Goal: Task Accomplishment & Management: Manage account settings

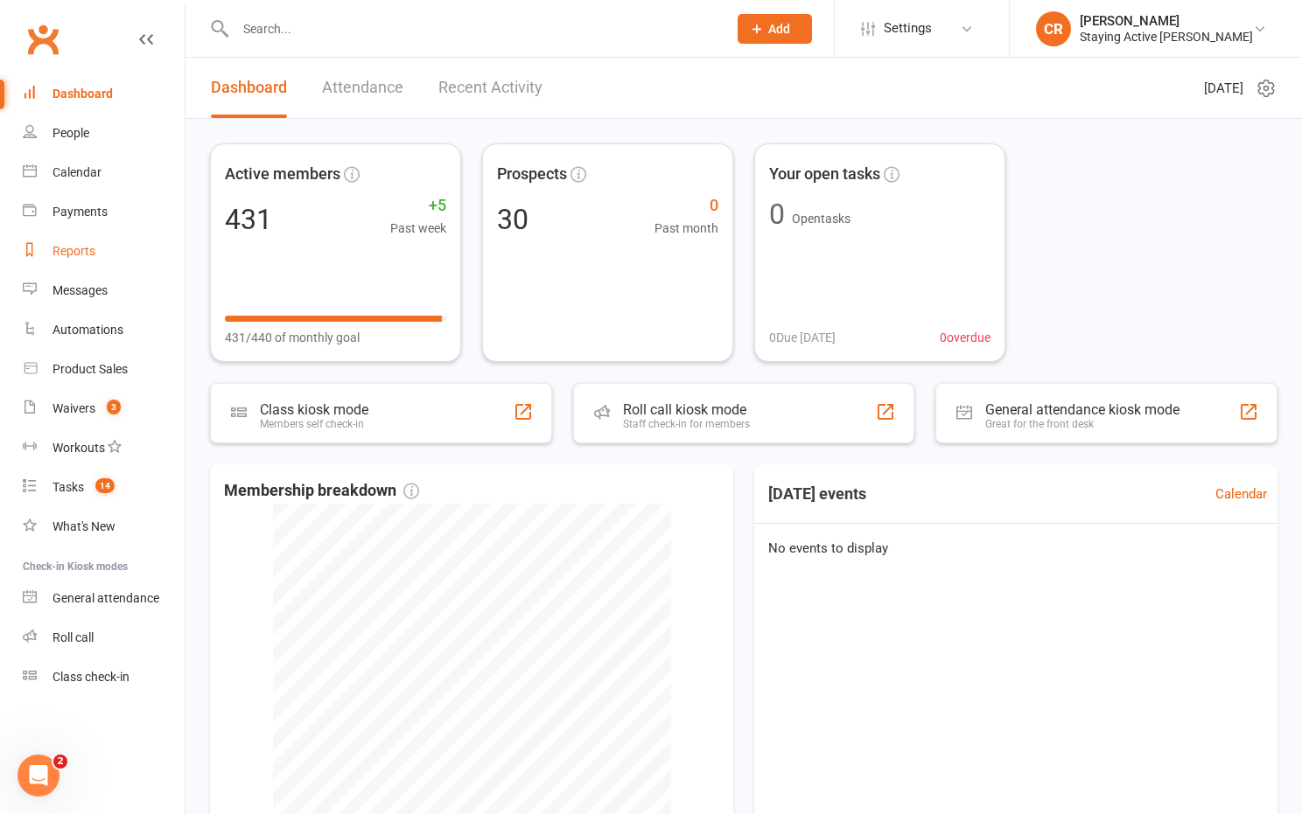
click at [105, 255] on link "Reports" at bounding box center [104, 251] width 162 height 39
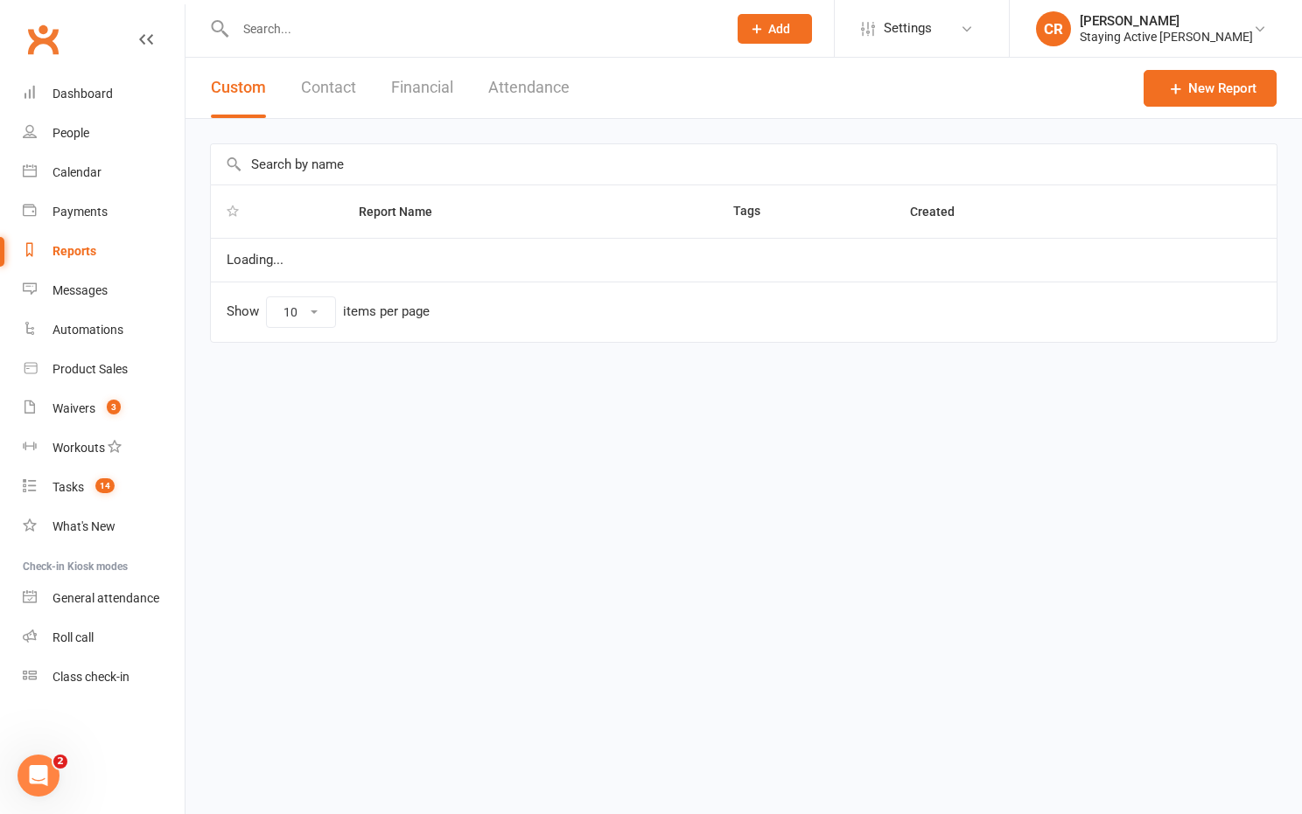
select select "100"
click at [410, 84] on button "Financial" at bounding box center [422, 88] width 62 height 60
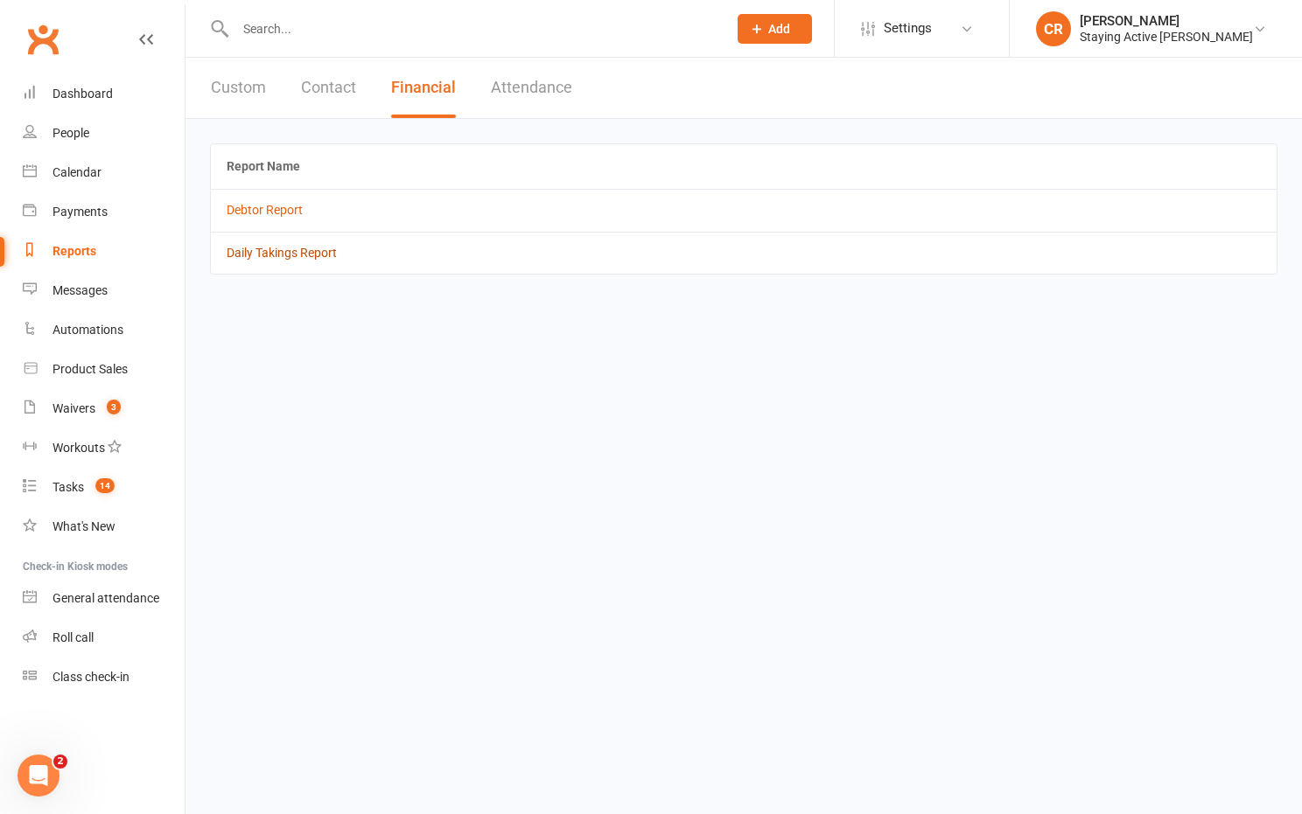
click at [292, 258] on link "Daily Takings Report" at bounding box center [282, 253] width 110 height 14
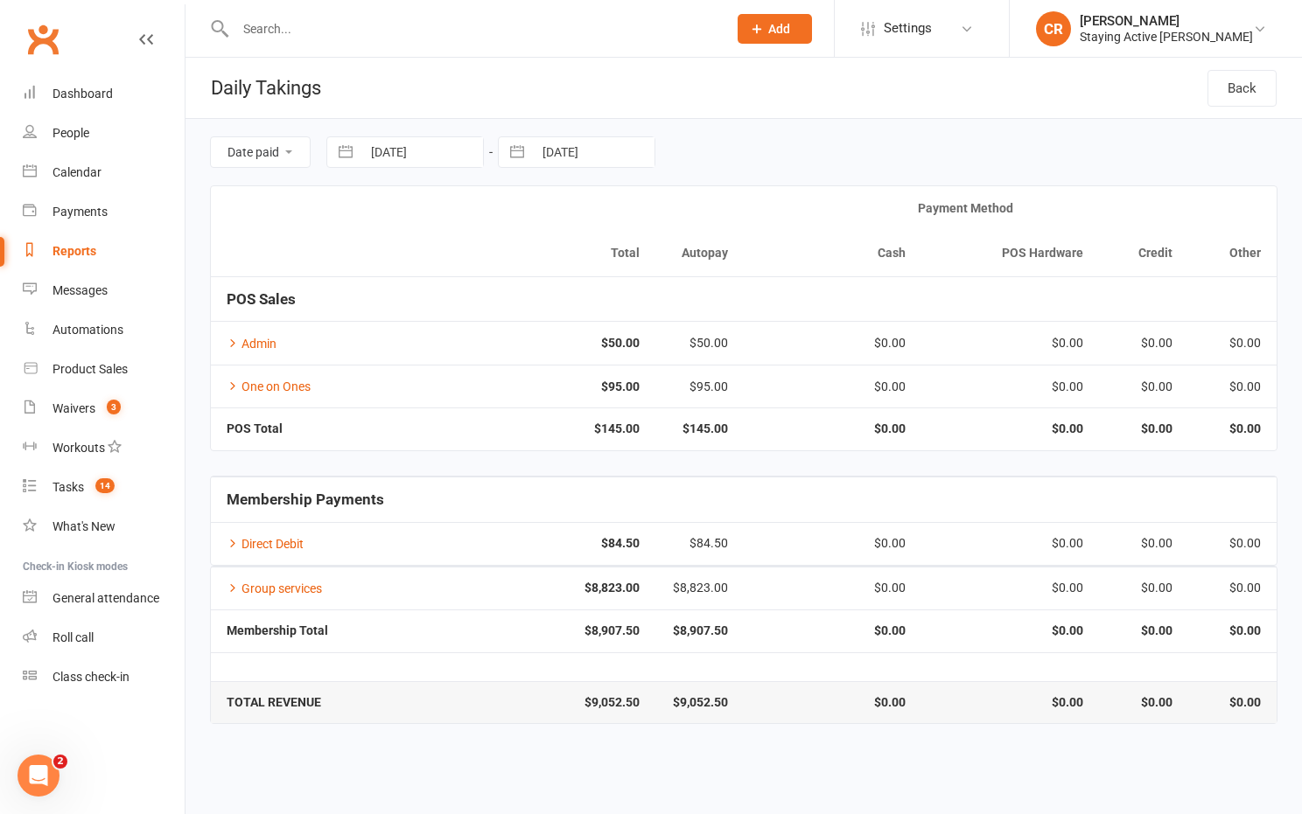
click at [353, 155] on button "button" at bounding box center [345, 152] width 31 height 30
select select "8"
select select "2025"
select select "9"
select select "2025"
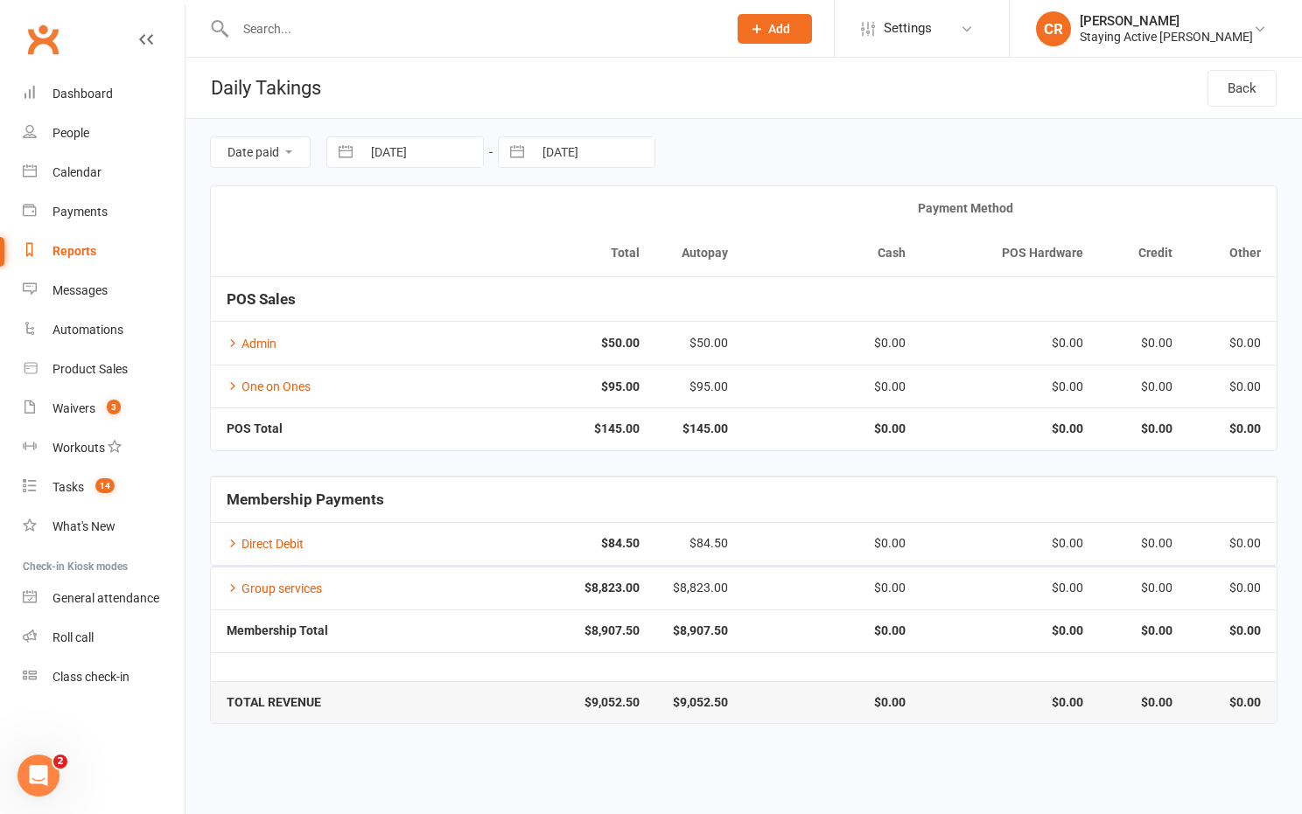
select select "10"
select select "2025"
click at [355, 219] on icon "Move backward to switch to the previous month." at bounding box center [362, 224] width 17 height 17
select select "7"
select select "2025"
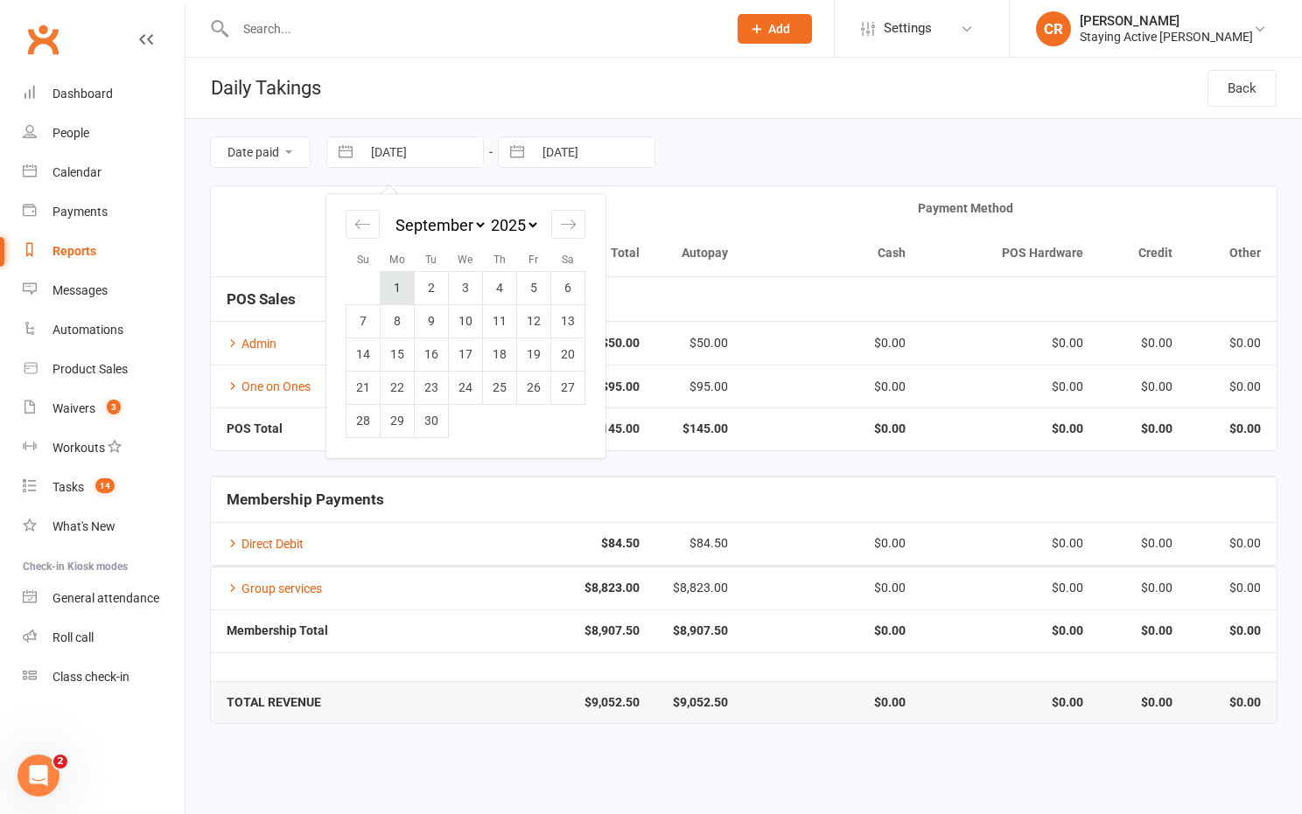
click at [398, 279] on td "1" at bounding box center [398, 287] width 34 height 33
type input "[DATE]"
click at [526, 154] on button "button" at bounding box center [516, 152] width 31 height 30
select select "8"
select select "2025"
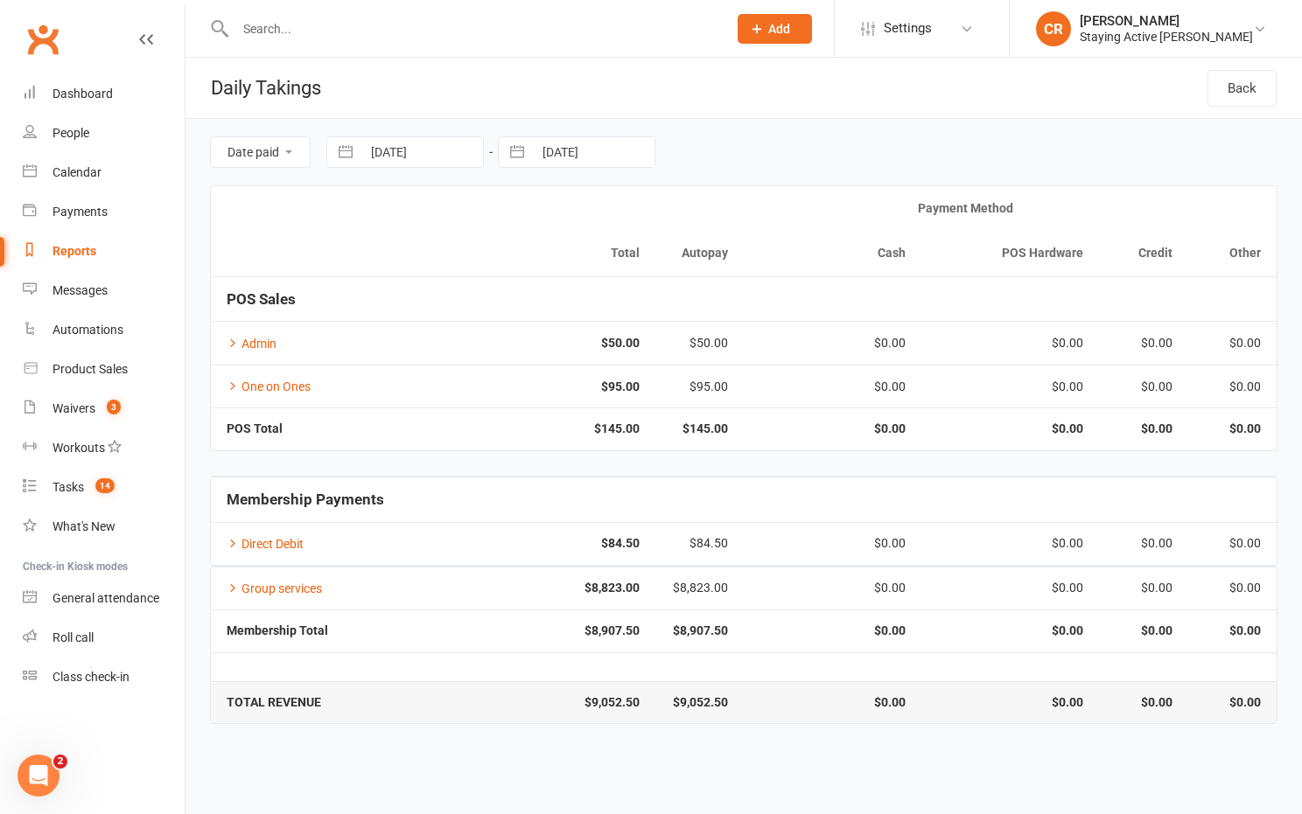
select select "9"
select select "2025"
select select "10"
select select "2025"
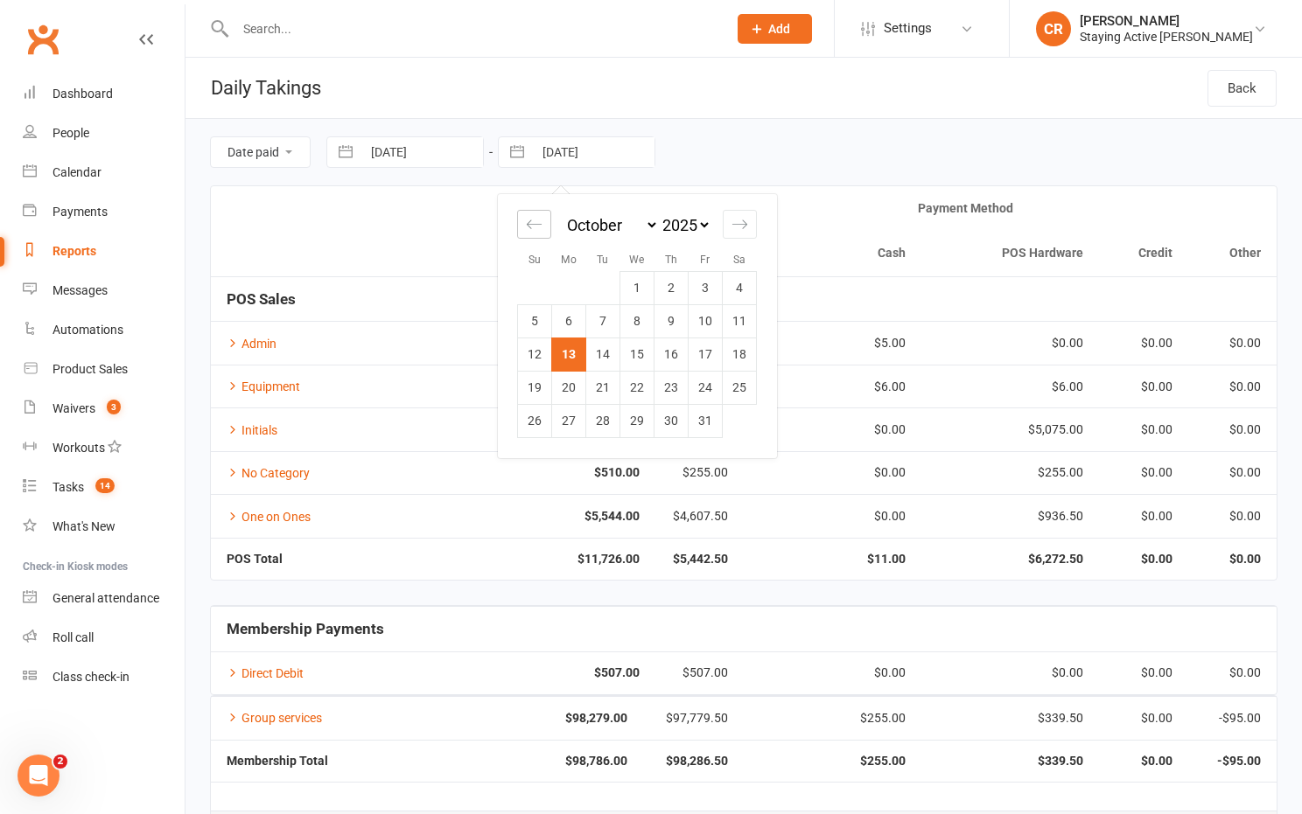
click at [535, 226] on icon "Move backward to switch to the previous month." at bounding box center [534, 224] width 17 height 17
select select "7"
select select "2025"
click at [602, 415] on td "30" at bounding box center [603, 420] width 34 height 33
type input "[DATE]"
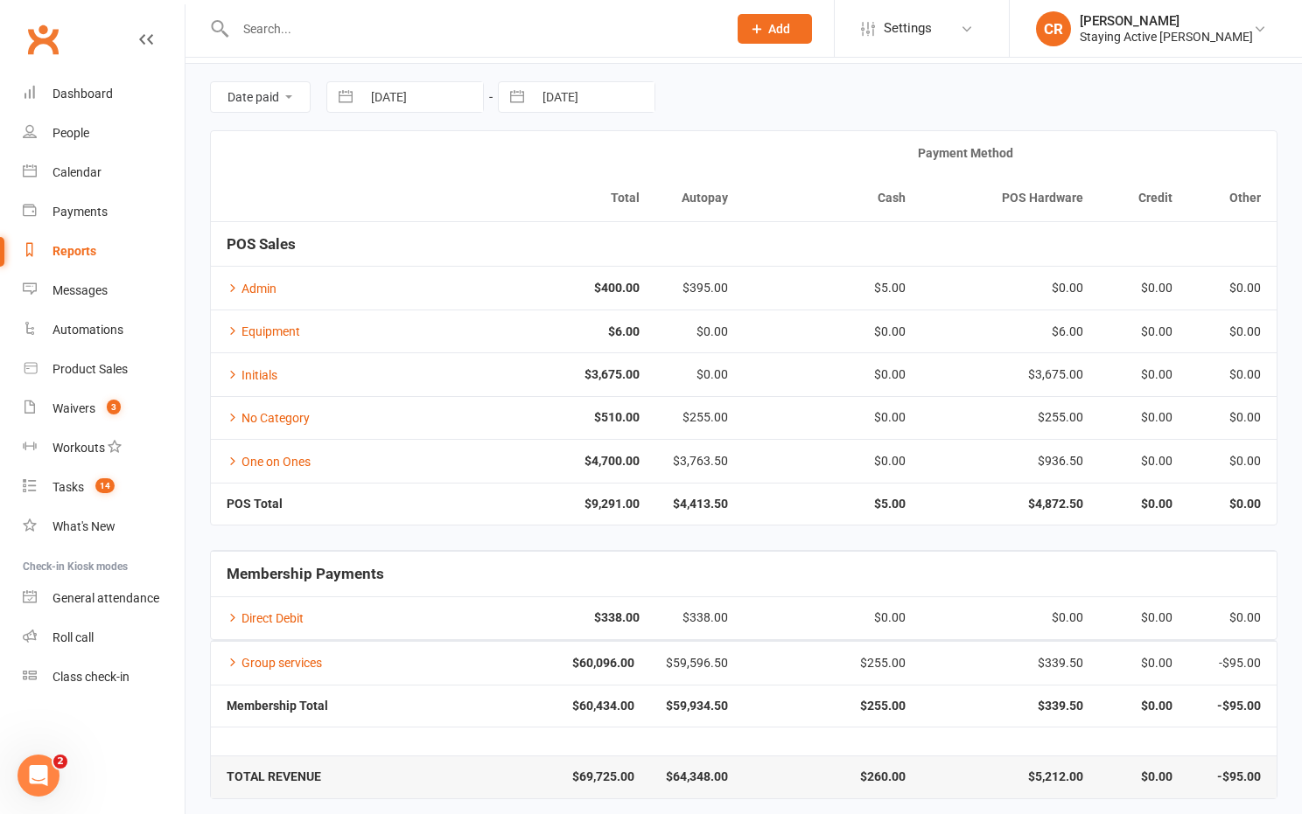
scroll to position [65, 0]
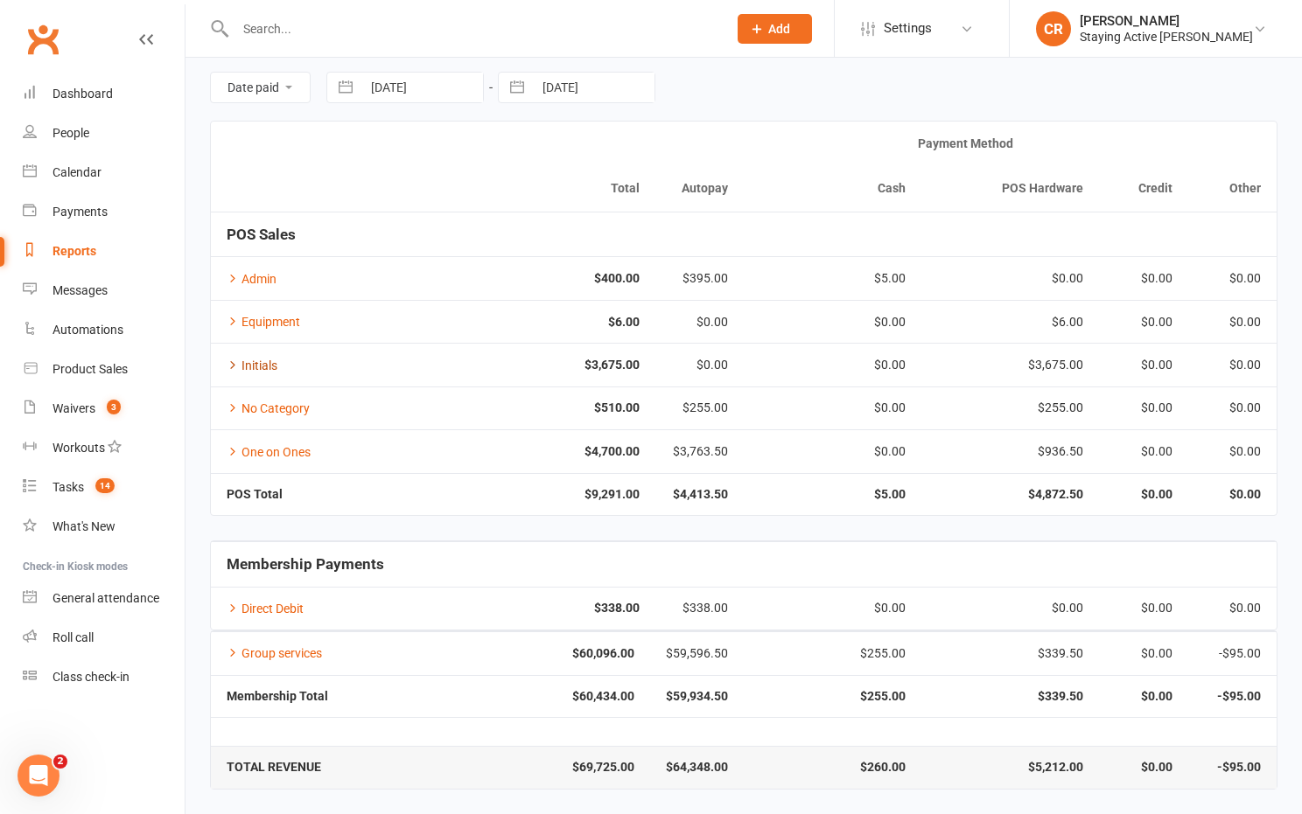
click at [265, 361] on link "Initials" at bounding box center [252, 366] width 51 height 14
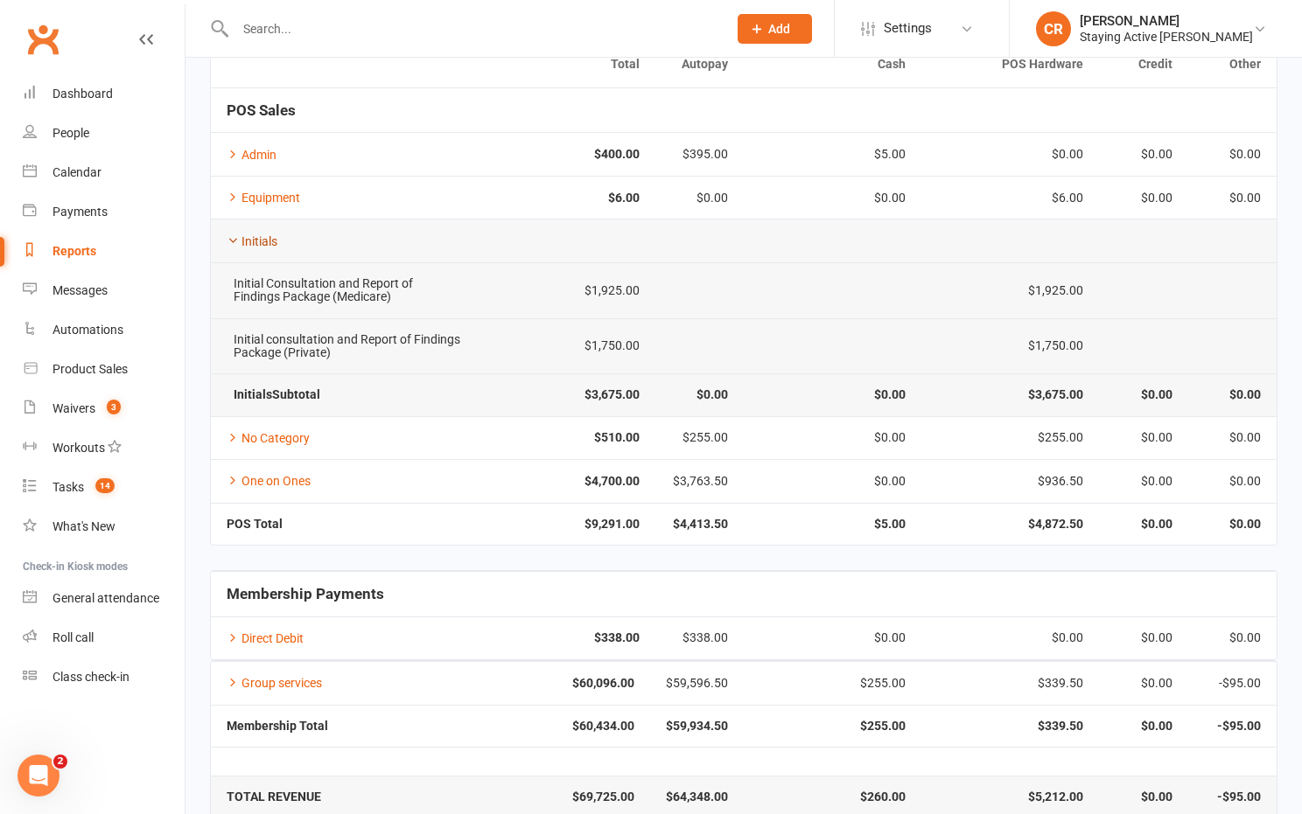
scroll to position [179, 0]
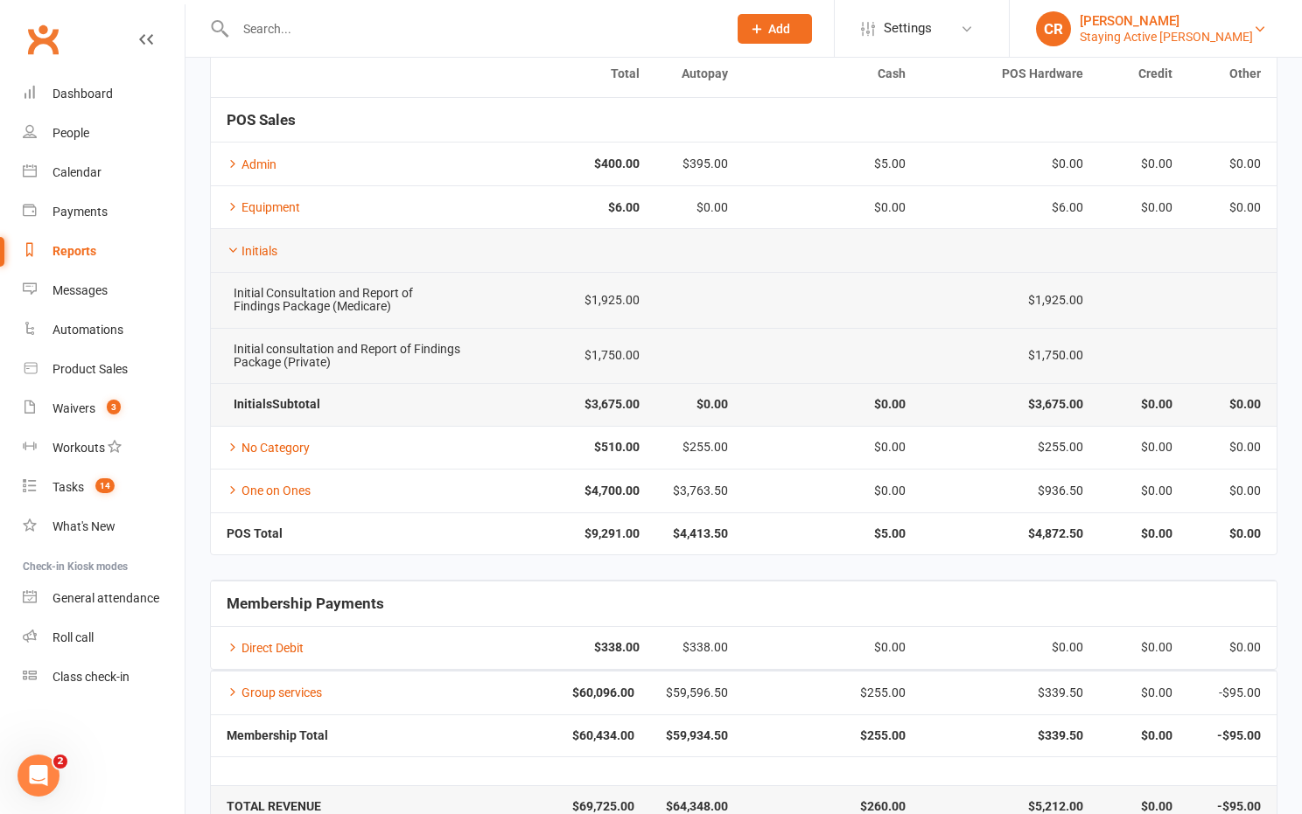
click at [1171, 34] on div "Staying Active Gordon" at bounding box center [1166, 37] width 173 height 16
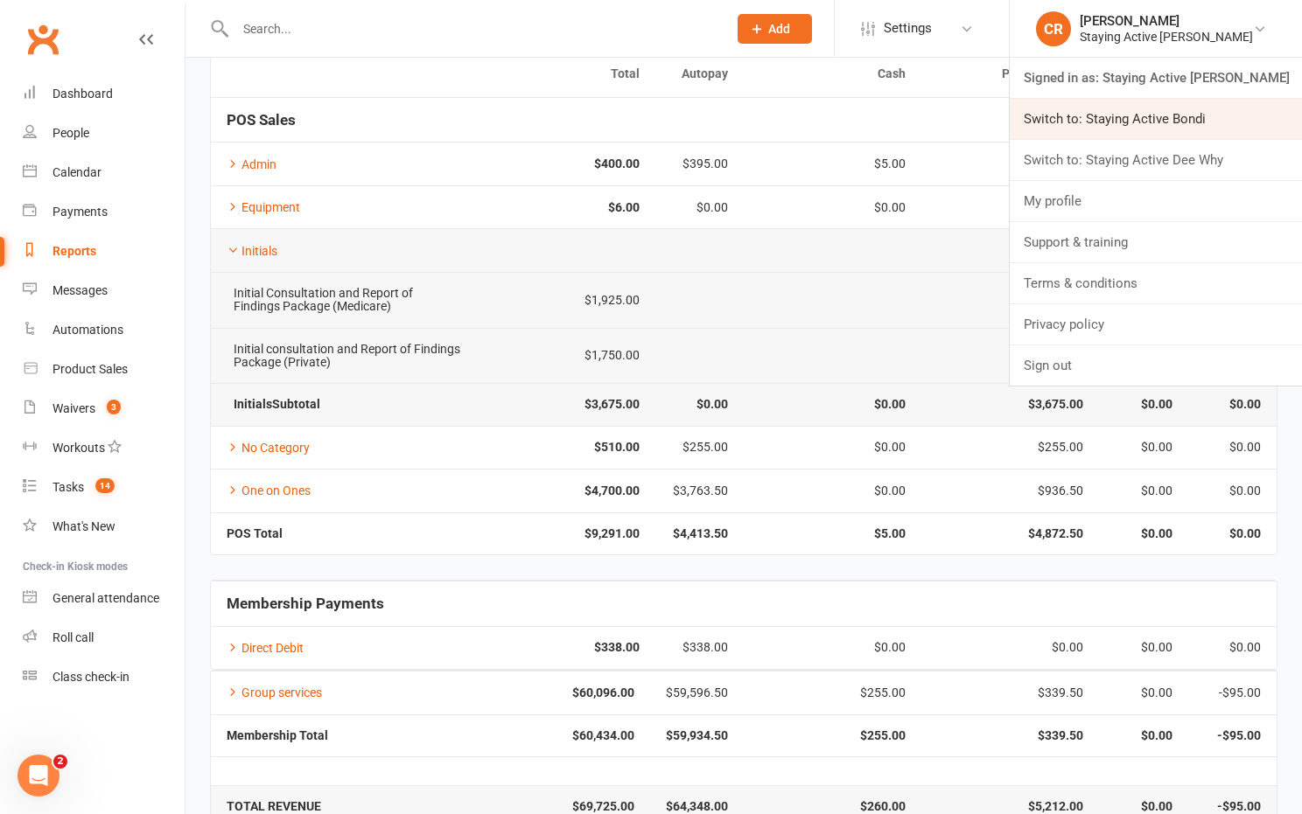
click at [1171, 116] on link "Switch to: Staying Active Bondi" at bounding box center [1156, 119] width 292 height 40
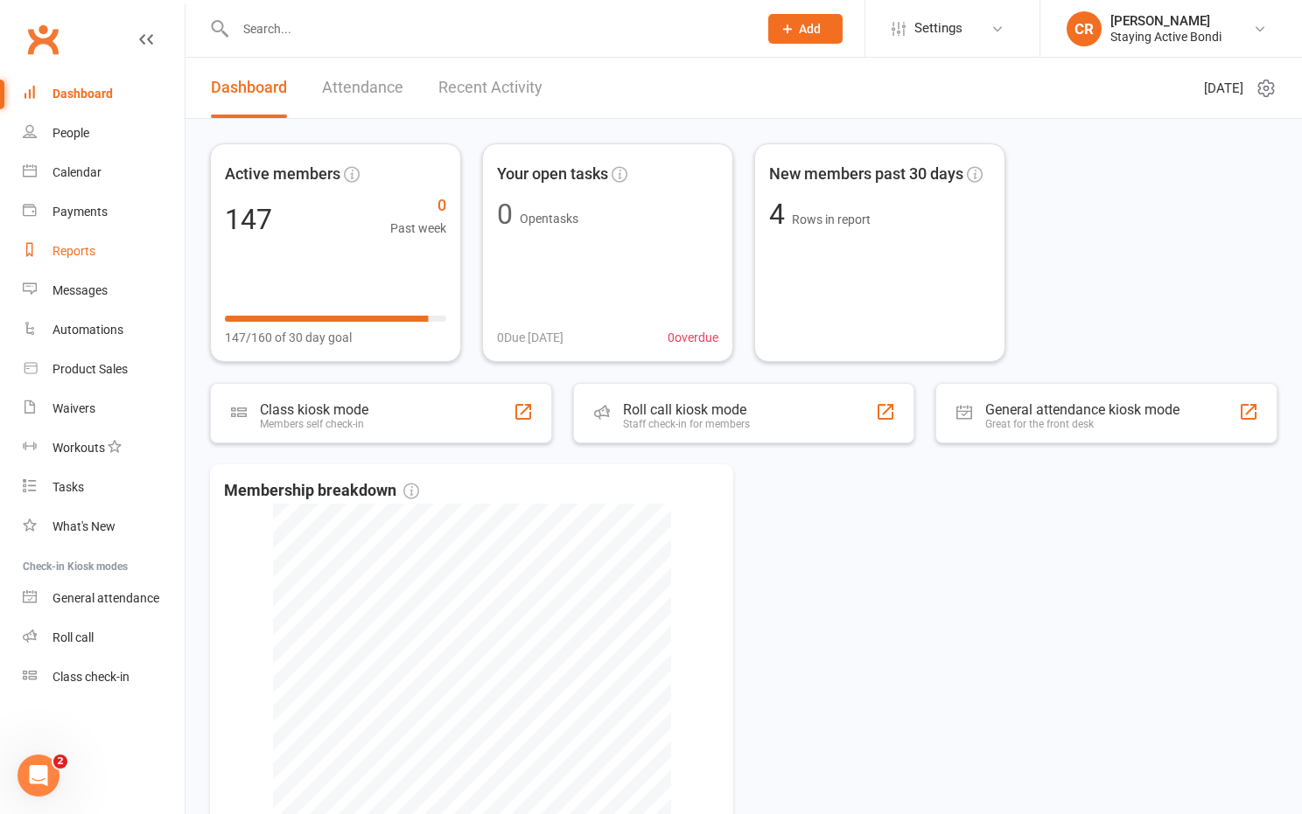
click at [129, 246] on link "Reports" at bounding box center [104, 251] width 162 height 39
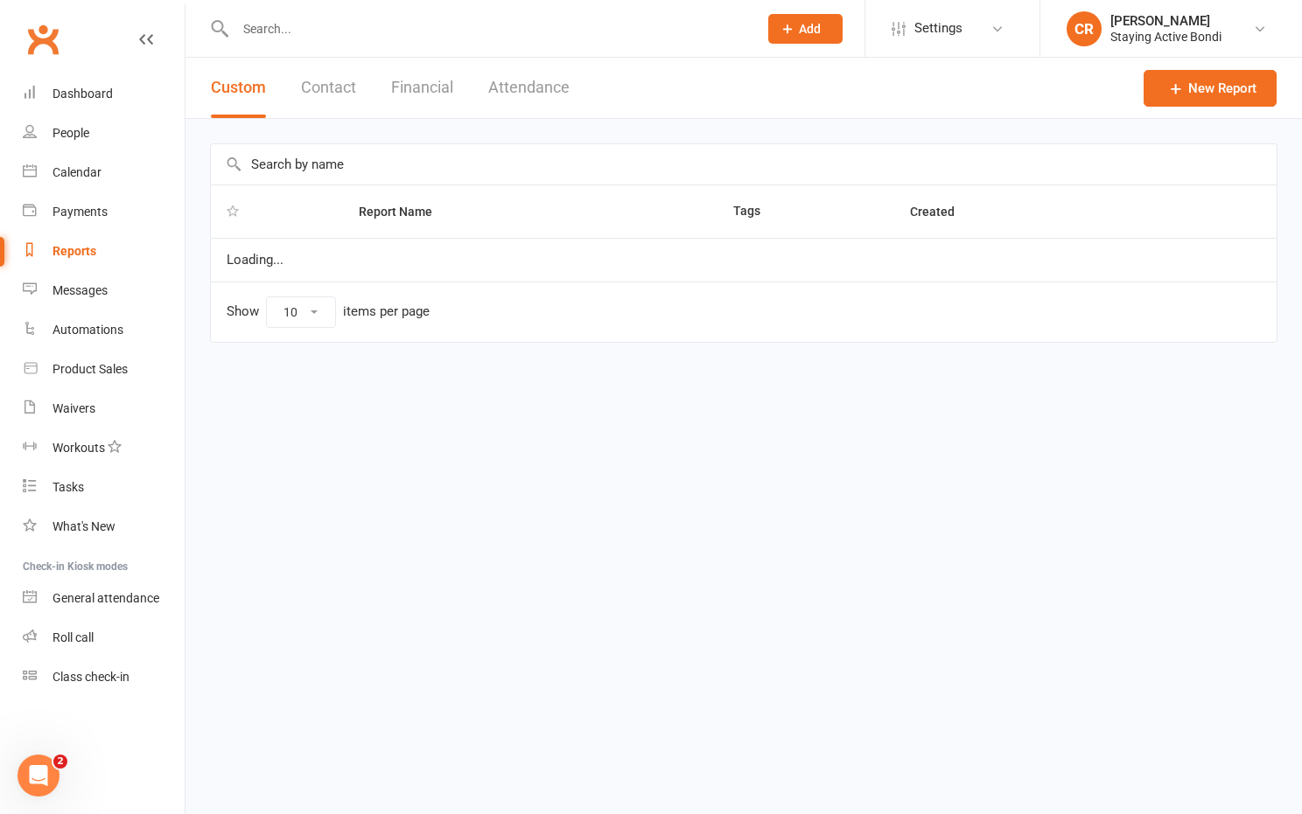
select select "100"
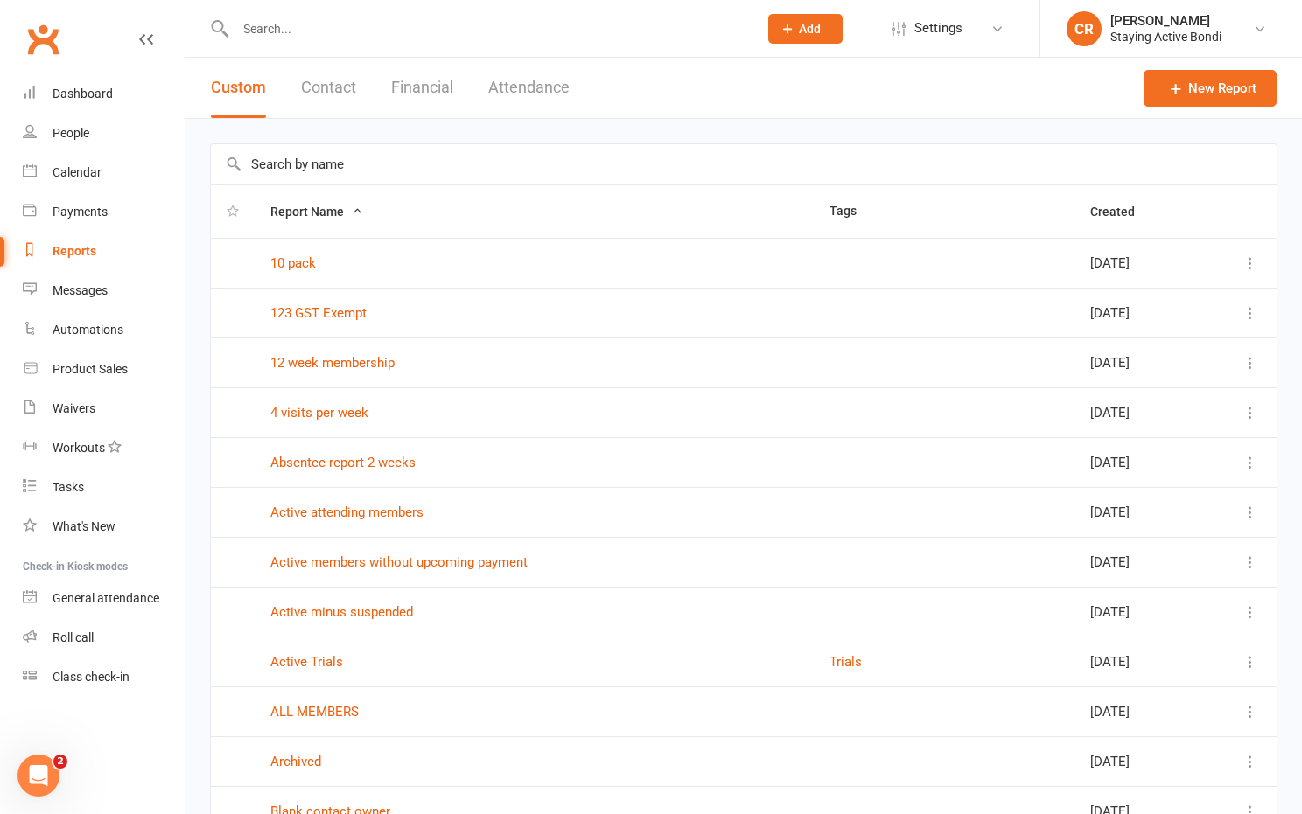
click at [407, 101] on button "Financial" at bounding box center [422, 88] width 62 height 60
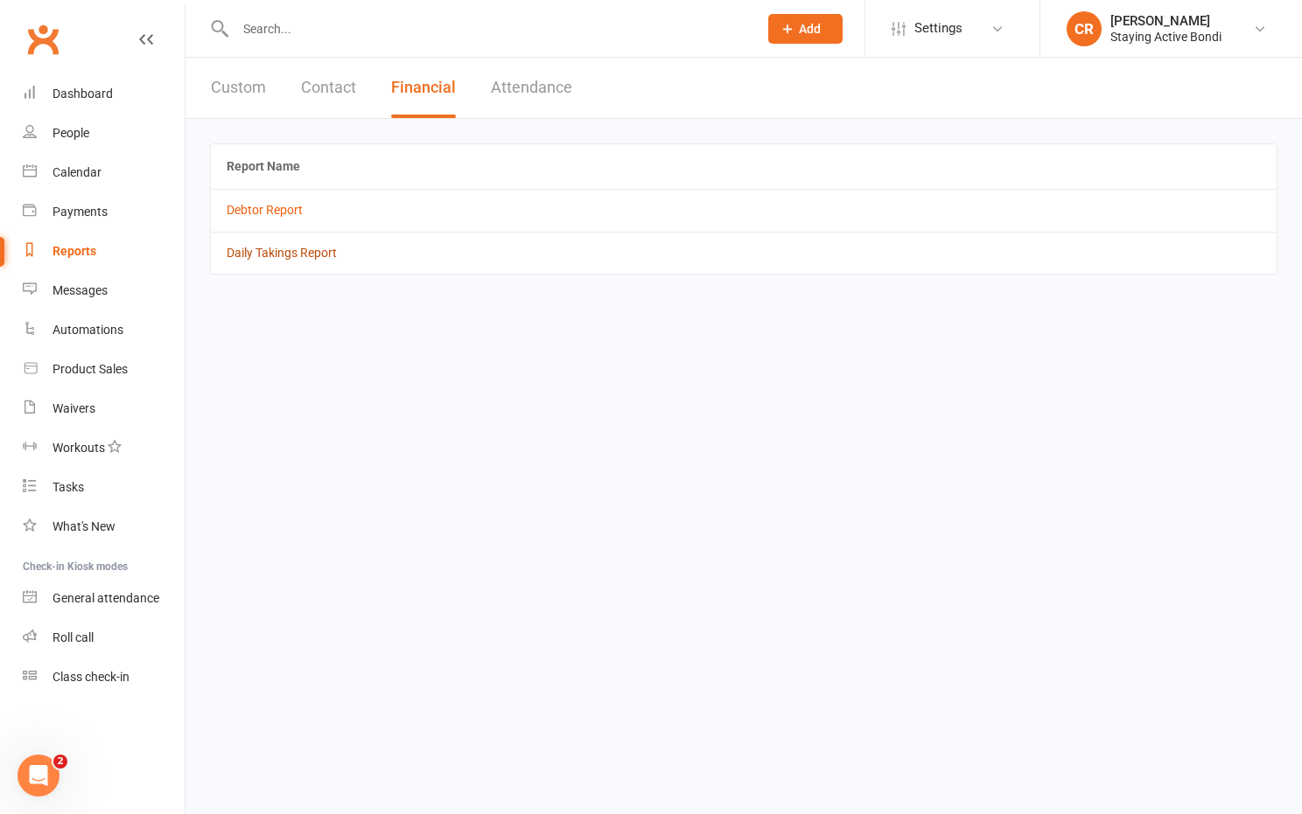
click at [311, 255] on link "Daily Takings Report" at bounding box center [282, 253] width 110 height 14
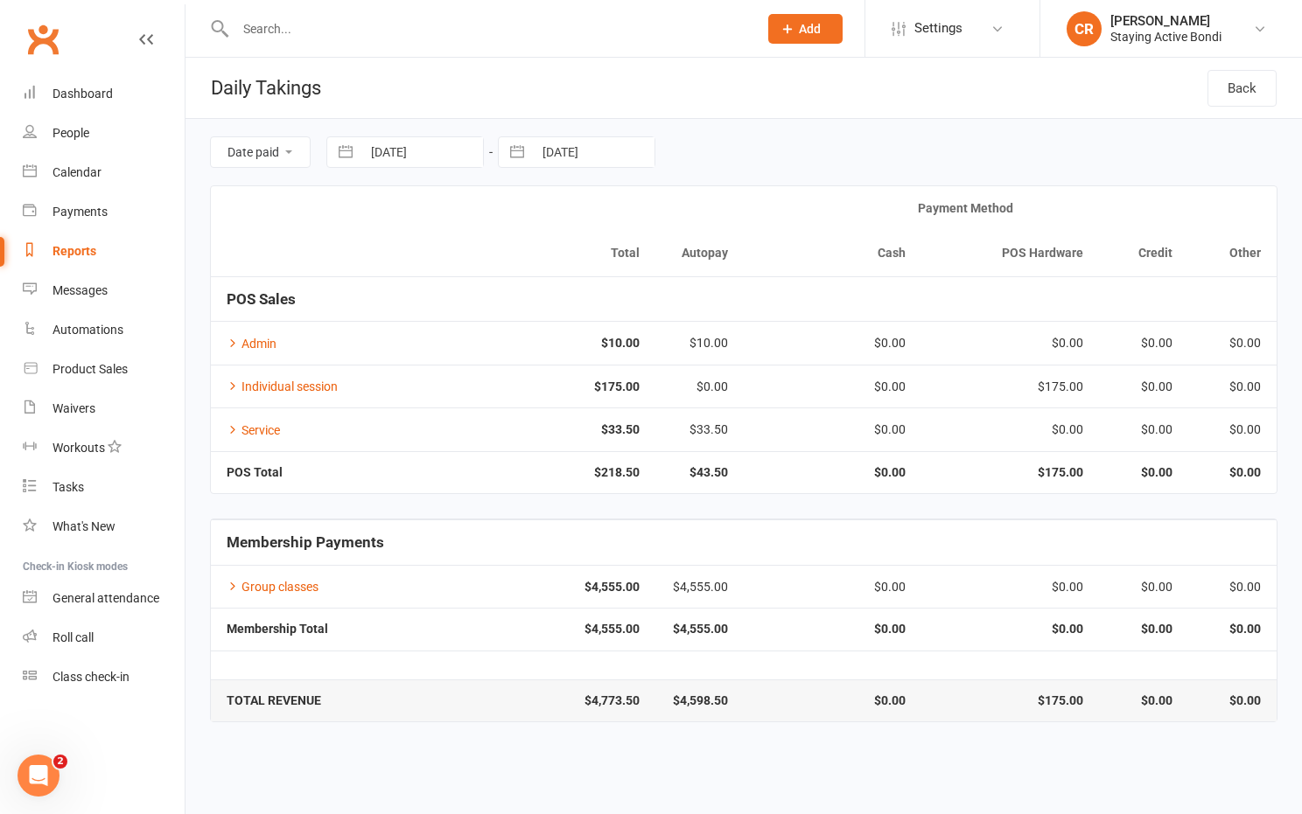
click at [348, 151] on button "button" at bounding box center [345, 152] width 31 height 30
select select "8"
select select "2025"
select select "9"
select select "2025"
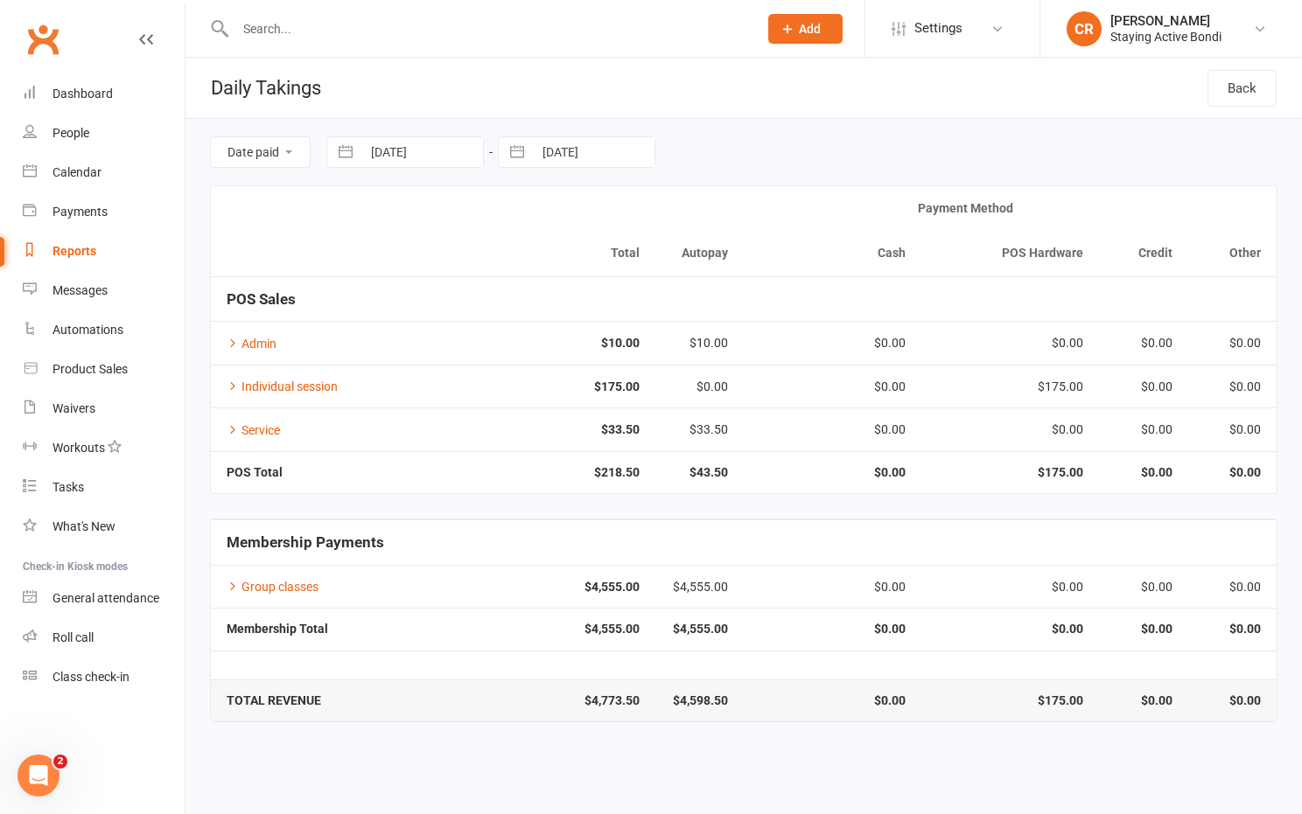
select select "10"
select select "2025"
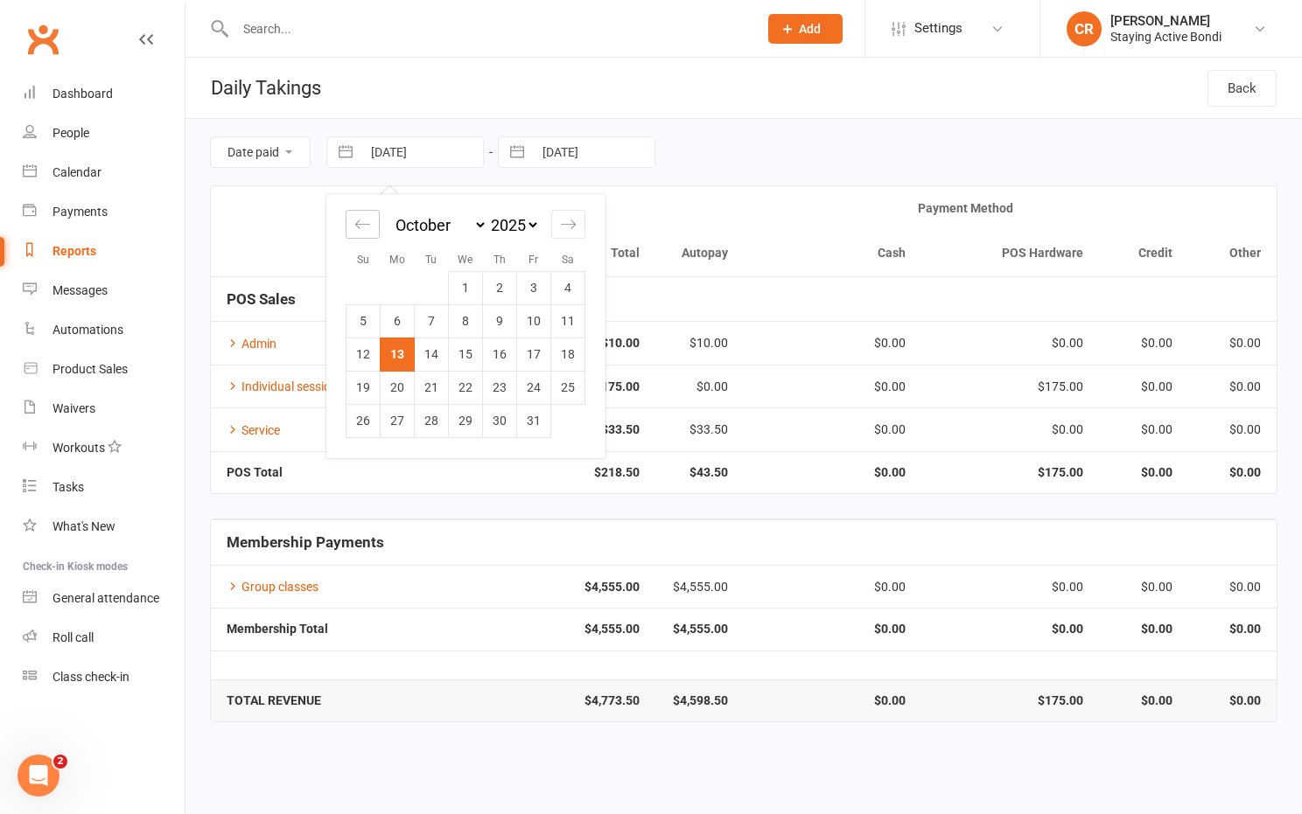
click at [361, 216] on icon "Move backward to switch to the previous month." at bounding box center [362, 224] width 17 height 17
select select "7"
select select "2025"
click at [407, 283] on td "1" at bounding box center [398, 287] width 34 height 33
type input "01 Sep 2025"
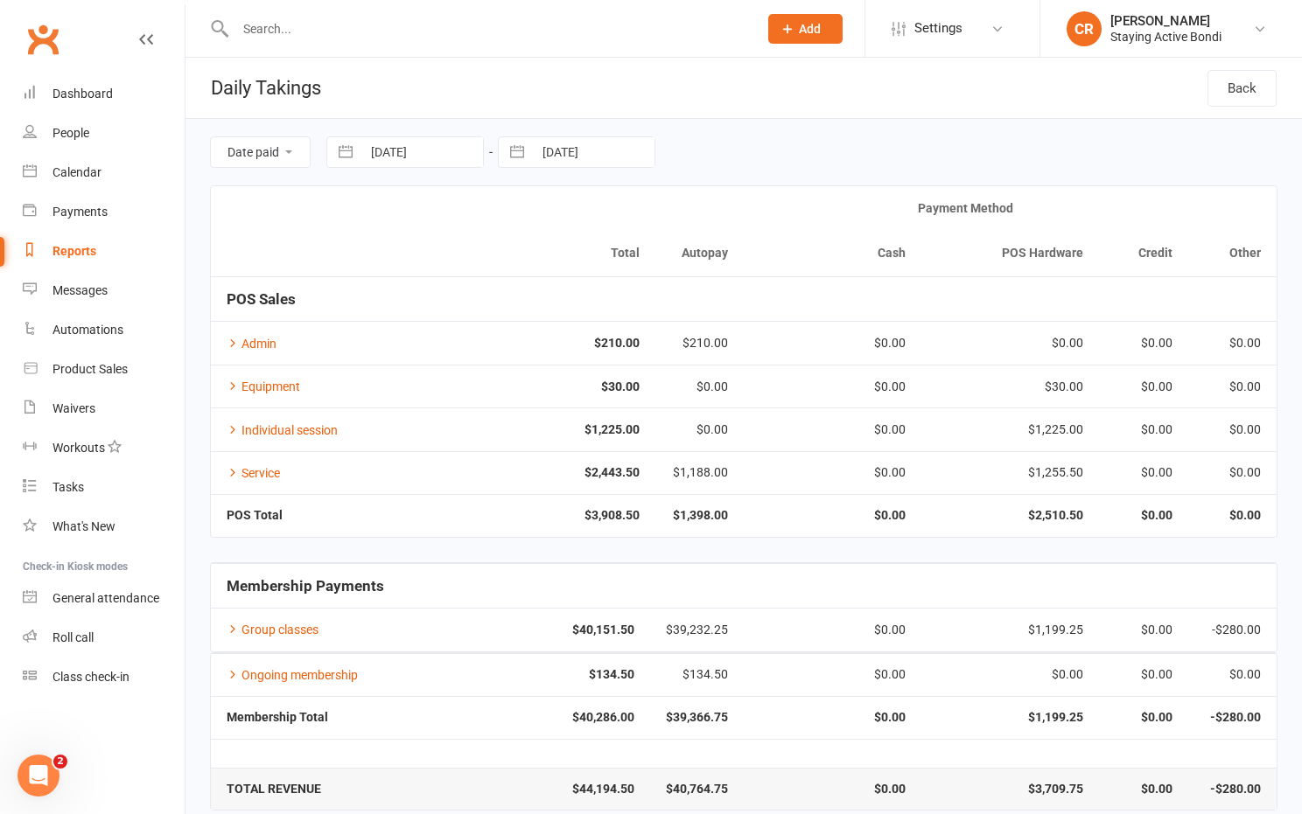
click at [514, 162] on button "button" at bounding box center [516, 152] width 31 height 30
select select "8"
select select "2025"
select select "9"
select select "2025"
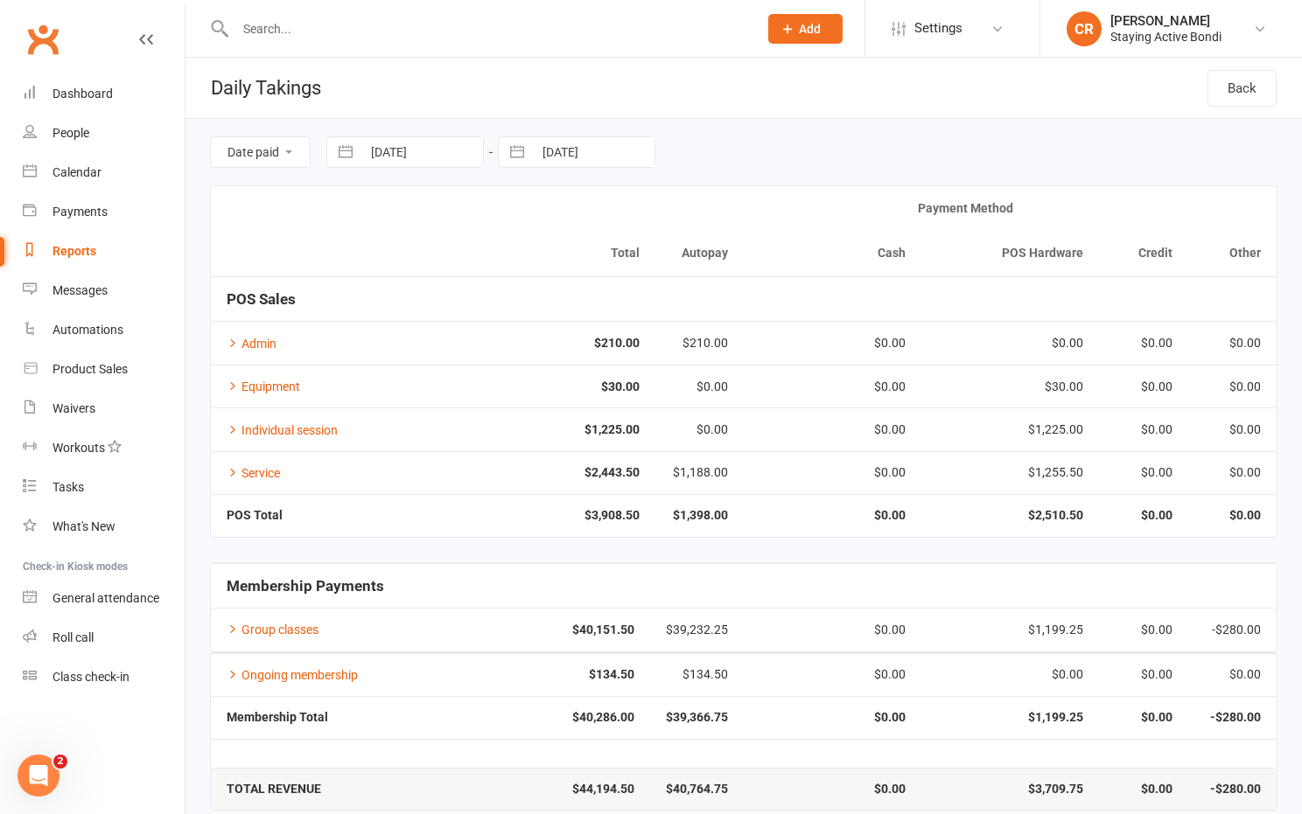
select select "10"
select select "2025"
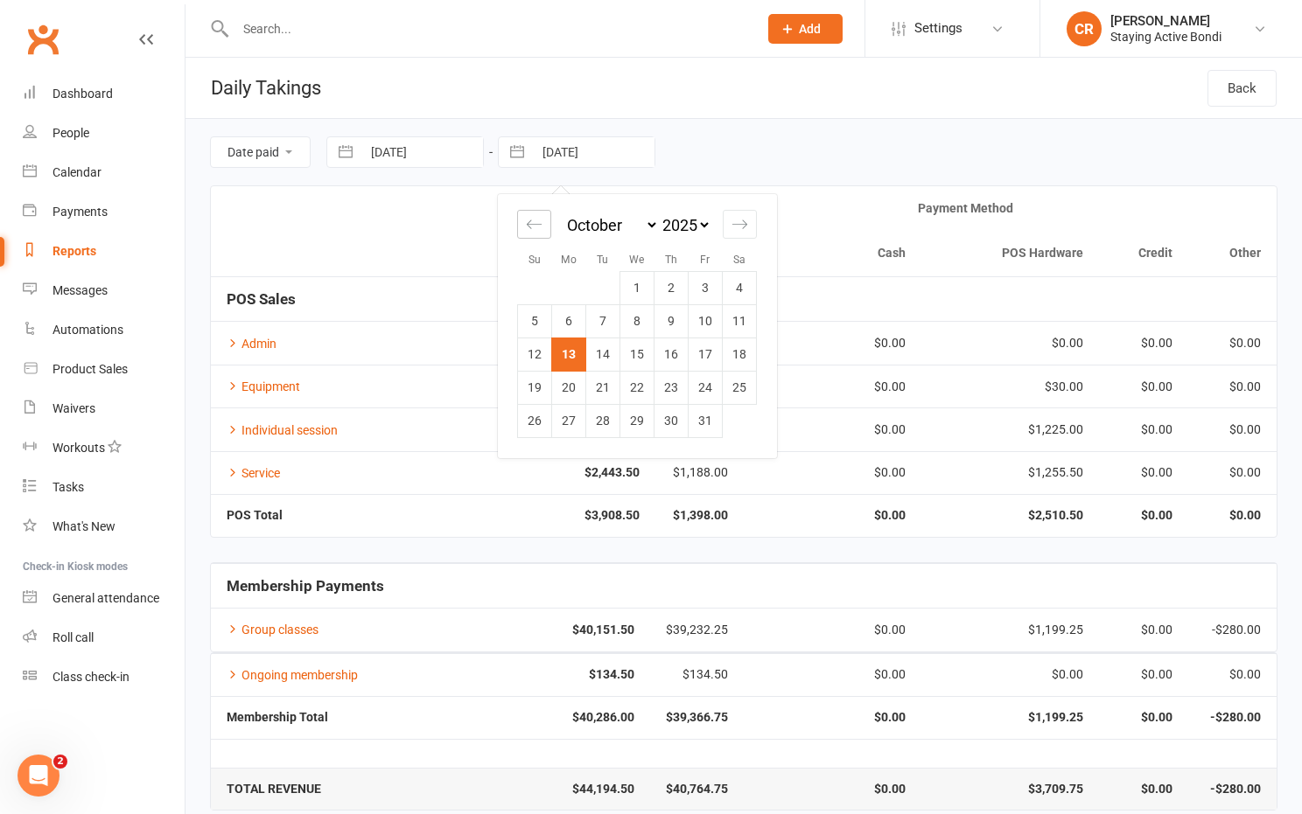
click at [523, 232] on div "Move backward to switch to the previous month." at bounding box center [534, 224] width 34 height 29
select select "7"
select select "2025"
click at [592, 422] on td "30" at bounding box center [603, 420] width 34 height 33
type input "30 Sep 2025"
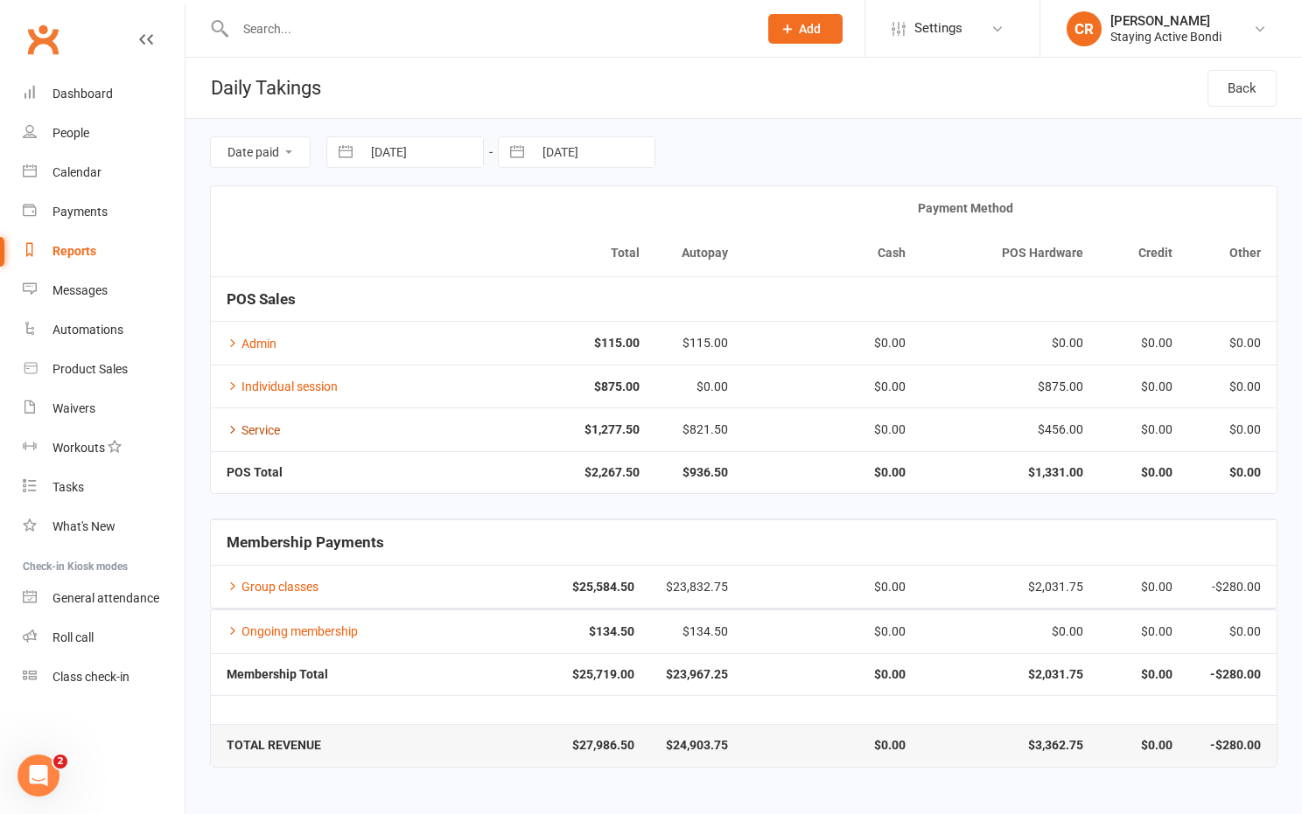
click at [261, 430] on link "Service" at bounding box center [253, 430] width 53 height 14
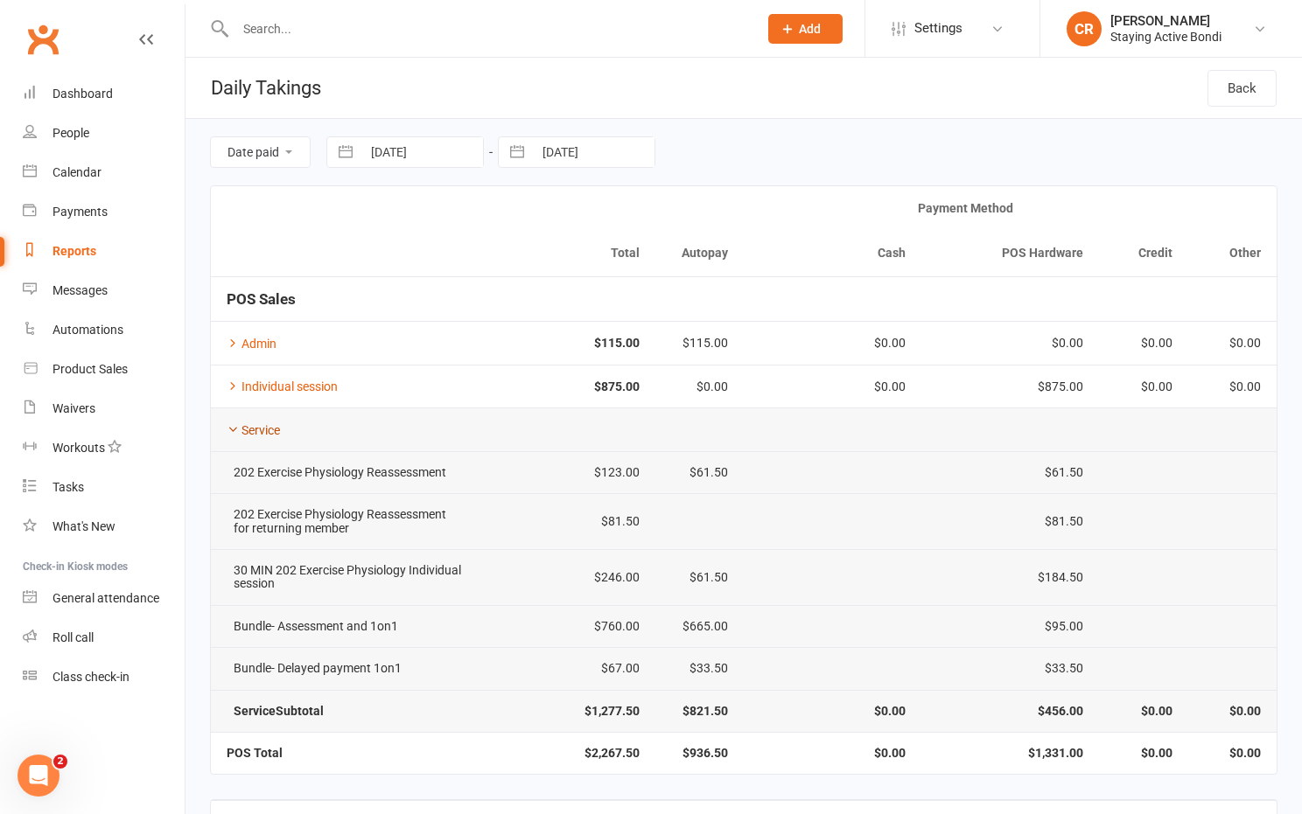
click at [261, 430] on link "Service" at bounding box center [253, 430] width 53 height 14
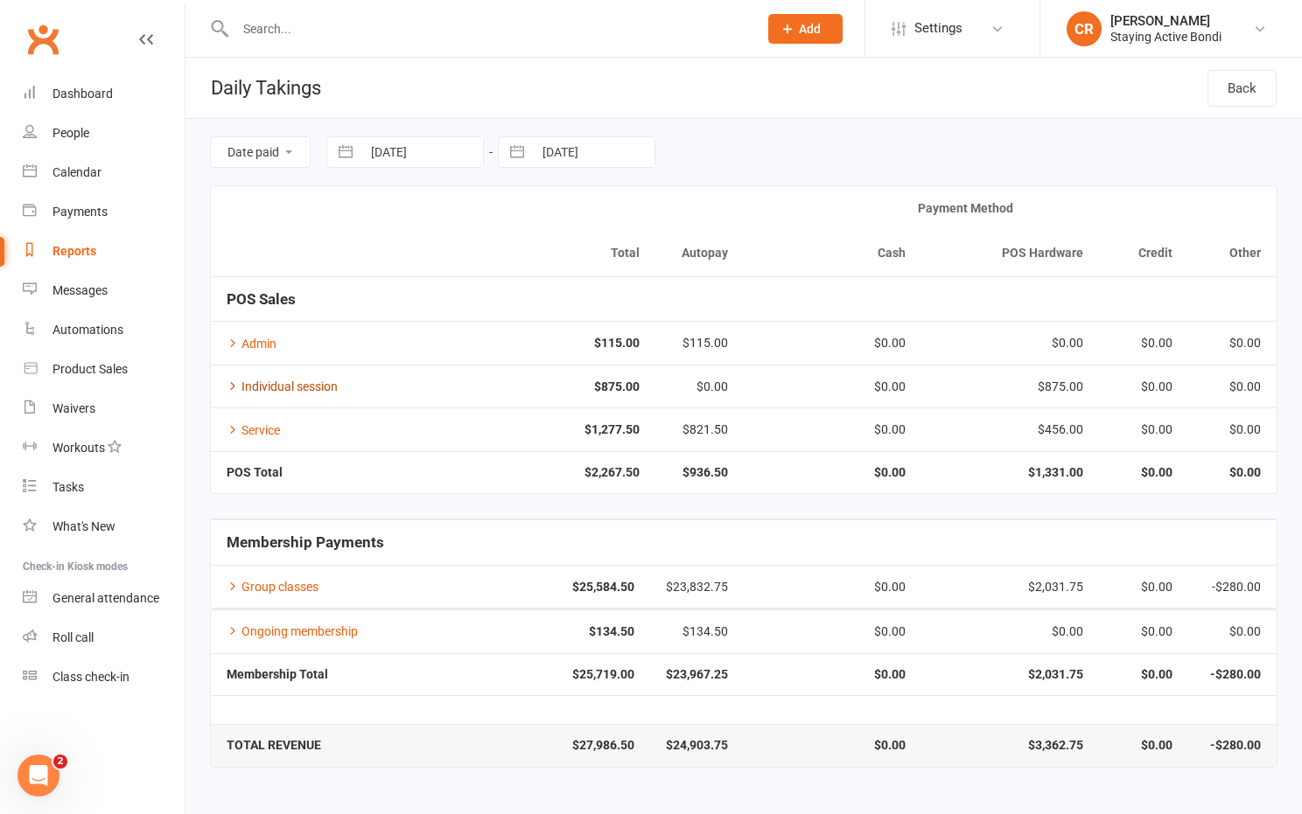
click at [269, 384] on link "Individual session" at bounding box center [282, 387] width 111 height 14
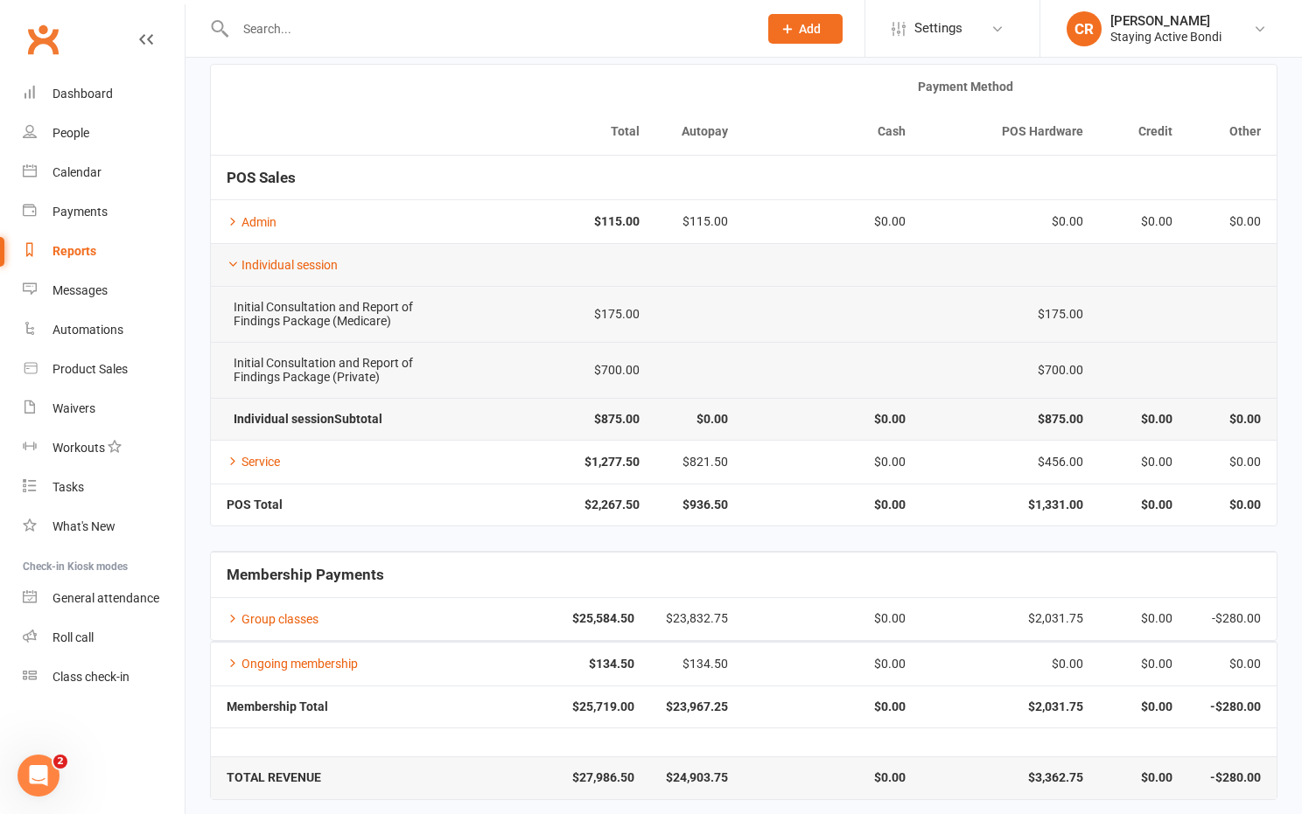
scroll to position [121, 0]
click at [1241, 19] on link "CR Carla Riccobon Staying Active Bondi" at bounding box center [1170, 28] width 209 height 35
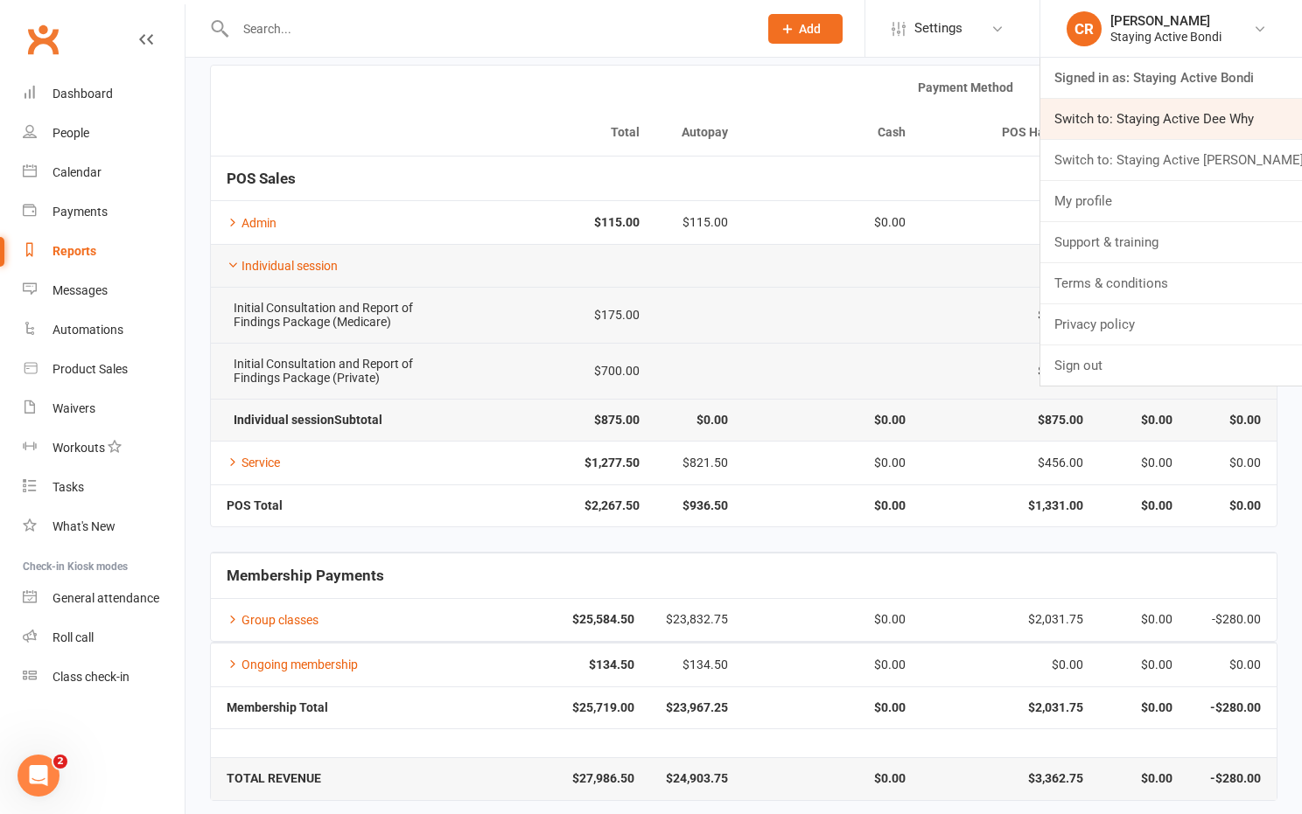
click at [1215, 118] on link "Switch to: Staying Active Dee Why" at bounding box center [1171, 119] width 262 height 40
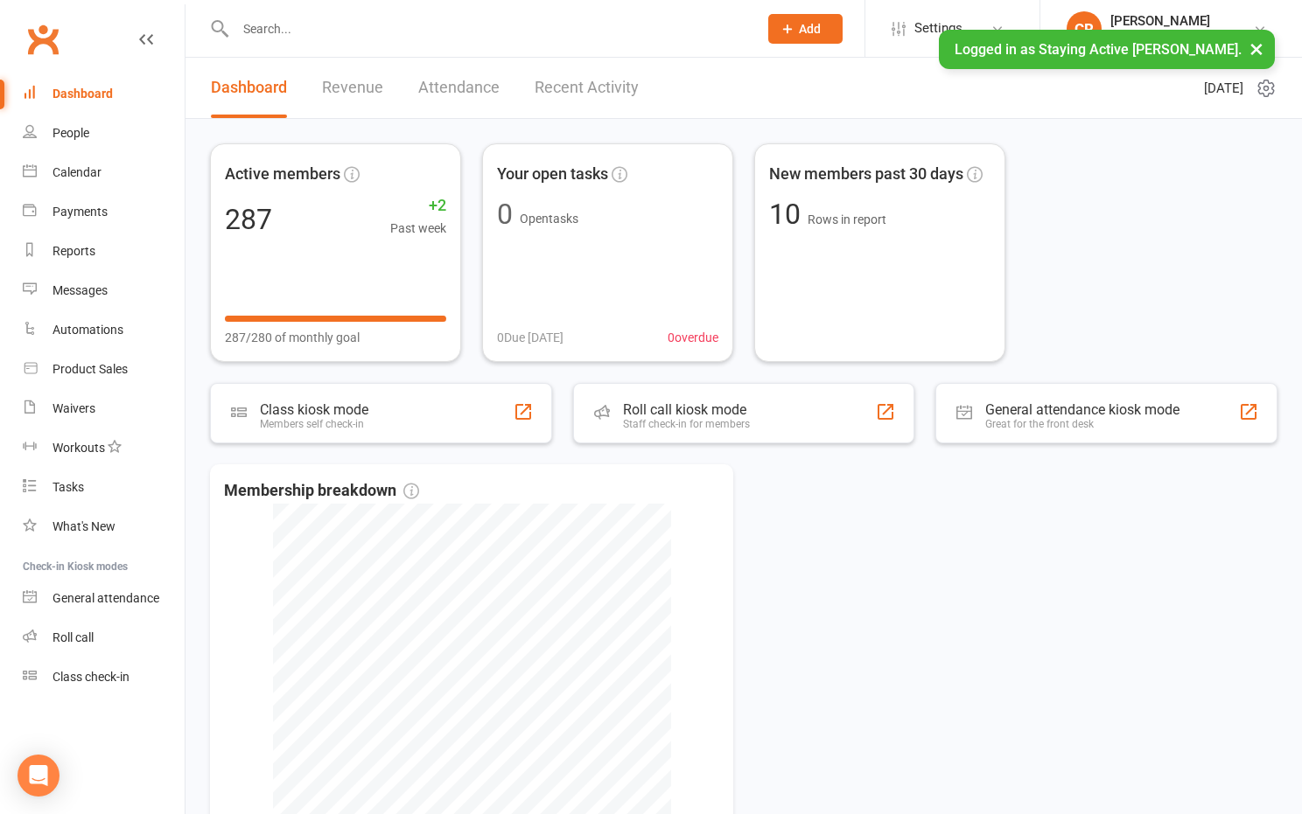
click at [1255, 46] on button "×" at bounding box center [1255, 49] width 31 height 38
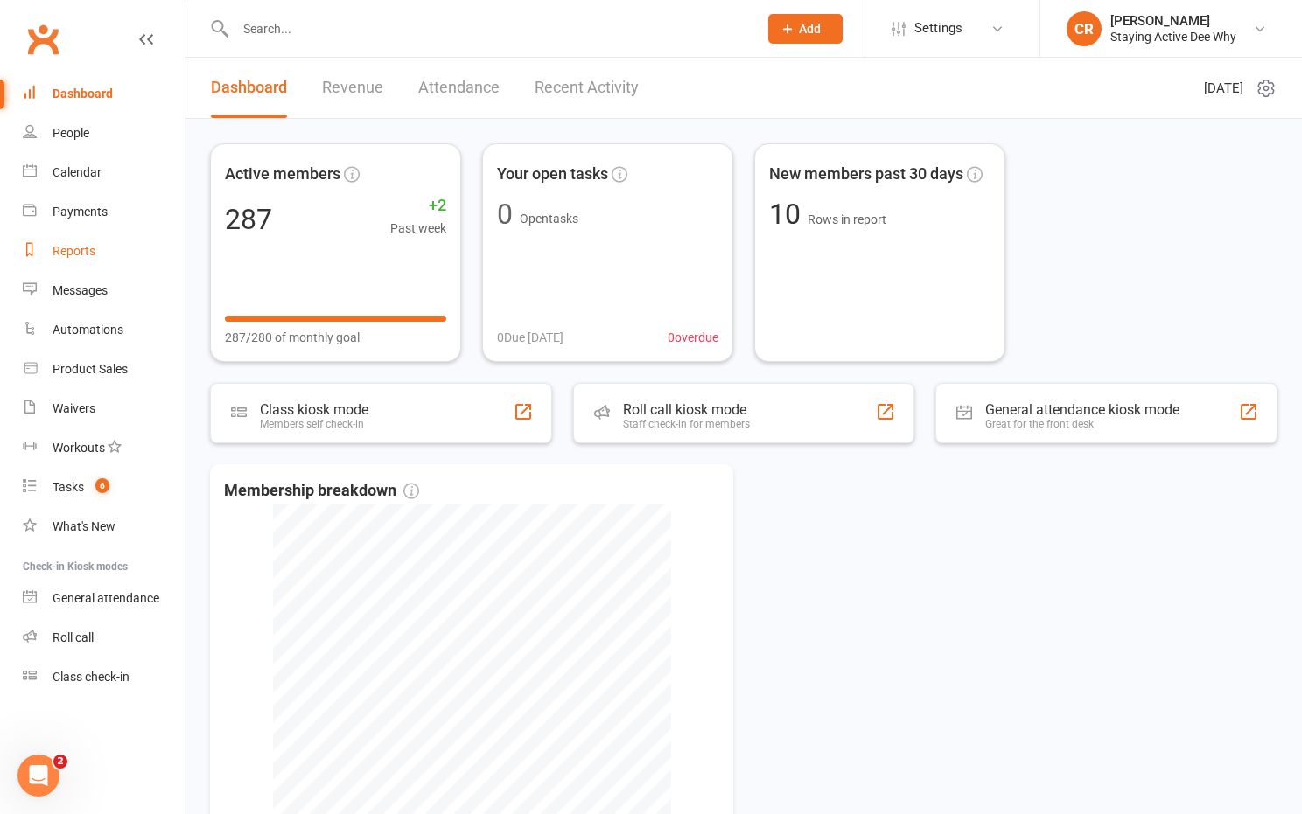
click at [117, 257] on link "Reports" at bounding box center [104, 251] width 162 height 39
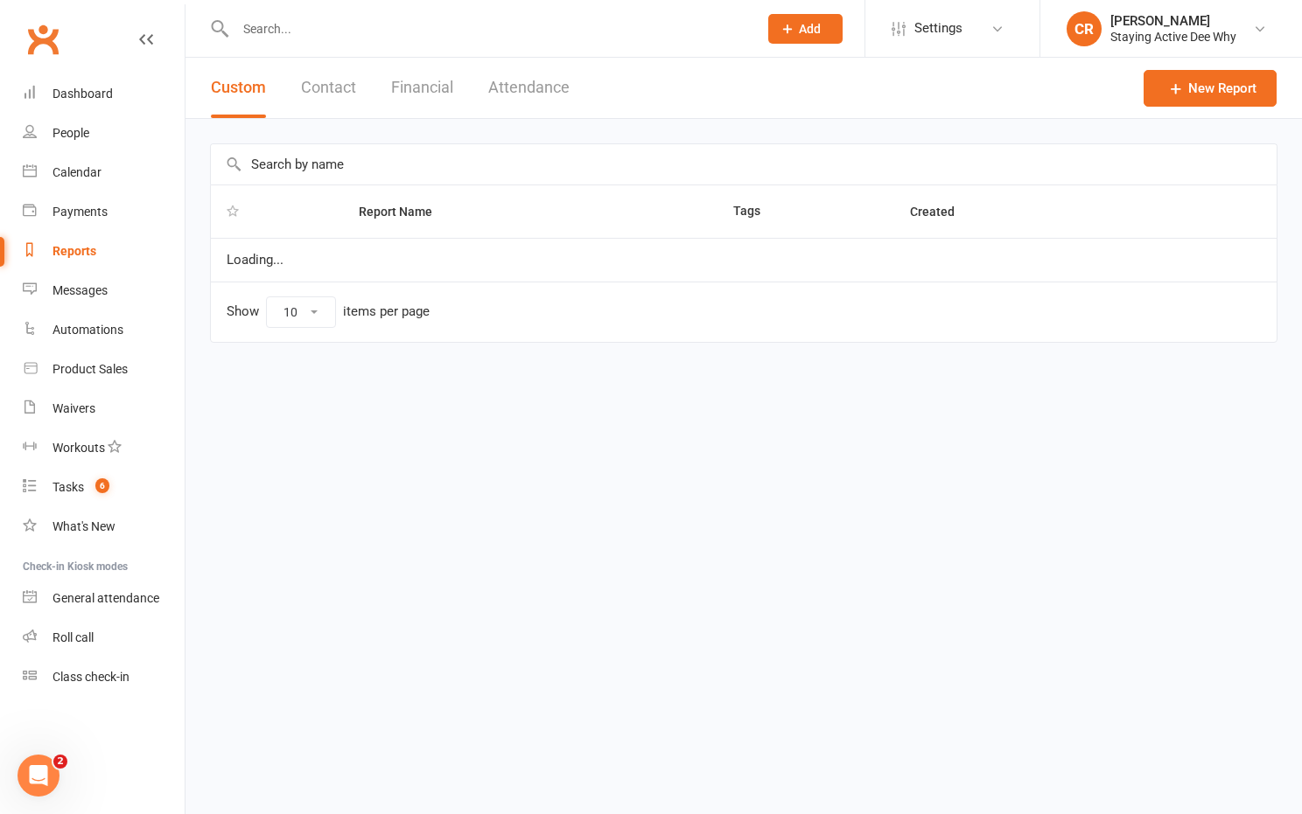
select select "100"
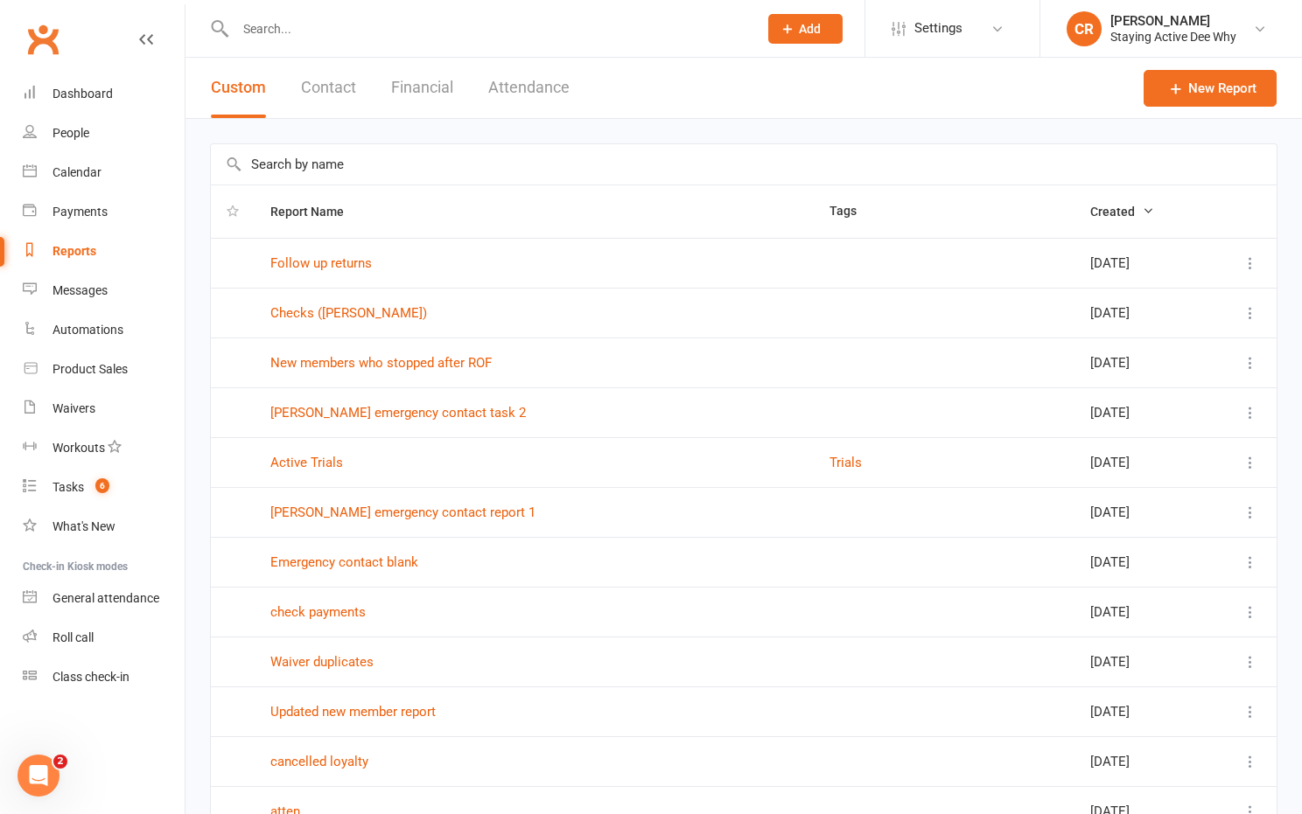
click at [402, 87] on button "Financial" at bounding box center [422, 88] width 62 height 60
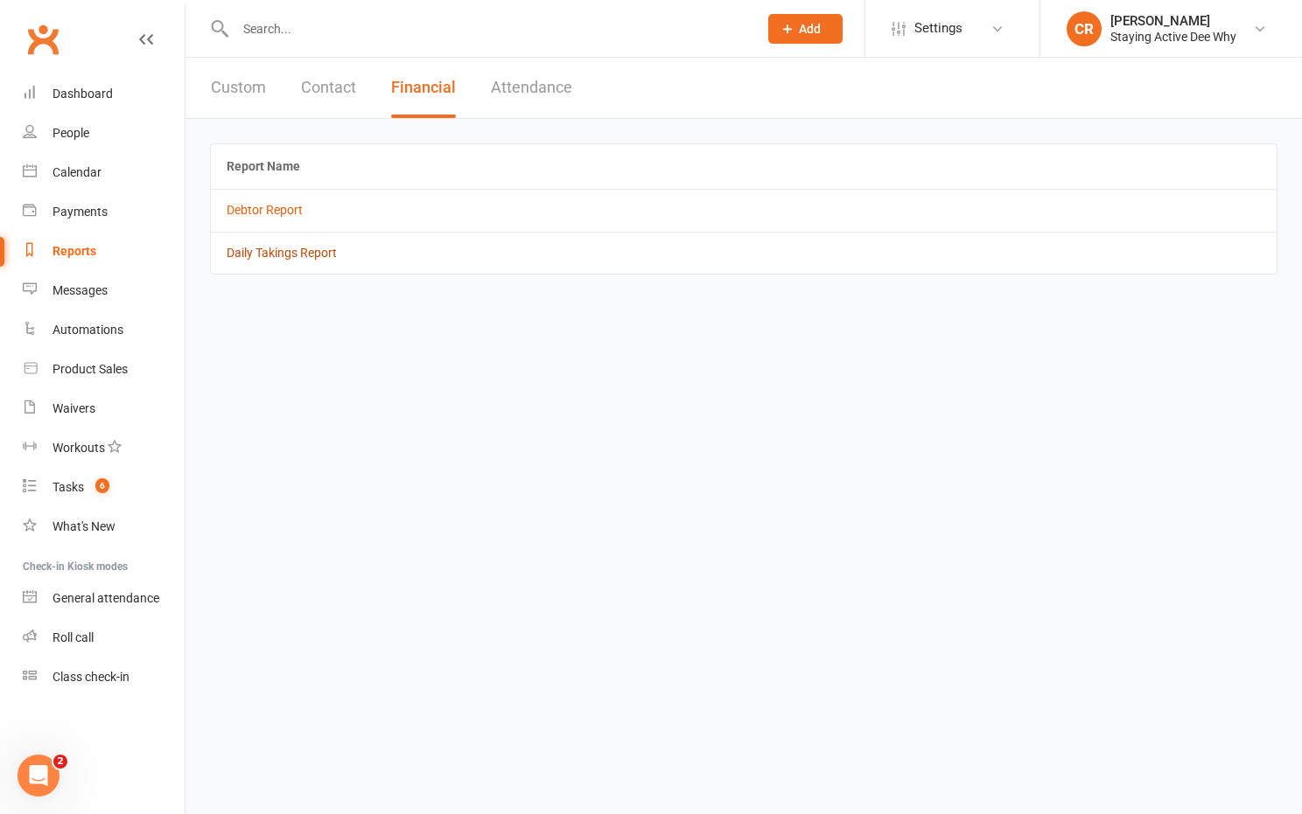
click at [290, 255] on link "Daily Takings Report" at bounding box center [282, 253] width 110 height 14
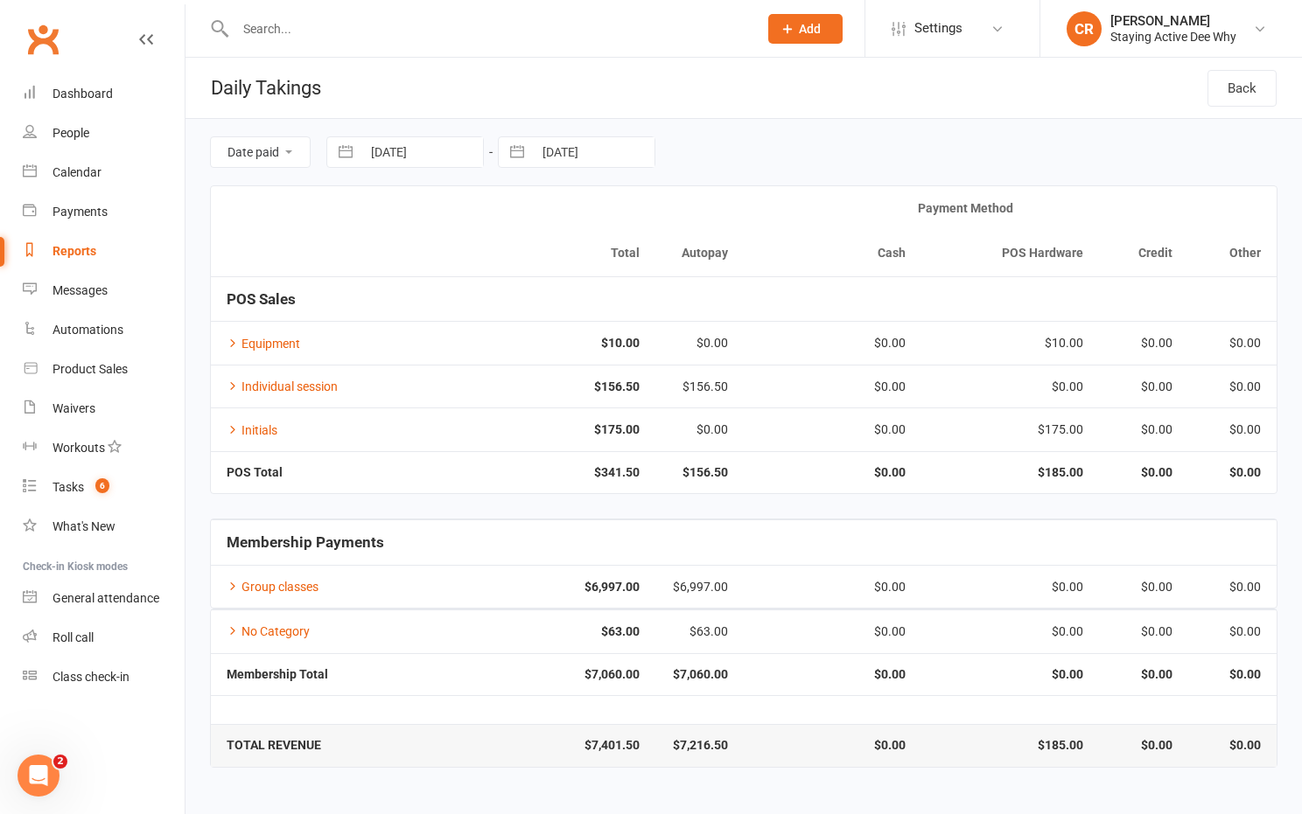
click at [343, 155] on button "button" at bounding box center [345, 152] width 31 height 30
select select "8"
select select "2025"
select select "9"
select select "2025"
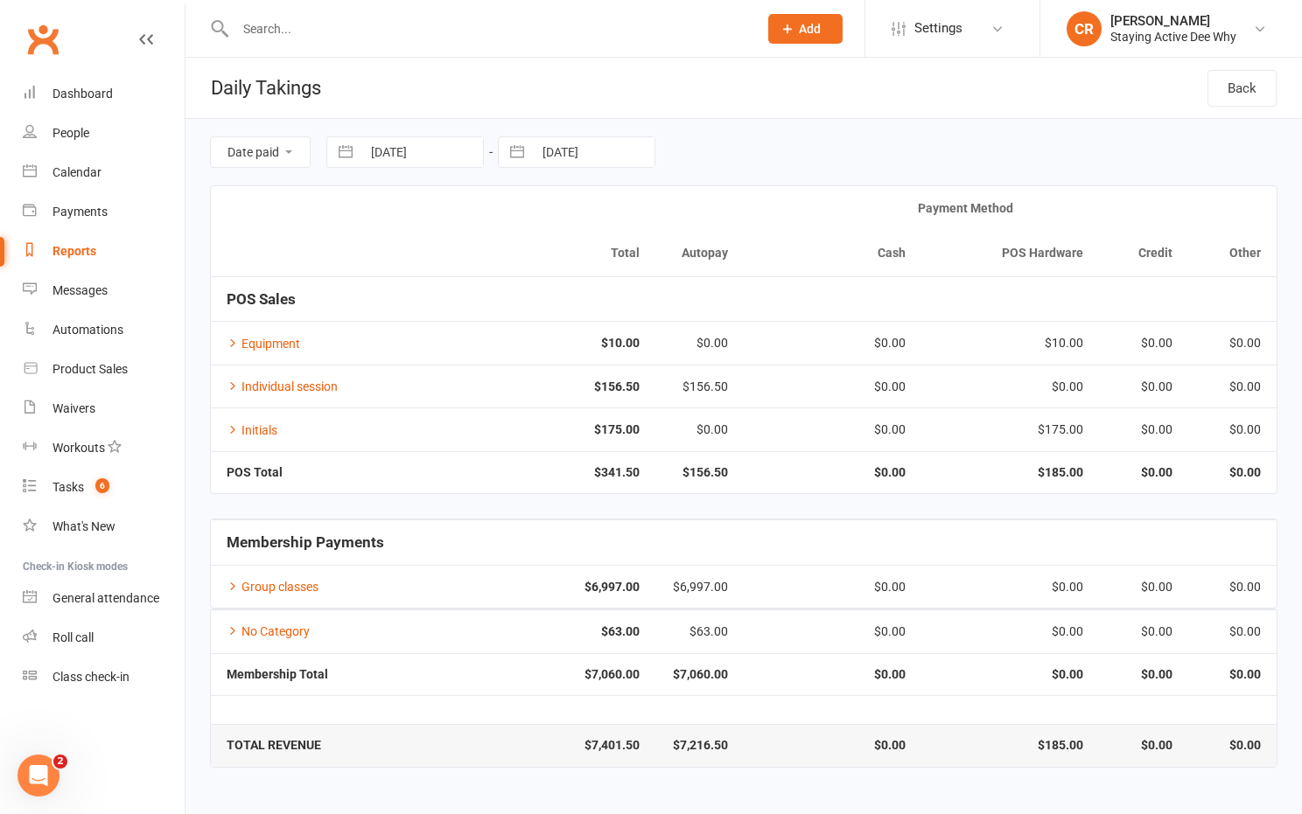
select select "10"
select select "2025"
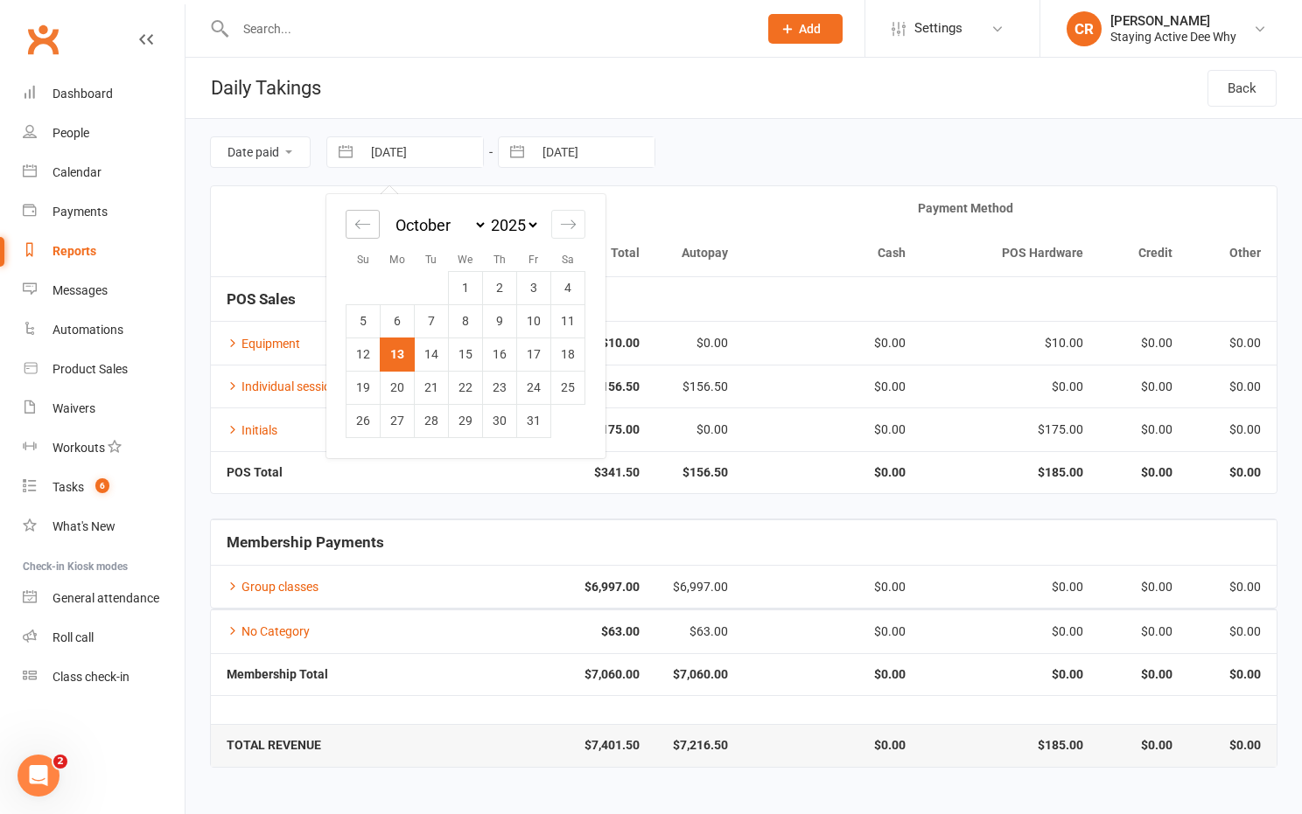
click at [364, 218] on icon "Move backward to switch to the previous month." at bounding box center [362, 224] width 17 height 17
select select "7"
select select "2025"
click at [403, 287] on td "1" at bounding box center [398, 287] width 34 height 33
type input "01 Sep 2025"
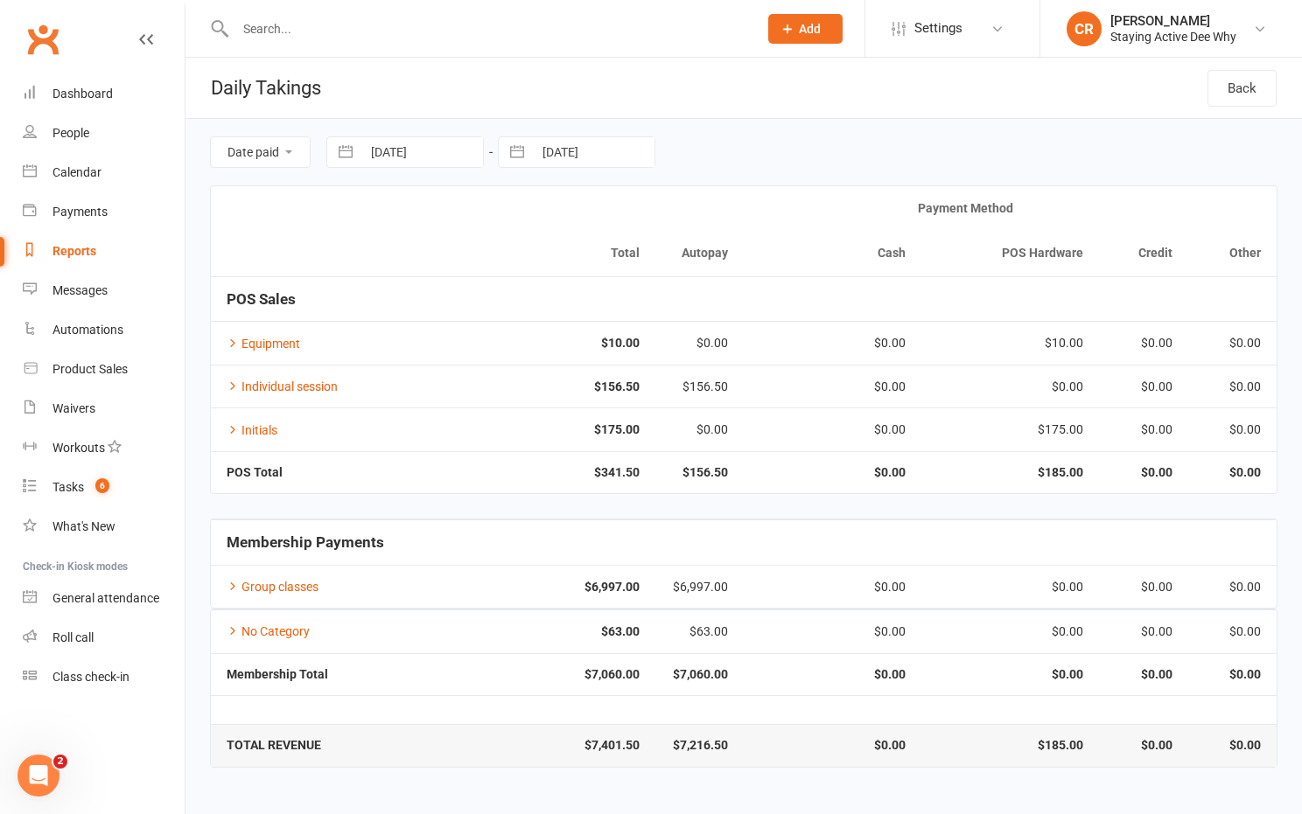
click at [516, 164] on button "button" at bounding box center [516, 152] width 31 height 30
select select "8"
select select "2025"
select select "9"
select select "2025"
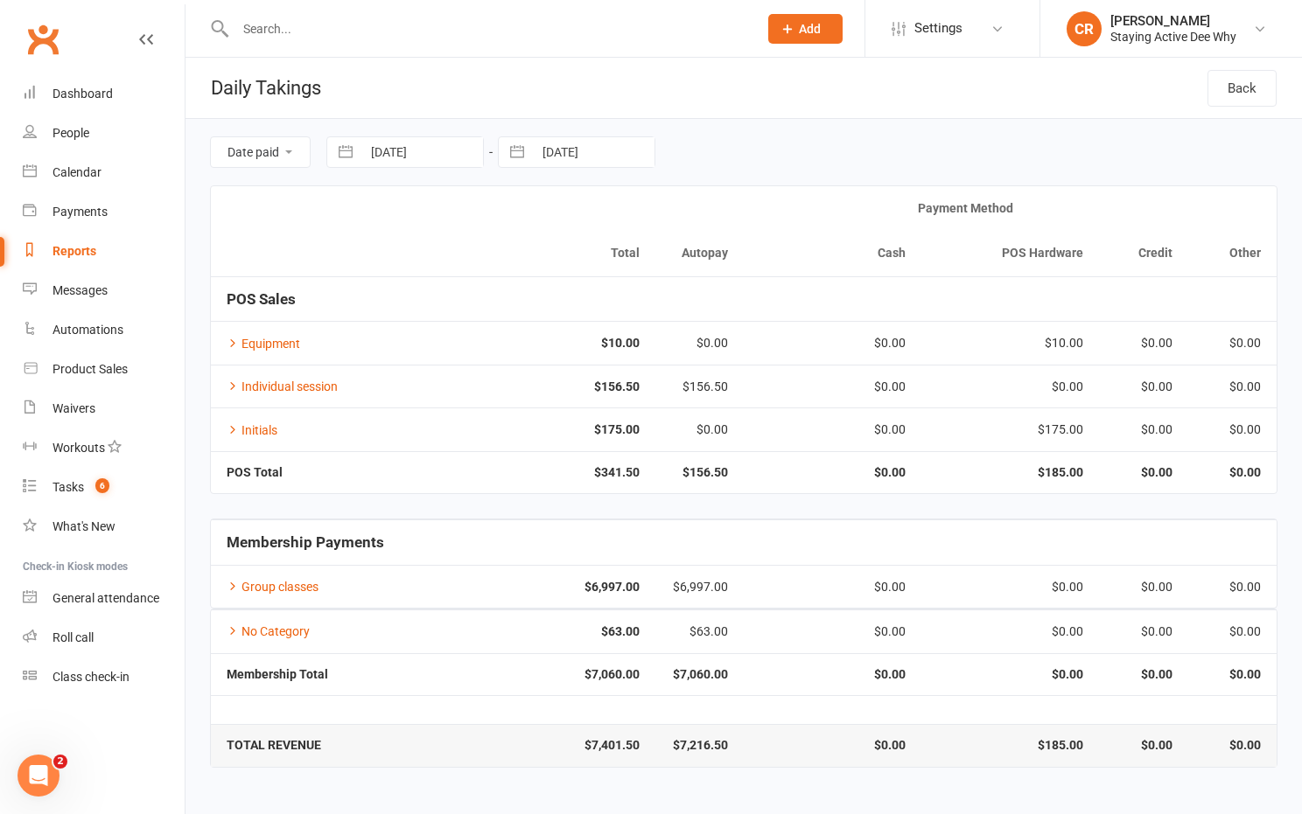
select select "10"
select select "2025"
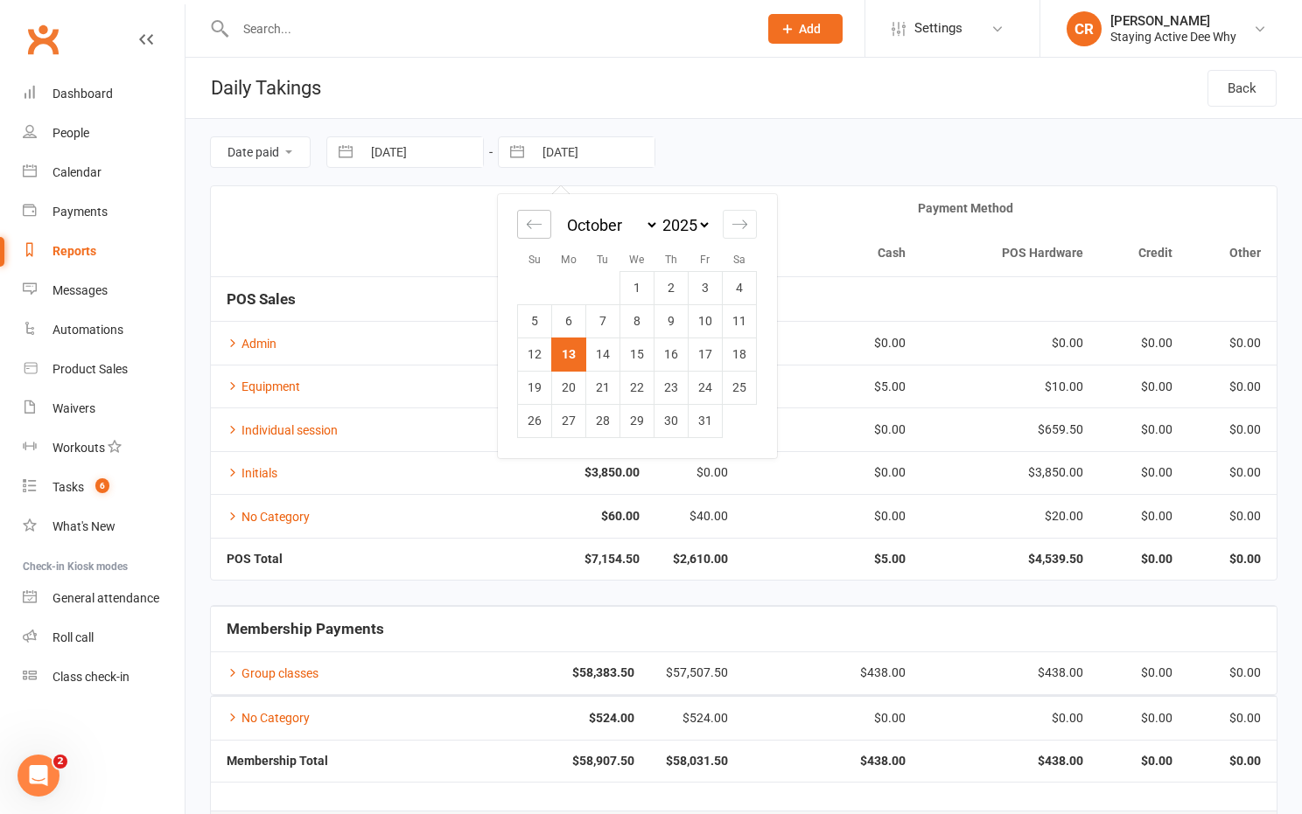
click at [528, 229] on icon "Move backward to switch to the previous month." at bounding box center [534, 224] width 17 height 17
select select "7"
select select "2025"
click at [603, 419] on td "30" at bounding box center [603, 420] width 34 height 33
type input "30 Sep 2025"
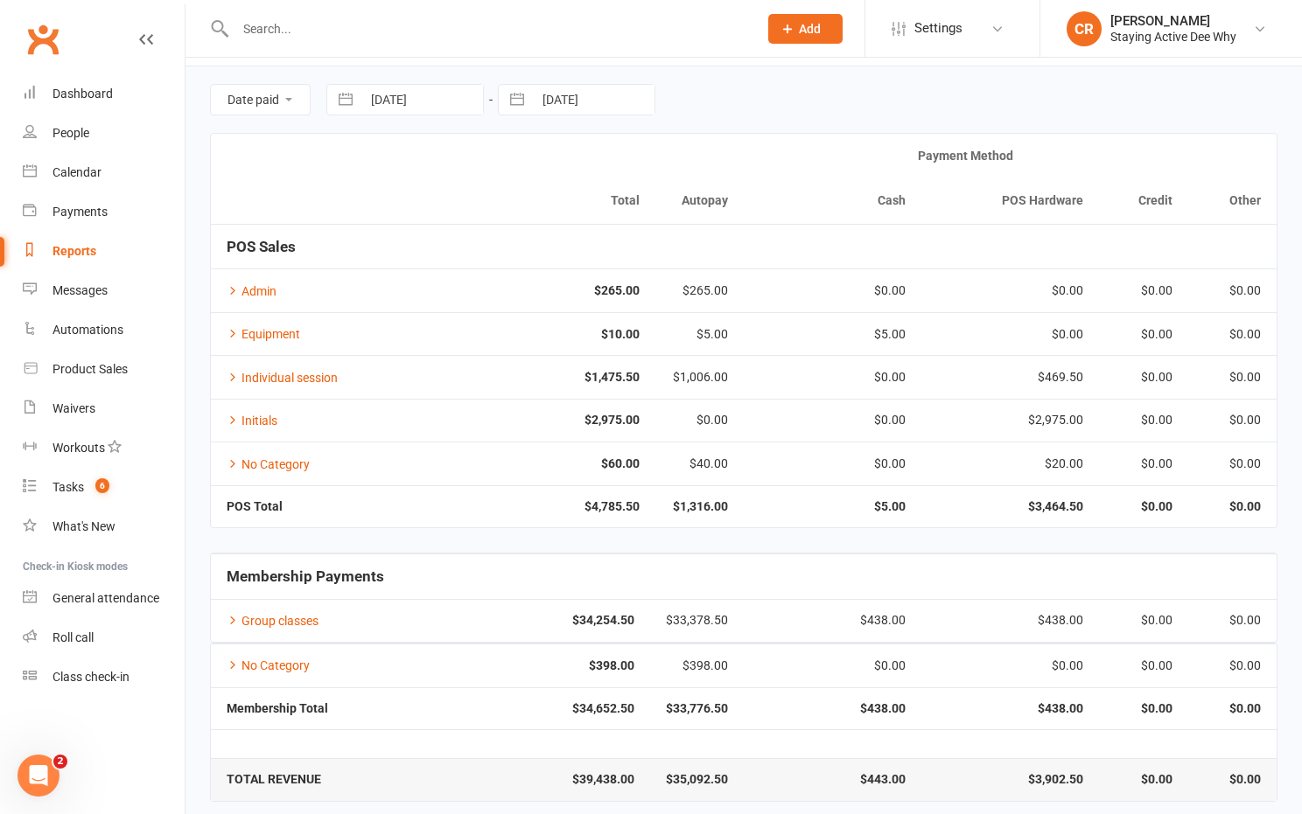
scroll to position [65, 0]
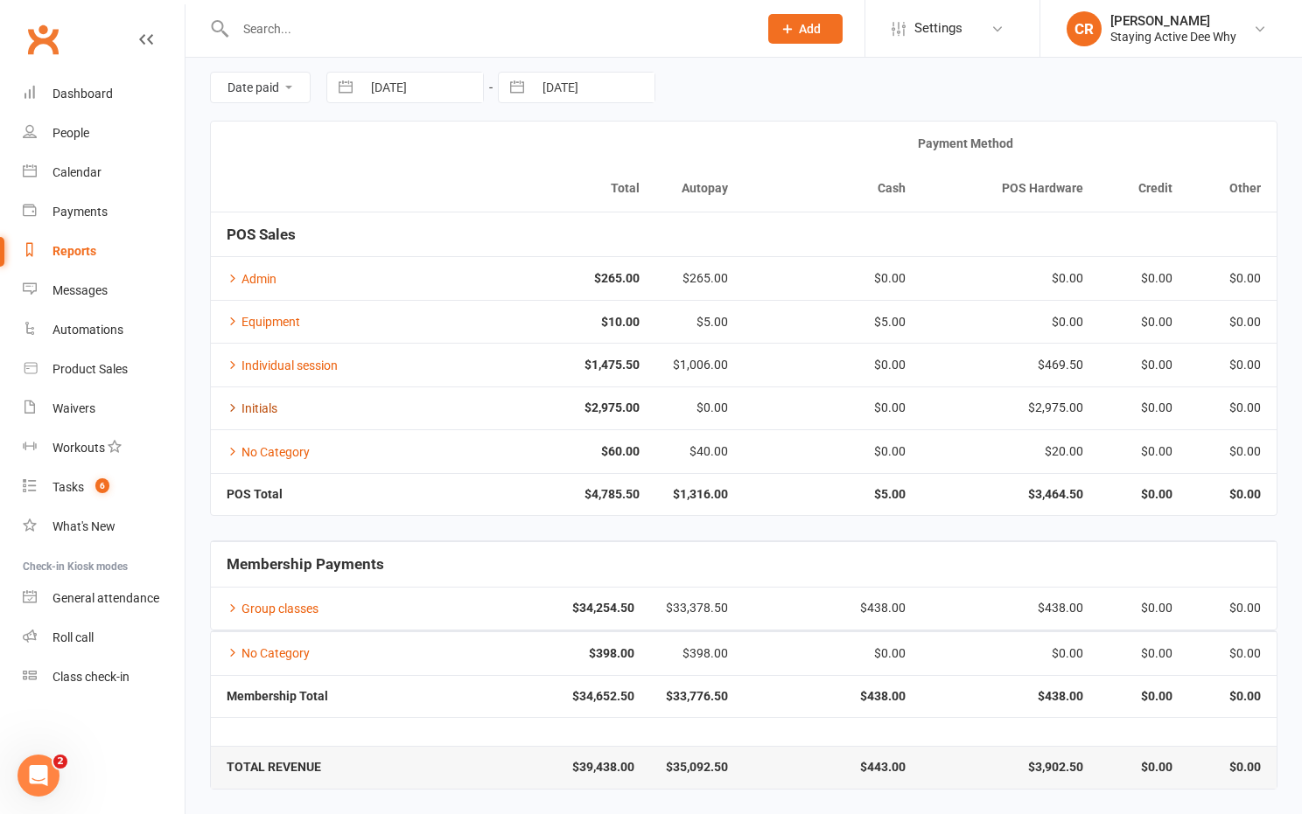
click at [268, 405] on link "Initials" at bounding box center [252, 409] width 51 height 14
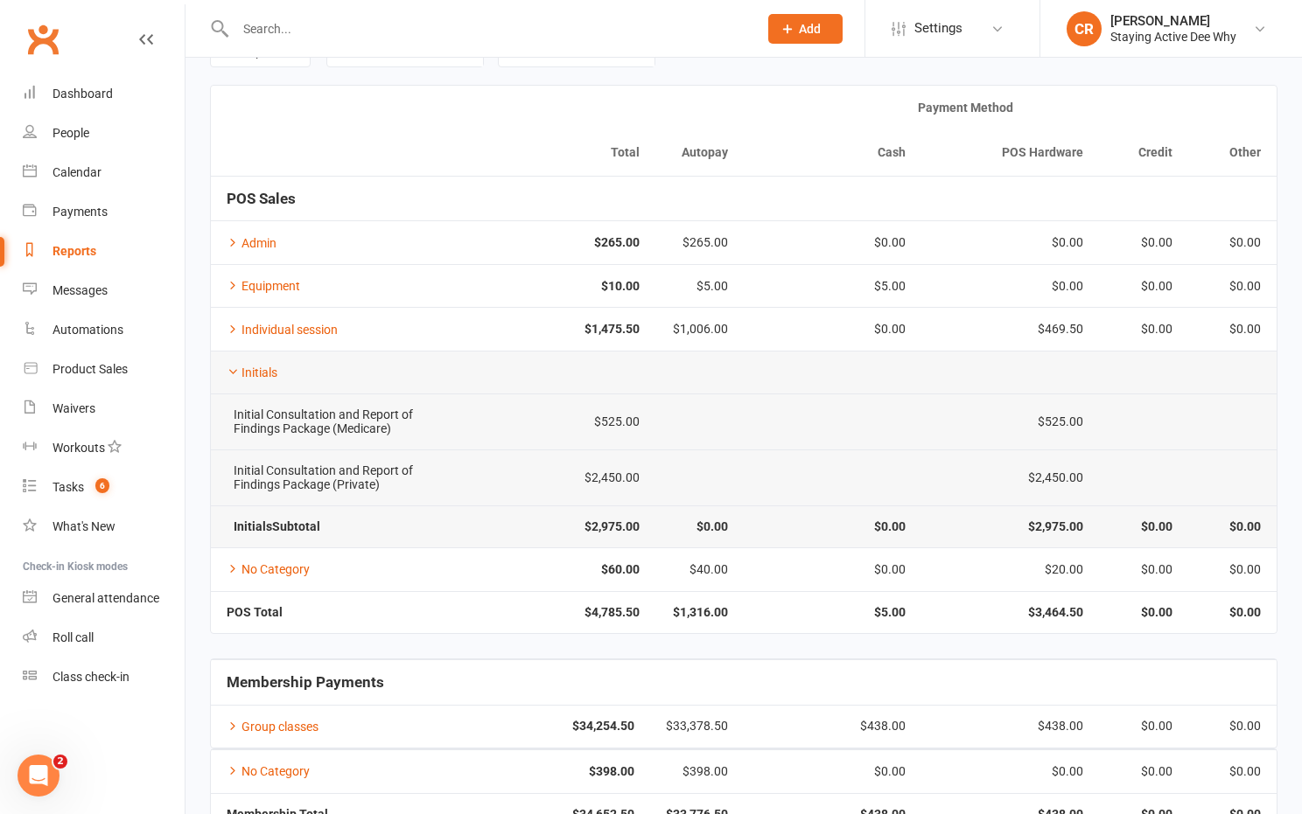
scroll to position [0, 0]
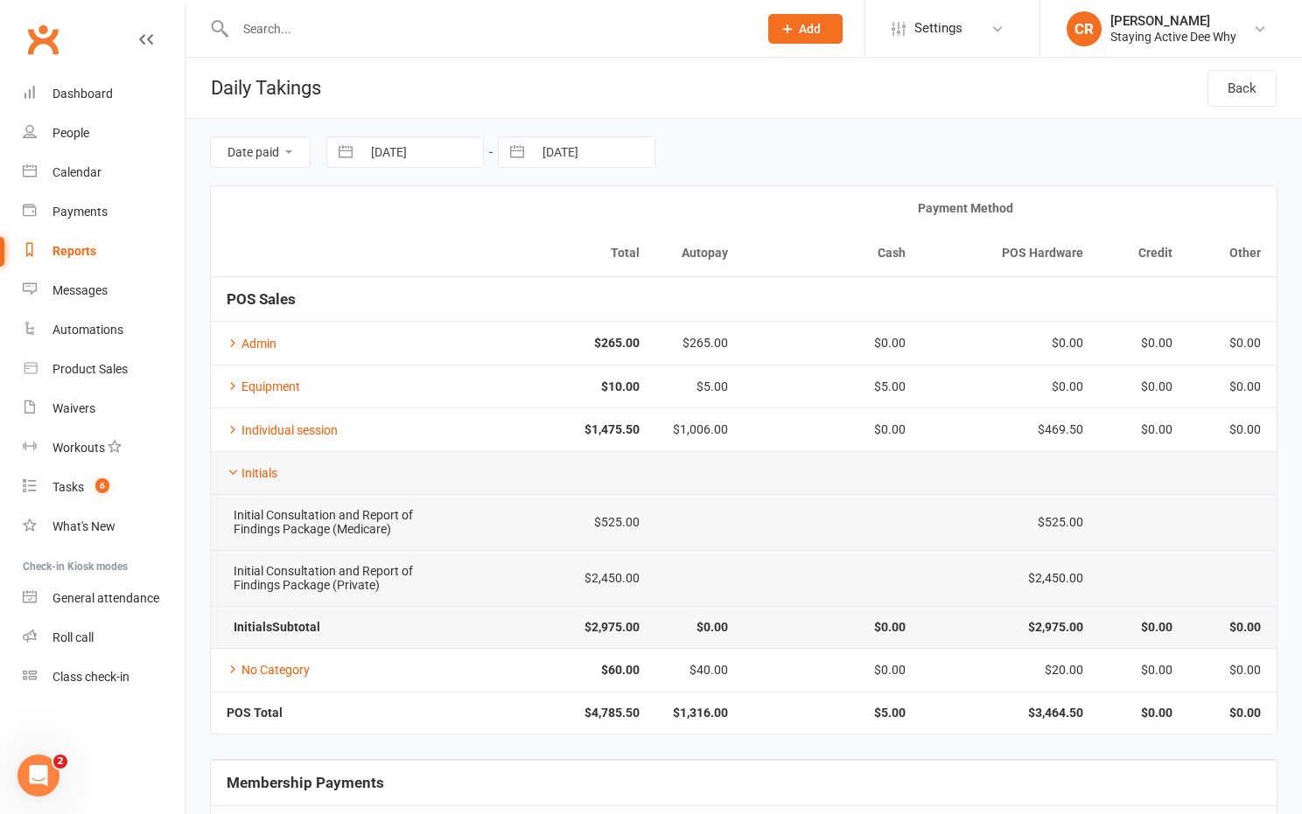
click at [350, 155] on button "button" at bounding box center [345, 152] width 31 height 30
select select "7"
select select "2025"
select select "8"
select select "2025"
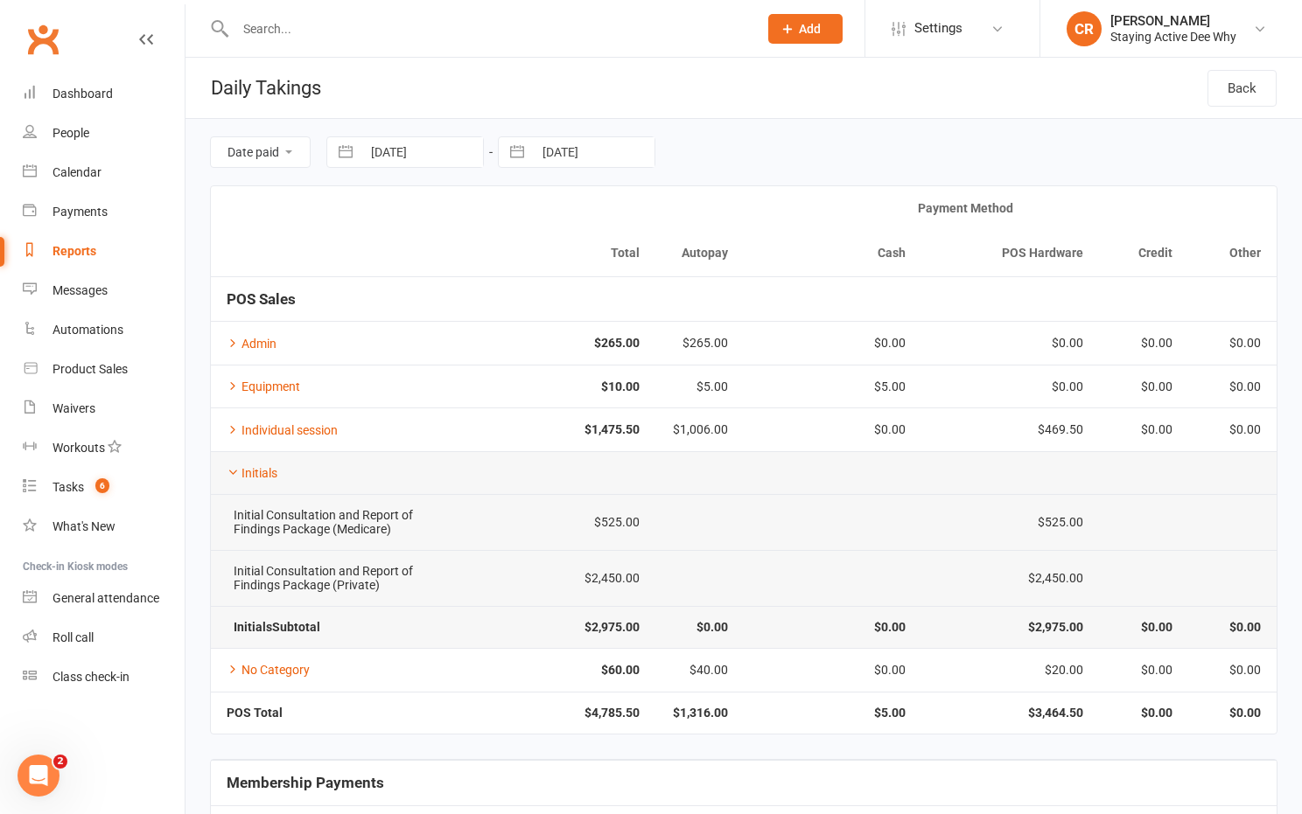
select select "9"
select select "2025"
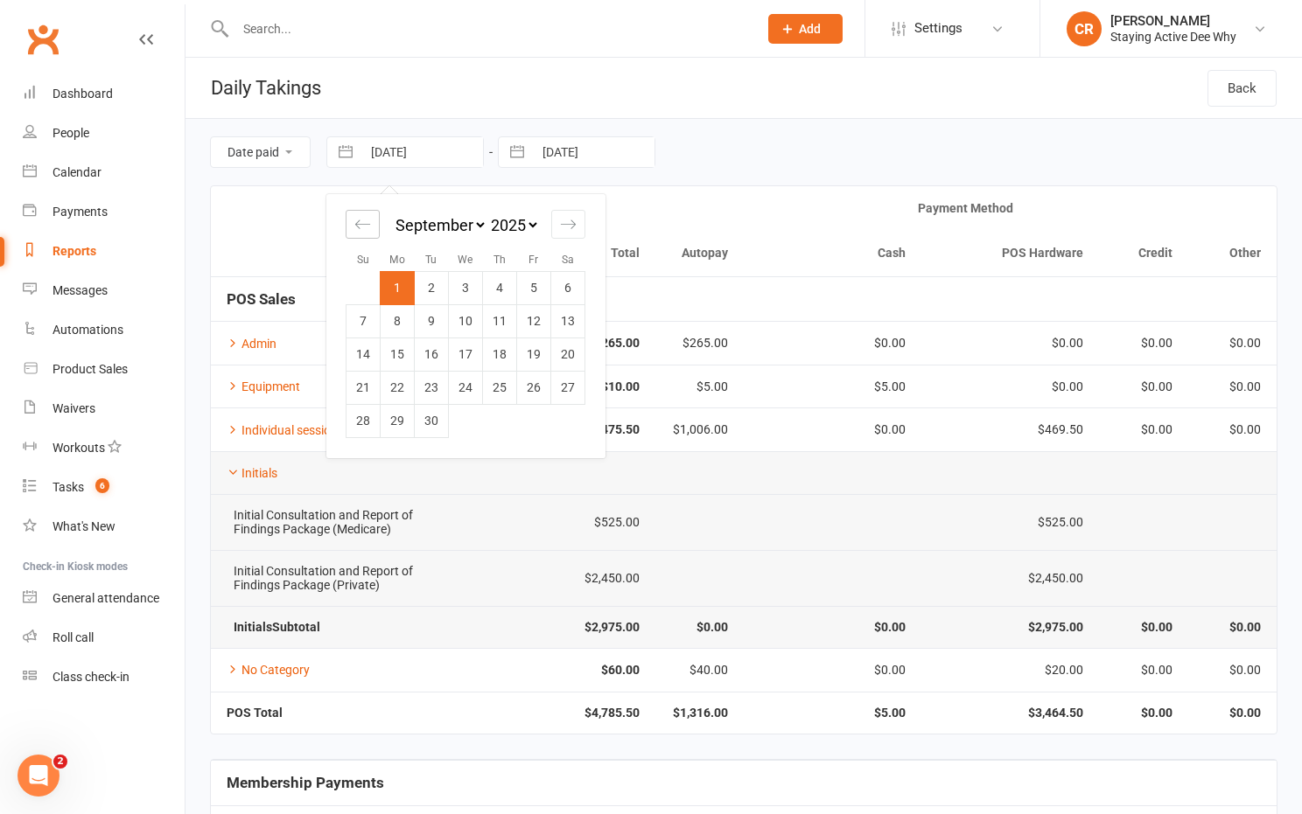
click at [374, 217] on div "Move backward to switch to the previous month." at bounding box center [363, 224] width 34 height 29
select select "6"
select select "2025"
click at [533, 292] on td "1" at bounding box center [534, 287] width 34 height 33
type input "[DATE]"
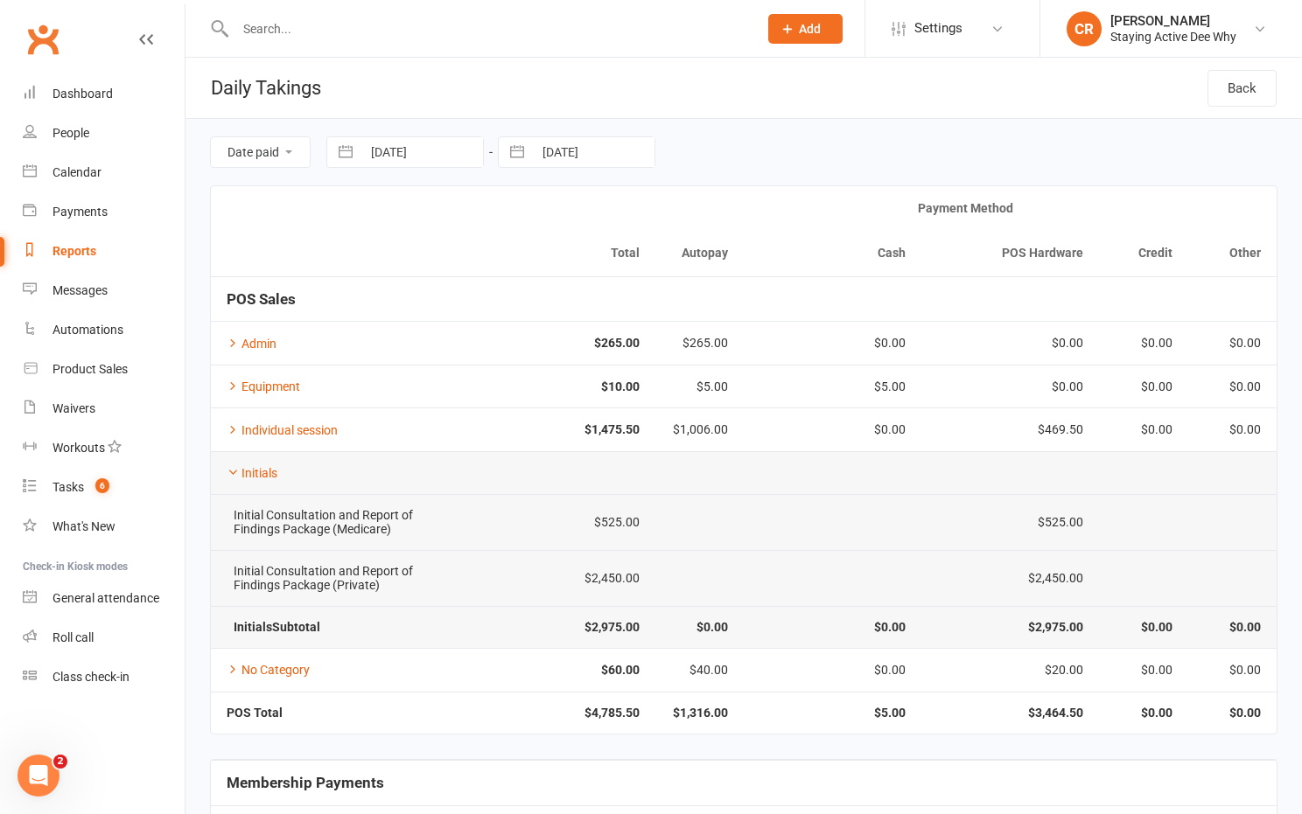
click at [518, 158] on button "button" at bounding box center [516, 152] width 31 height 30
select select "7"
select select "2025"
select select "8"
select select "2025"
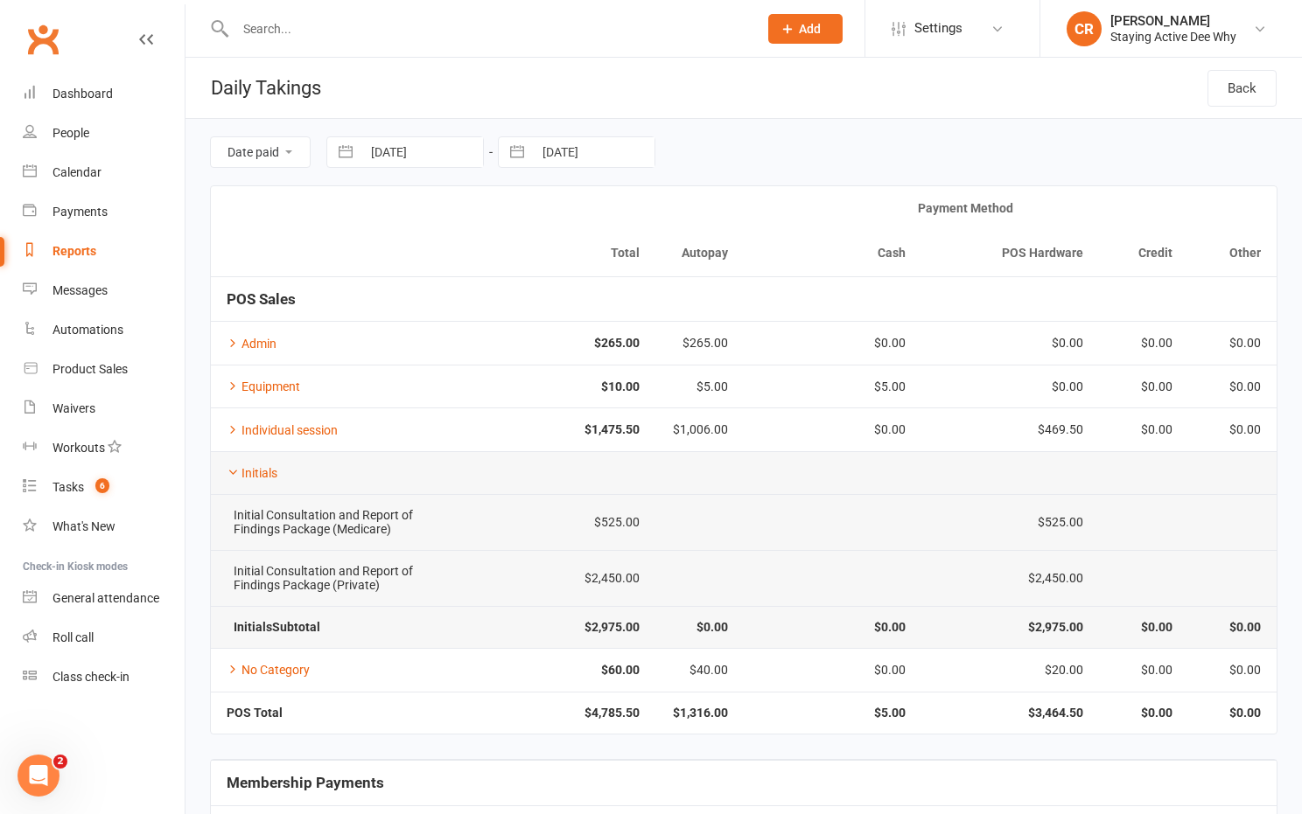
select select "9"
select select "2025"
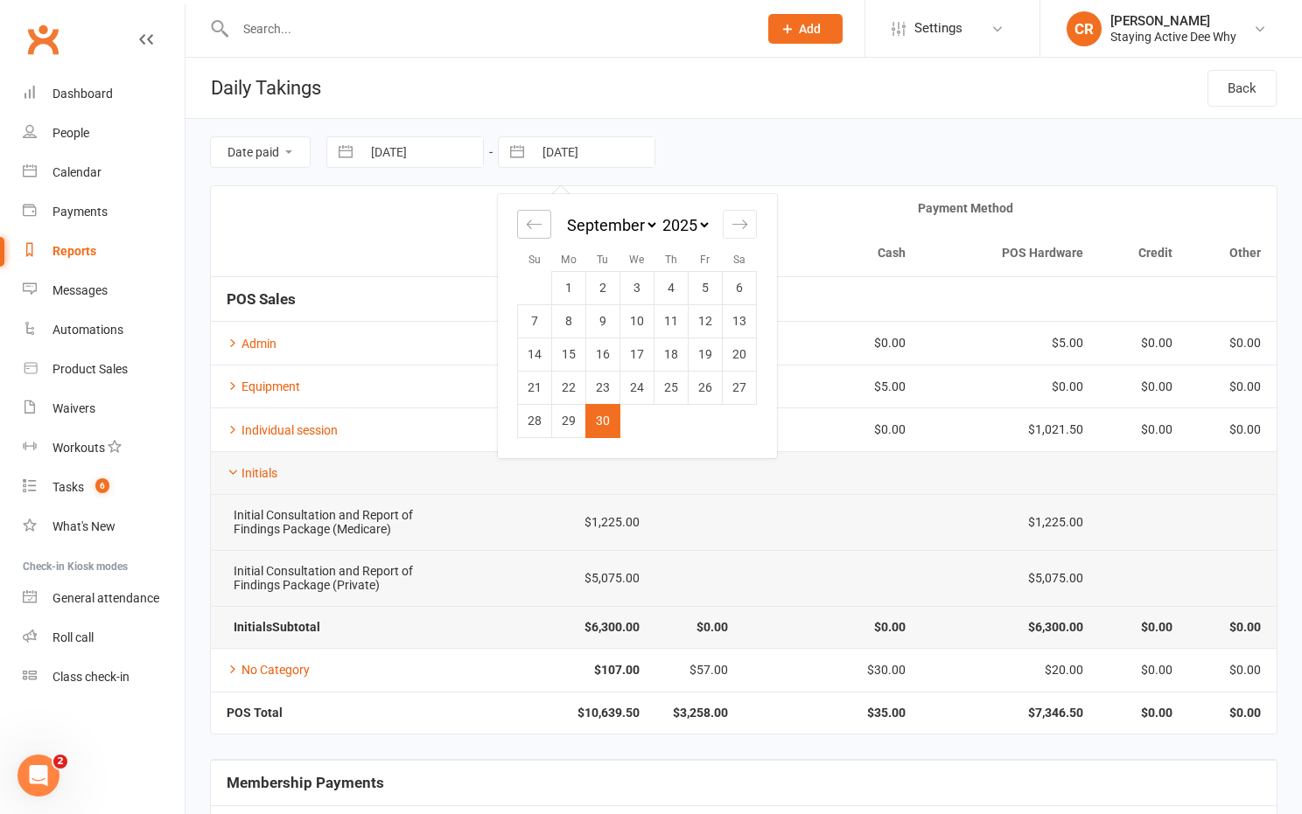
click at [522, 228] on div "Move backward to switch to the previous month." at bounding box center [534, 224] width 34 height 29
select select "6"
select select "2025"
click at [541, 450] on td "31" at bounding box center [535, 453] width 34 height 33
type input "[DATE]"
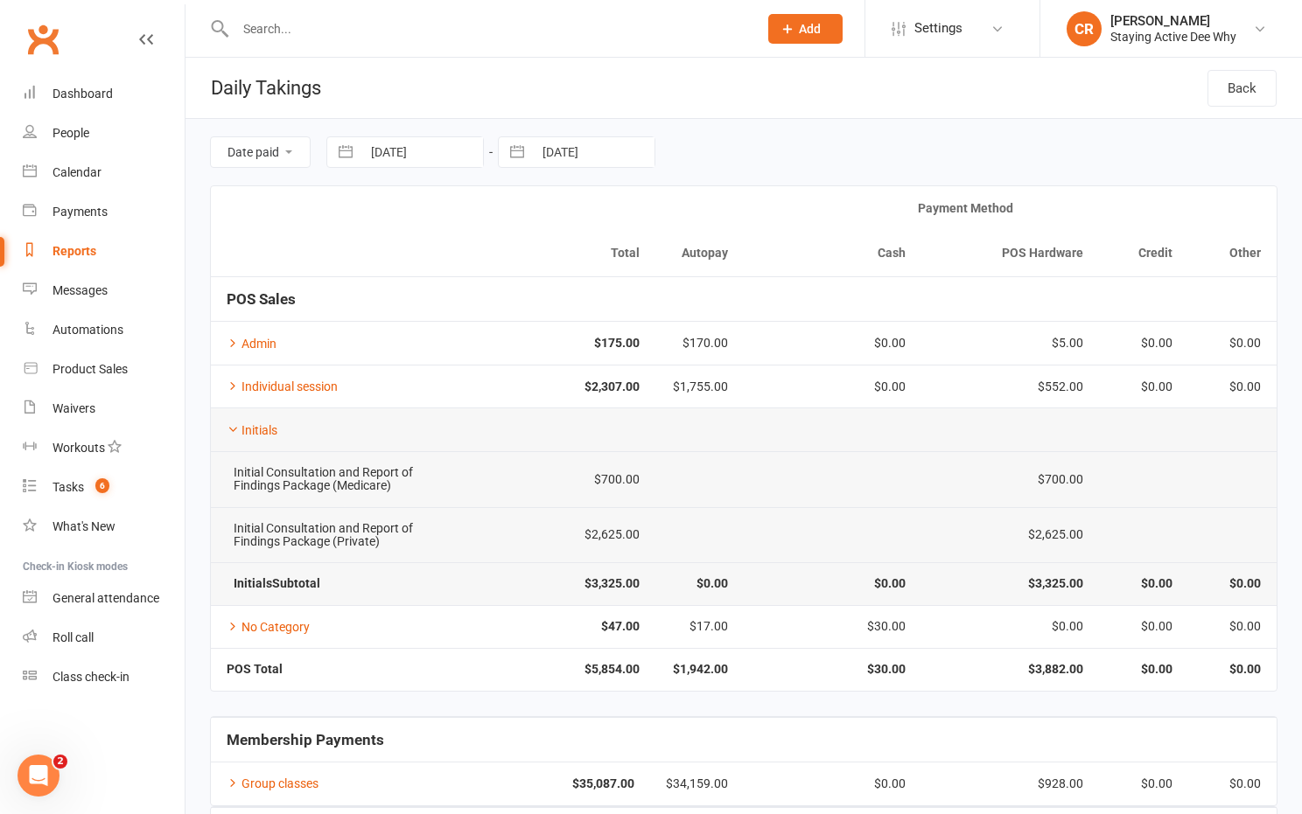
click at [344, 151] on button "button" at bounding box center [345, 152] width 31 height 30
select select "6"
select select "2025"
select select "7"
select select "2025"
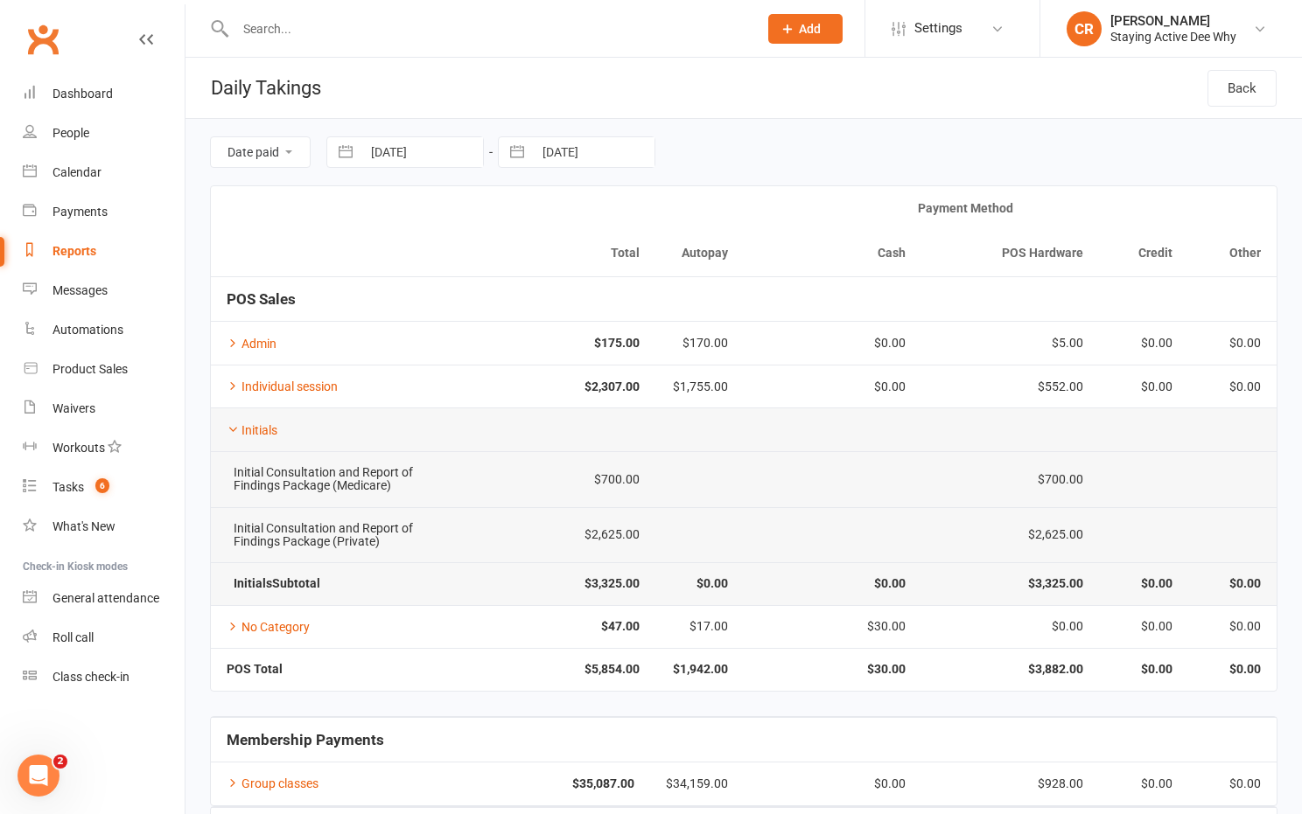
select select "8"
select select "2025"
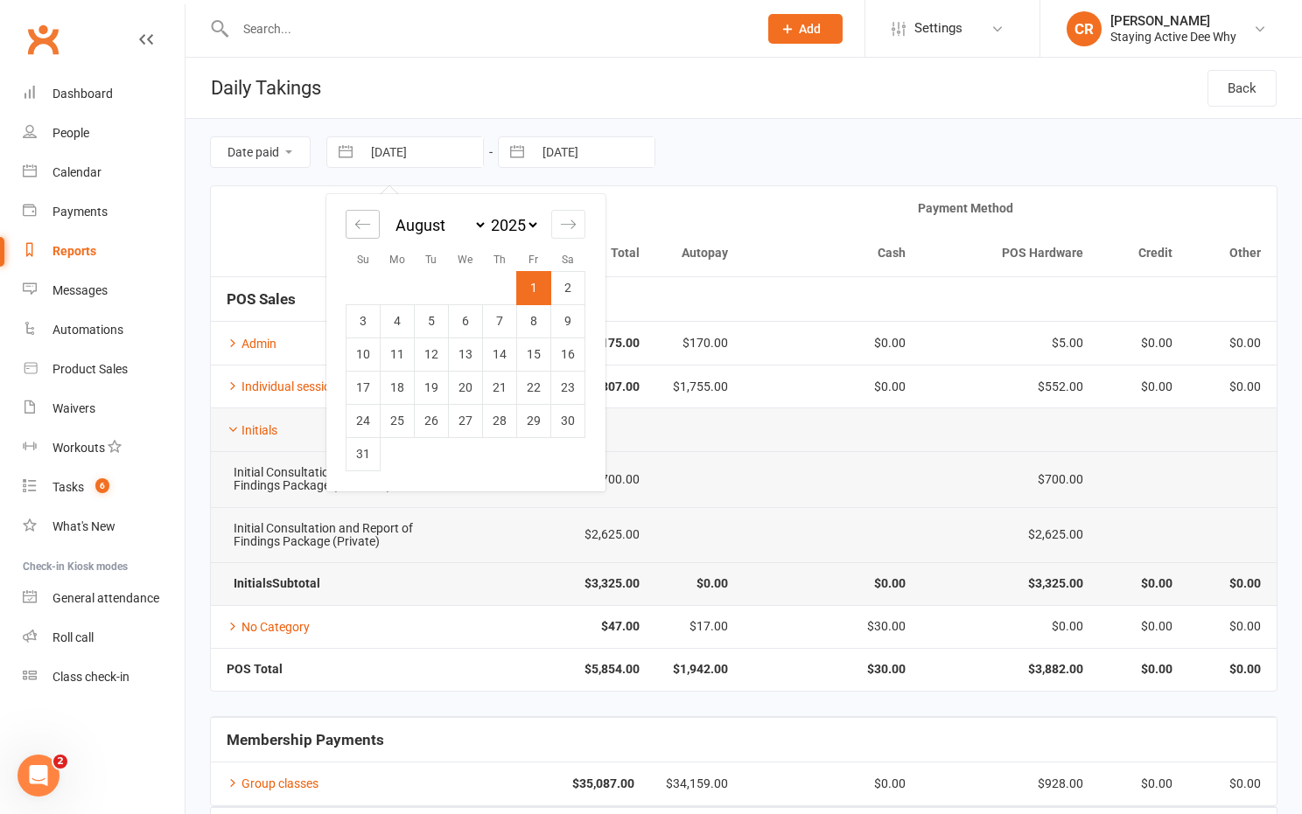
click at [367, 227] on icon "Move backward to switch to the previous month." at bounding box center [362, 224] width 17 height 17
select select "5"
select select "2025"
click at [425, 287] on td "1" at bounding box center [432, 287] width 34 height 33
type input "[DATE]"
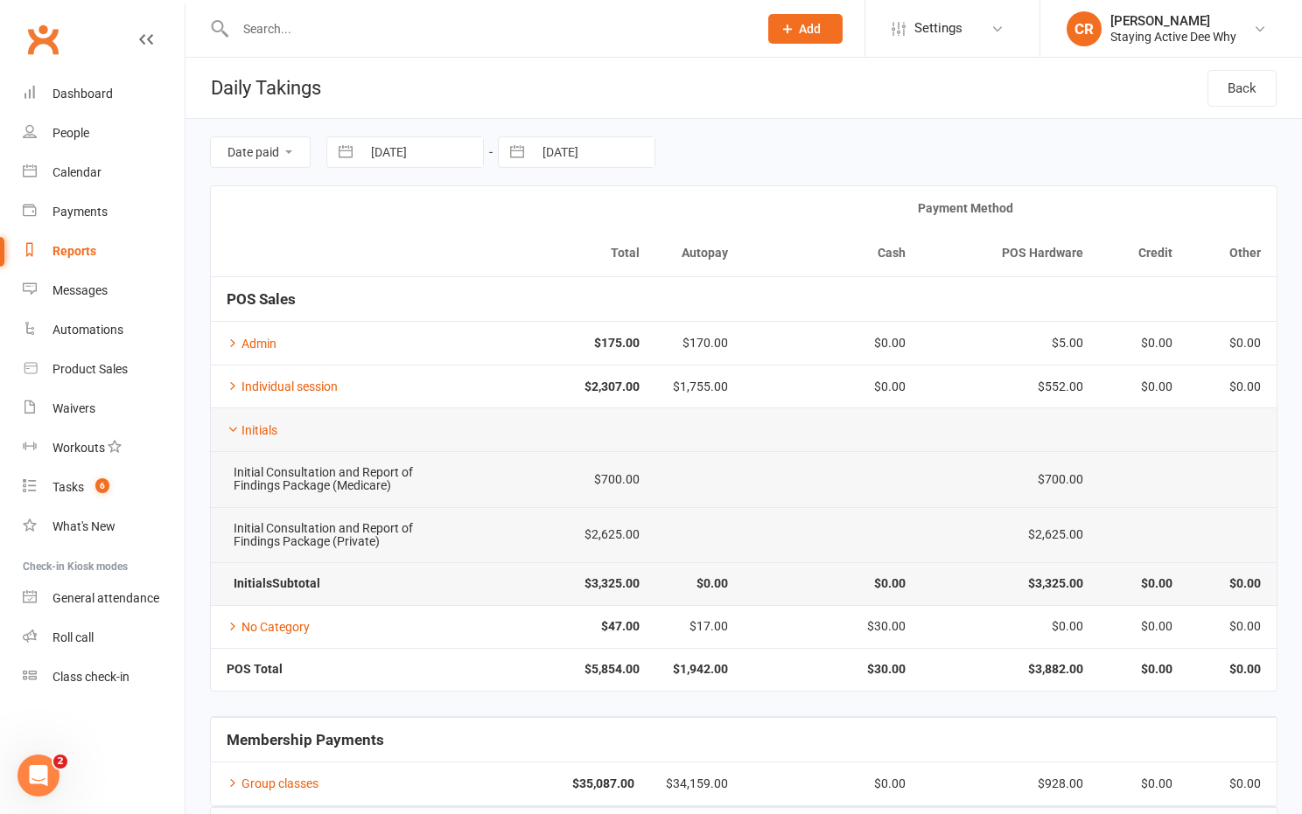
click at [517, 154] on button "button" at bounding box center [516, 152] width 31 height 30
select select "6"
select select "2025"
select select "7"
select select "2025"
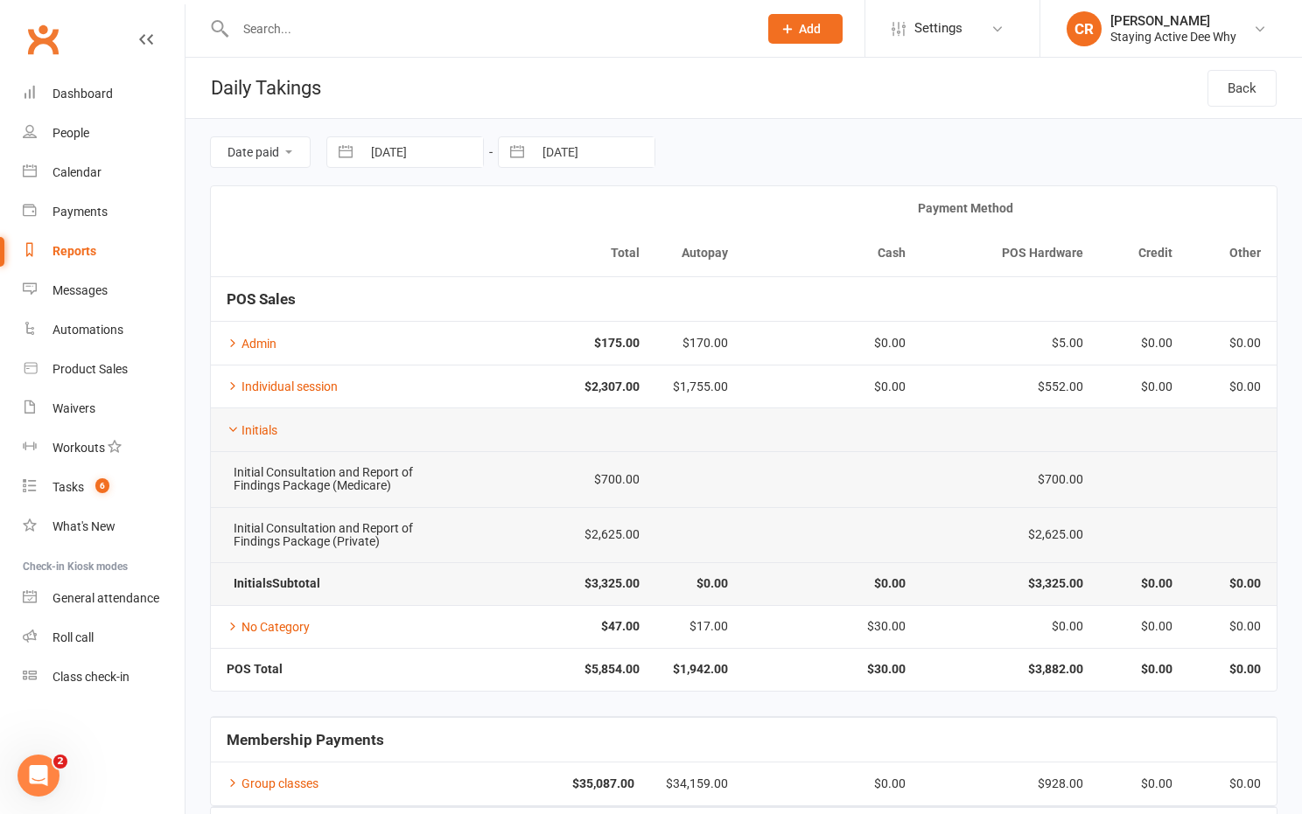
select select "8"
select select "2025"
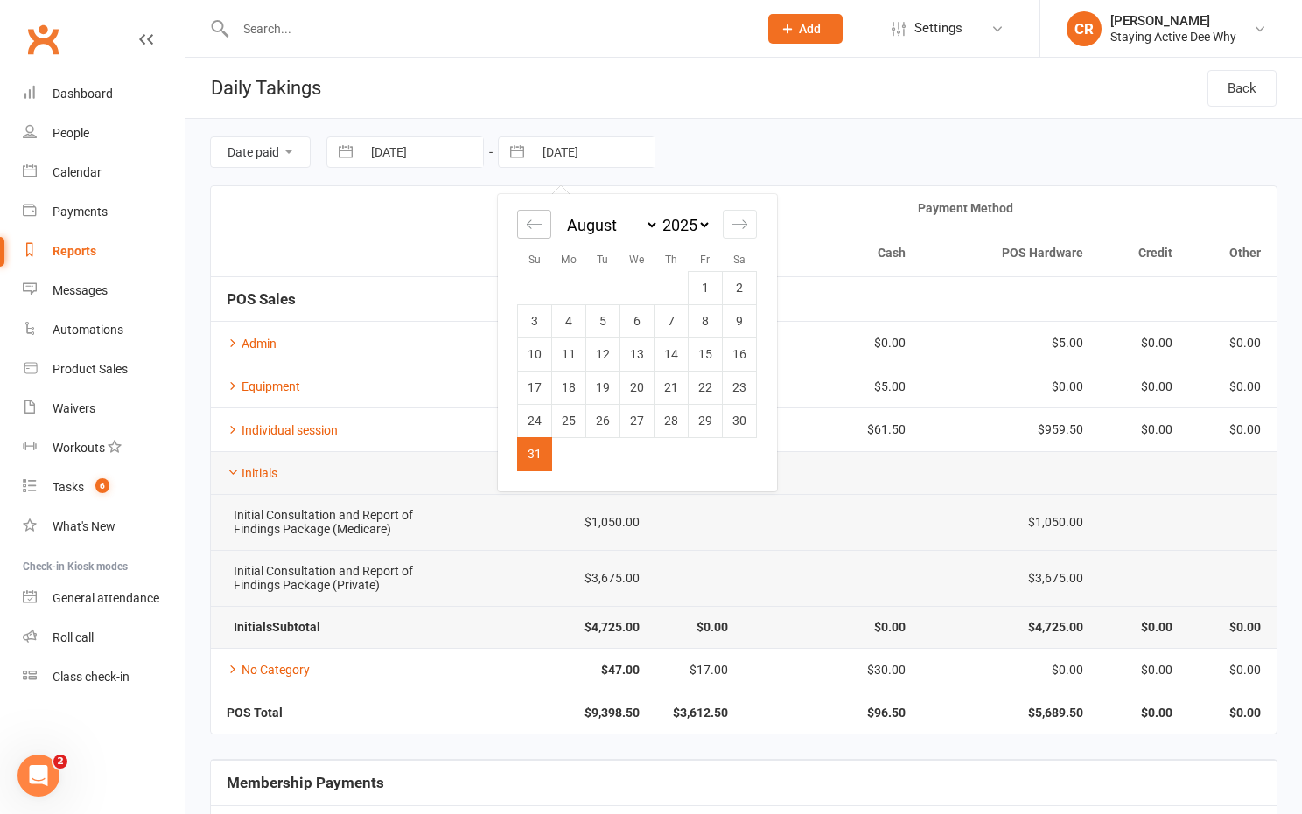
click at [525, 226] on div "Move backward to switch to the previous month." at bounding box center [534, 224] width 34 height 29
select select "5"
select select "2025"
click at [670, 423] on td "31" at bounding box center [671, 420] width 34 height 33
type input "[DATE]"
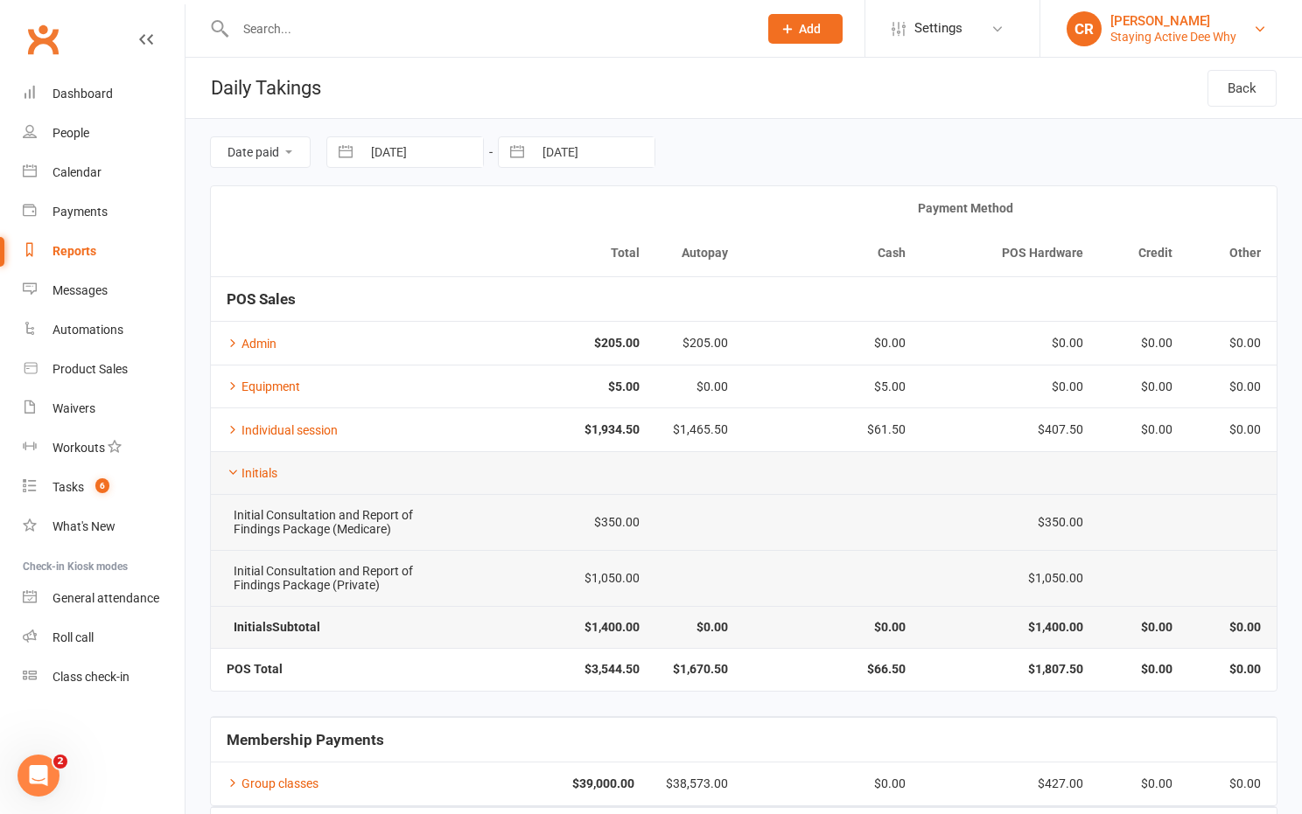
click at [1108, 38] on link "CR Carla Riccobon Staying Active Dee Why" at bounding box center [1170, 28] width 209 height 35
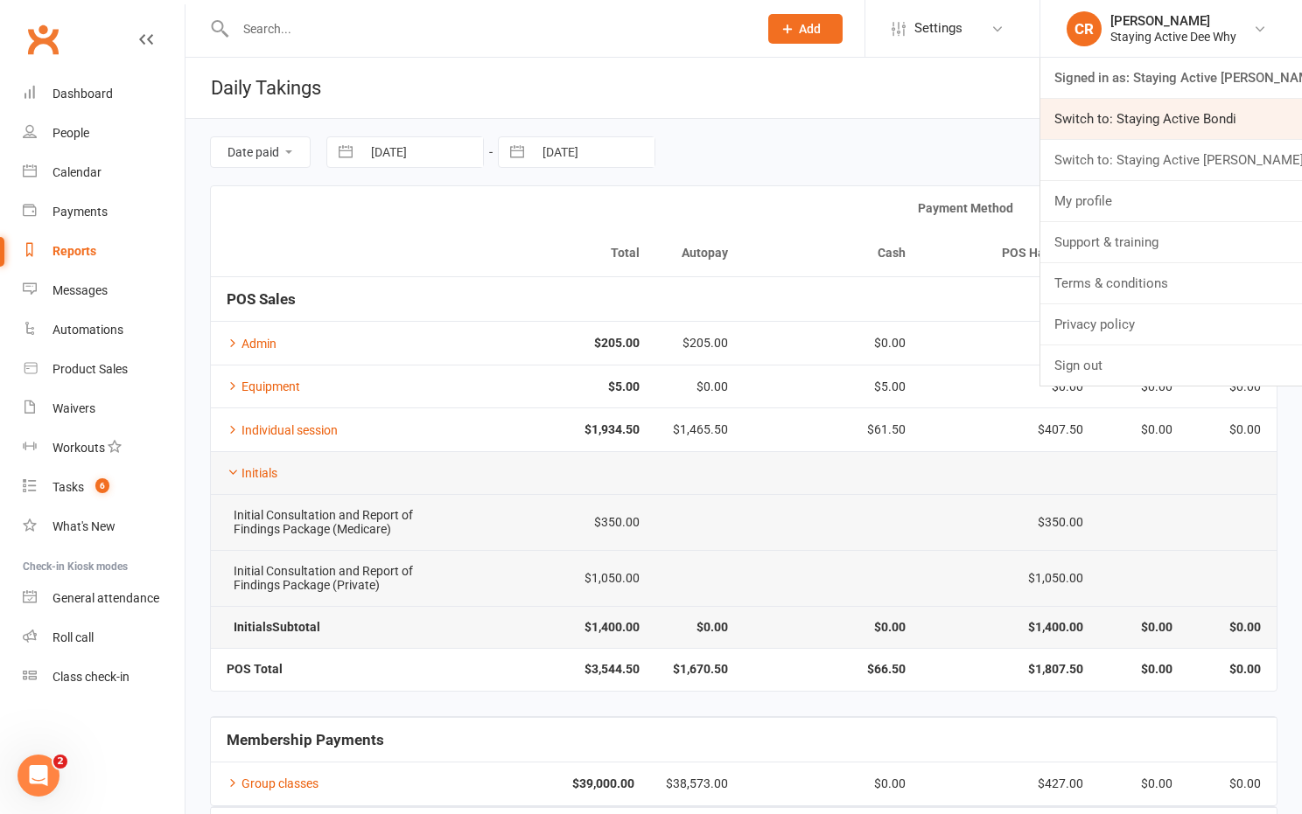
click at [1118, 125] on link "Switch to: Staying Active Bondi" at bounding box center [1171, 119] width 262 height 40
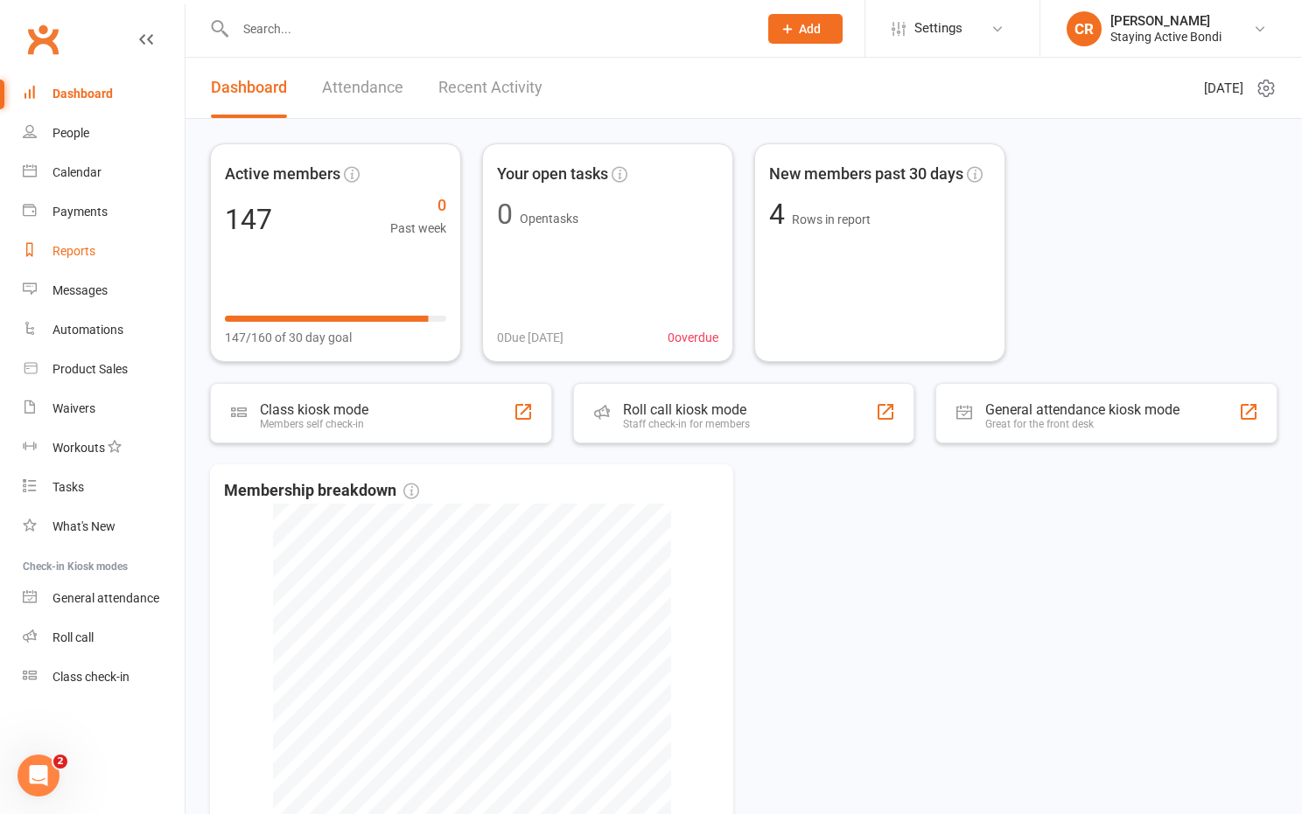
click at [101, 260] on link "Reports" at bounding box center [104, 251] width 162 height 39
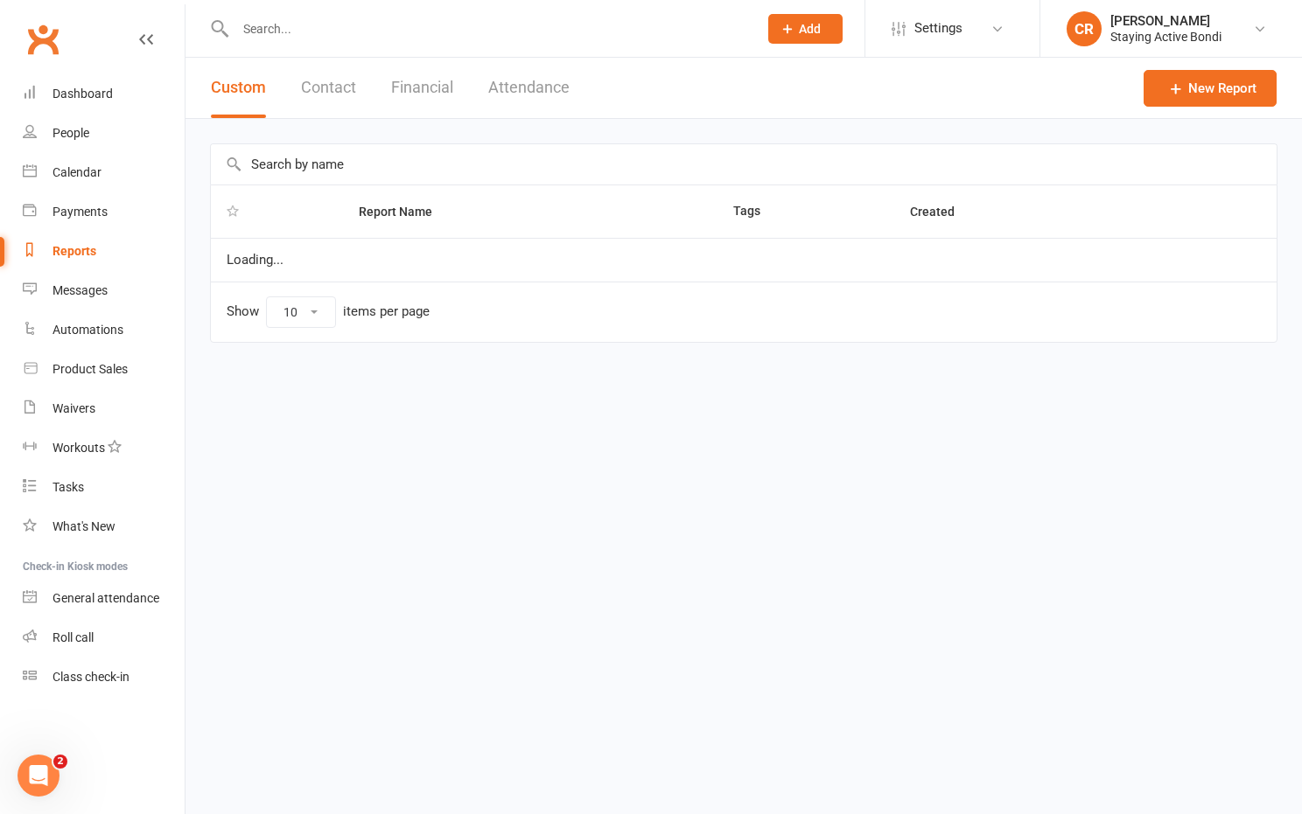
select select "100"
click at [451, 83] on button "Financial" at bounding box center [422, 88] width 62 height 60
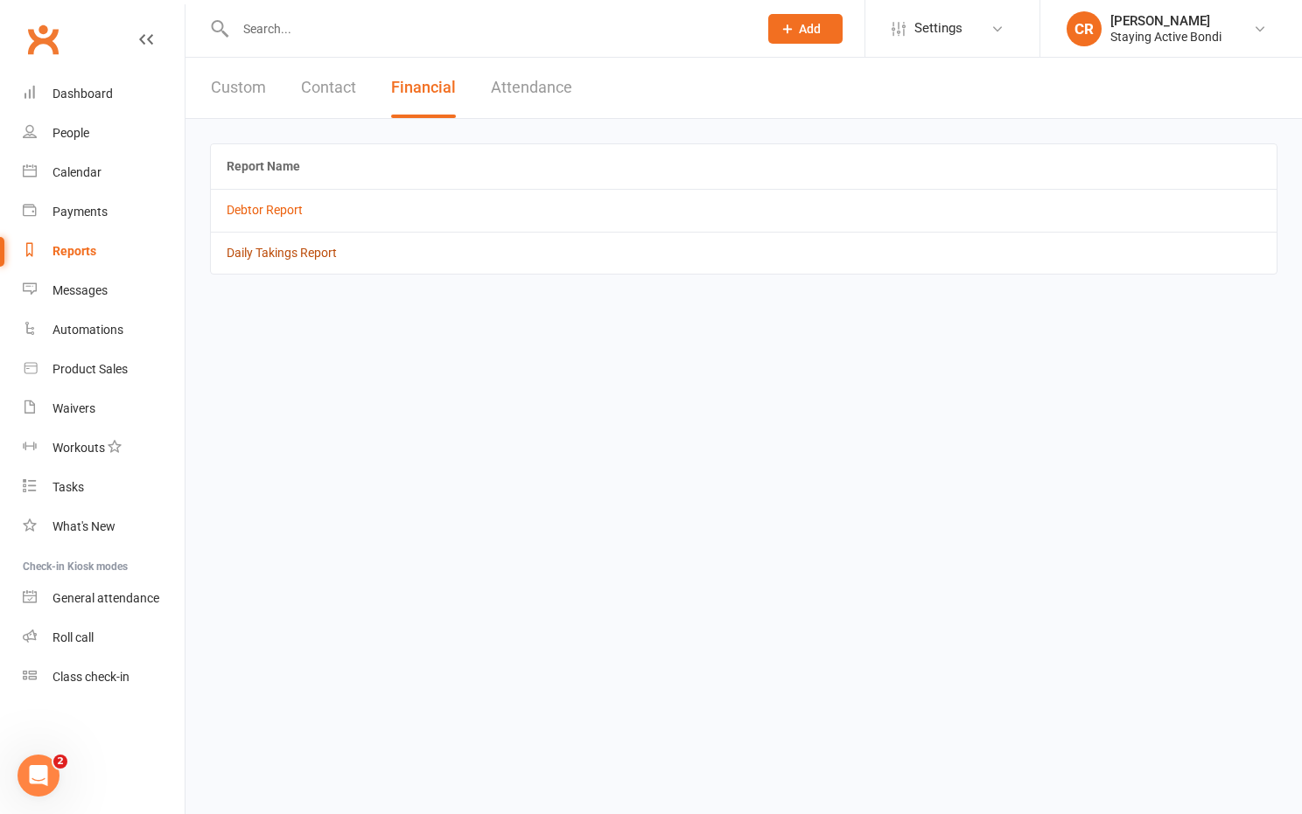
click at [325, 259] on link "Daily Takings Report" at bounding box center [282, 253] width 110 height 14
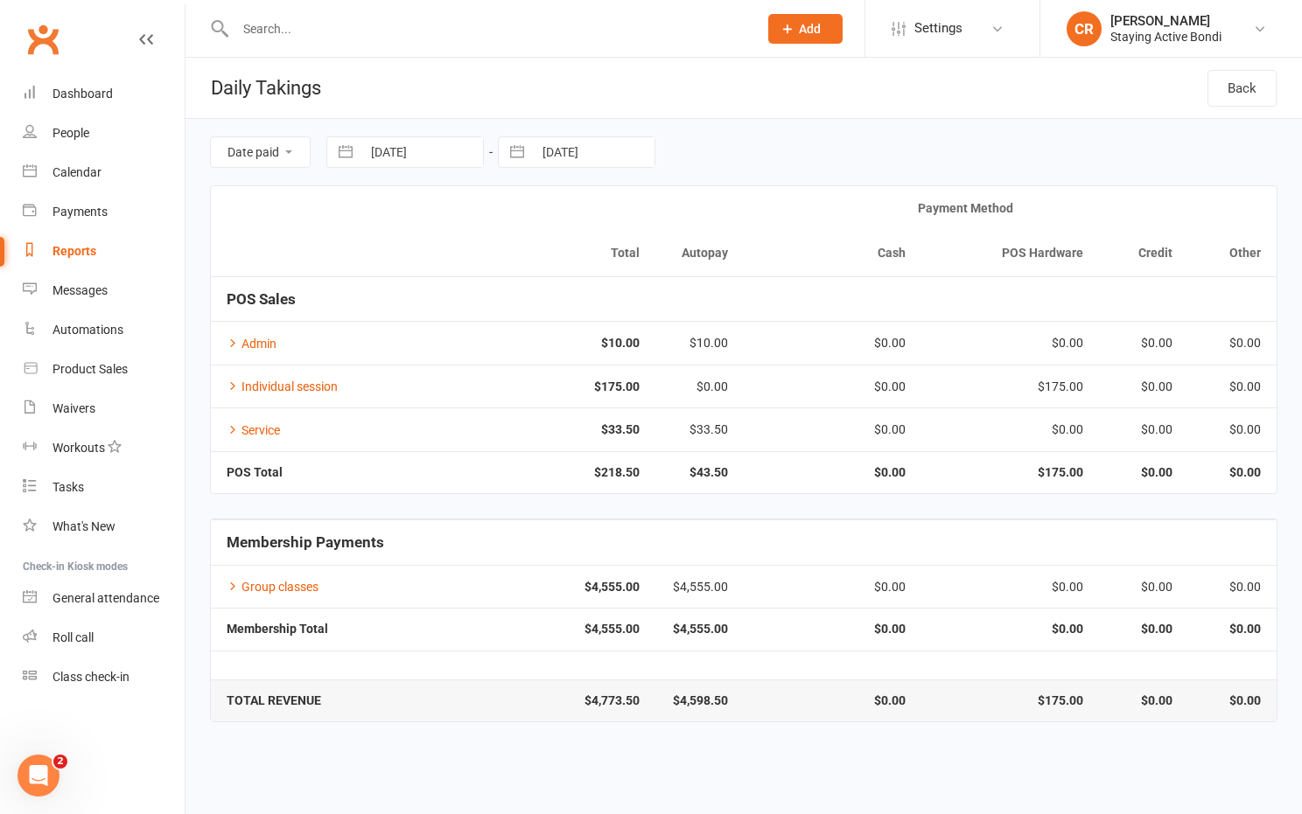
click at [355, 159] on button "button" at bounding box center [345, 152] width 31 height 30
select select "8"
select select "2025"
select select "9"
select select "2025"
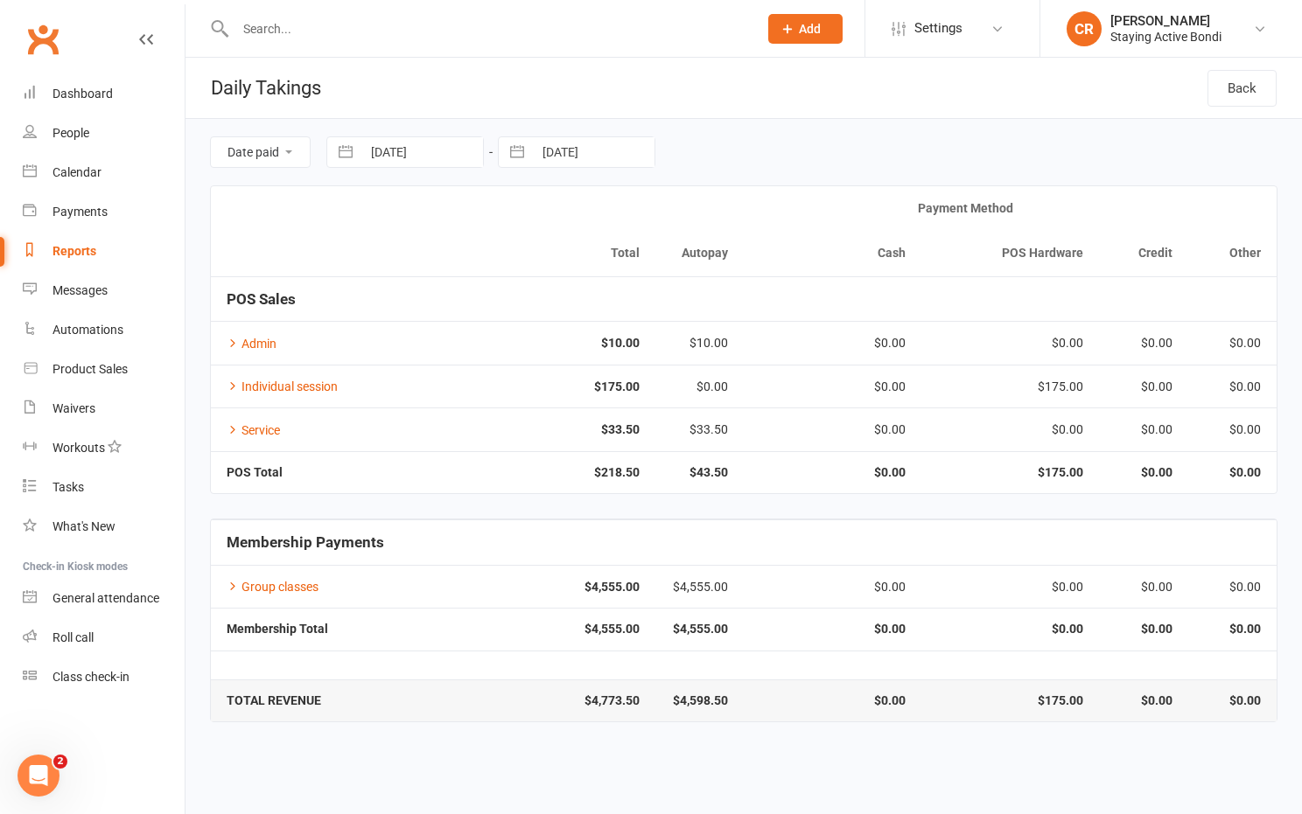
select select "10"
select select "2025"
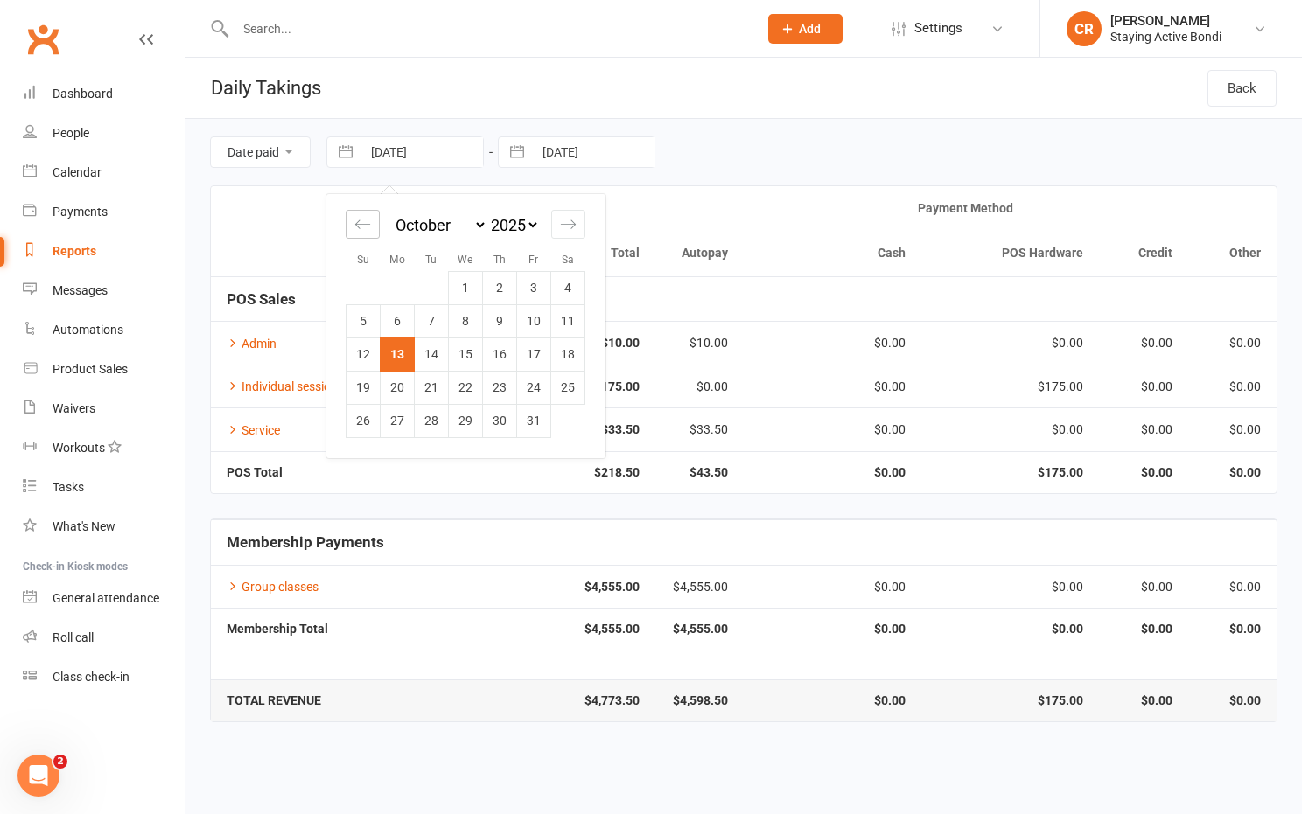
click at [370, 226] on icon "Move backward to switch to the previous month." at bounding box center [362, 224] width 17 height 17
select select "7"
select select "2025"
click at [364, 225] on icon "Move backward to switch to the previous month." at bounding box center [362, 224] width 17 height 17
select select "6"
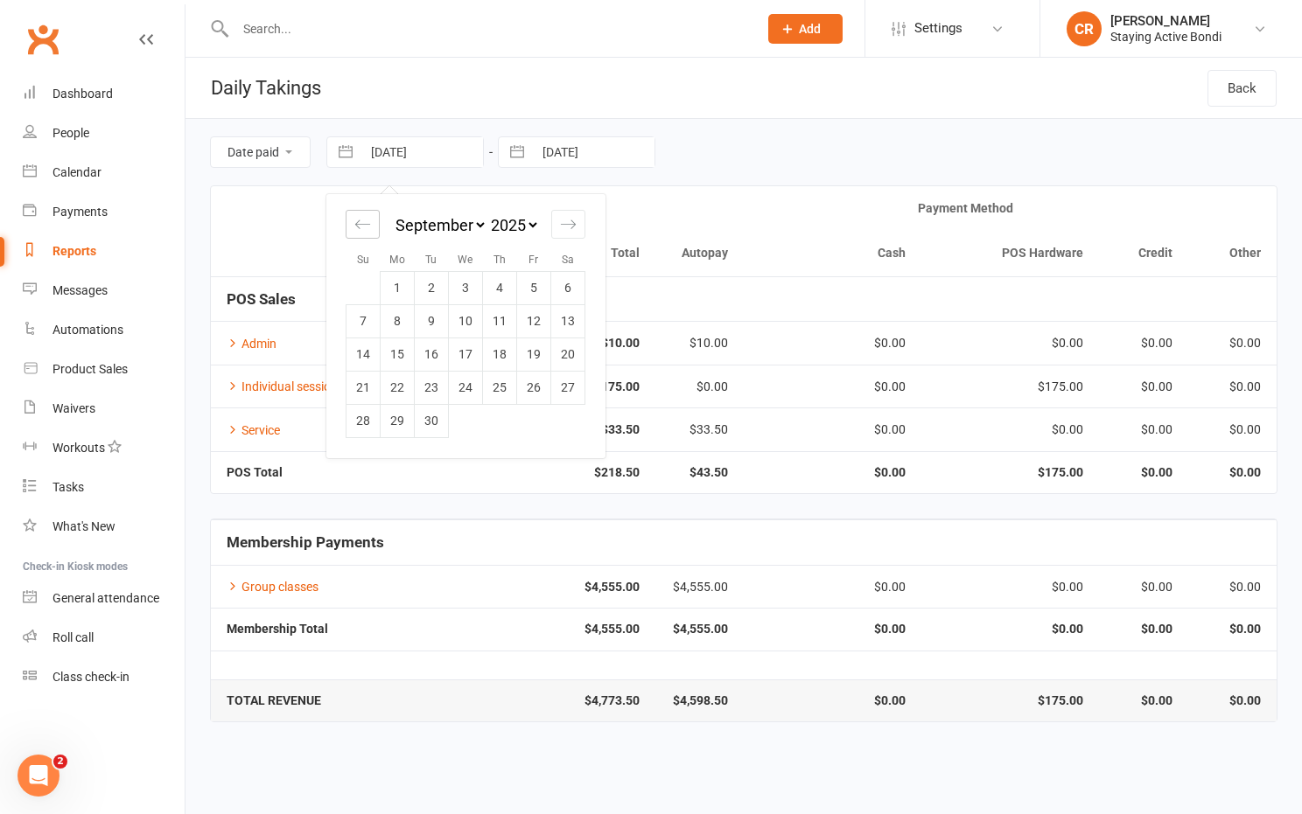
select select "2025"
click at [364, 228] on icon "Move backward to switch to the previous month." at bounding box center [362, 224] width 17 height 17
select select "5"
select select "2025"
click at [432, 285] on td "1" at bounding box center [432, 287] width 34 height 33
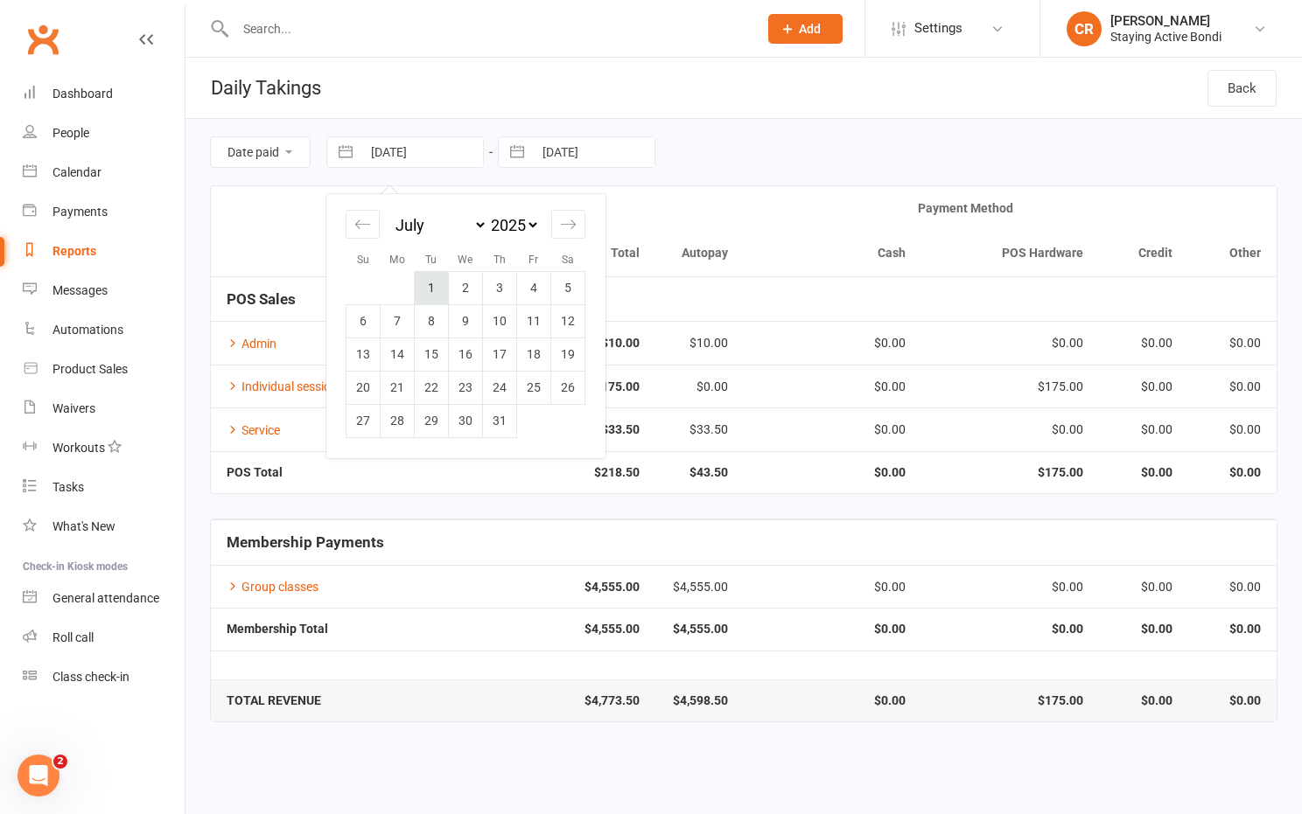
type input "[DATE]"
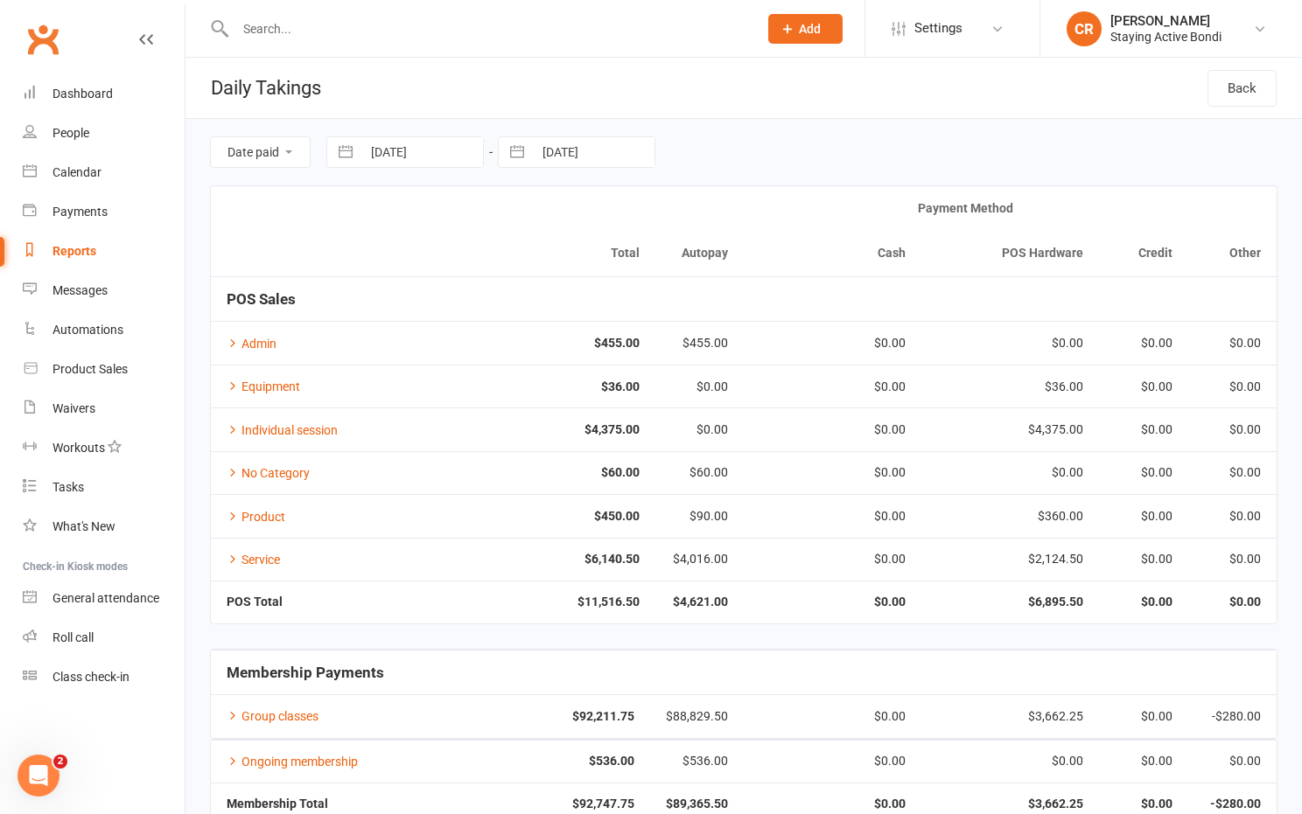
click at [521, 156] on button "button" at bounding box center [516, 152] width 31 height 30
select select "8"
select select "2025"
select select "9"
select select "2025"
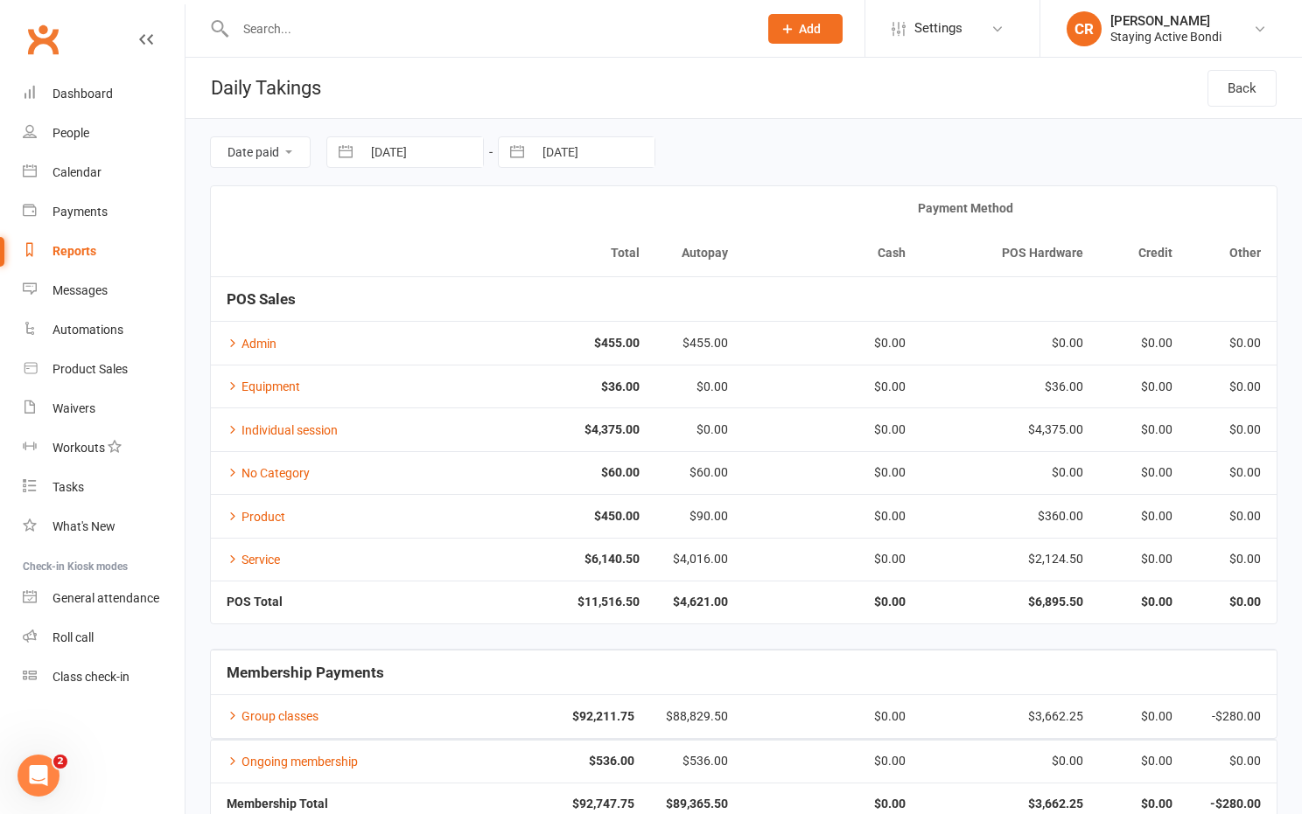
select select "10"
select select "2025"
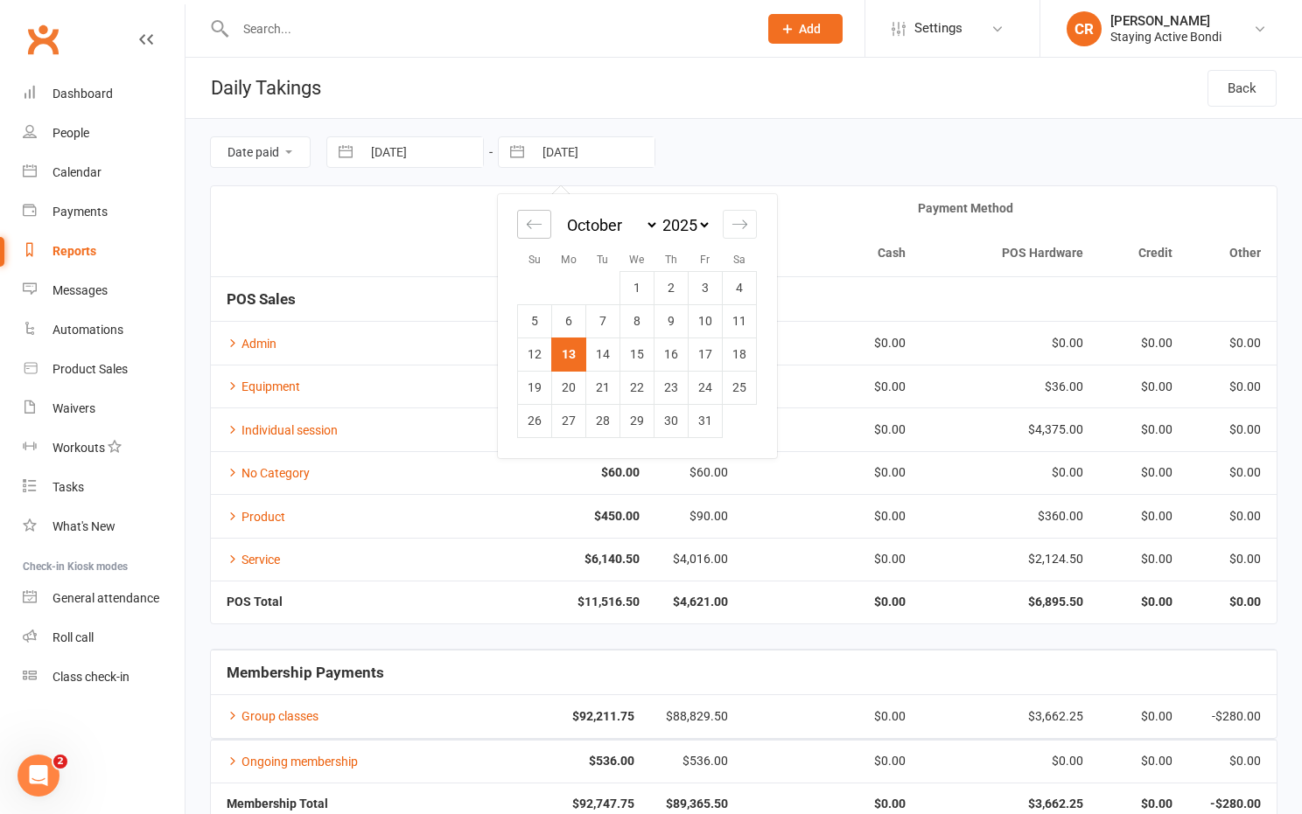
click at [532, 223] on icon "Move backward to switch to the previous month." at bounding box center [534, 224] width 17 height 17
select select "7"
select select "2025"
click at [532, 223] on icon "Move backward to switch to the previous month." at bounding box center [534, 224] width 17 height 17
select select "6"
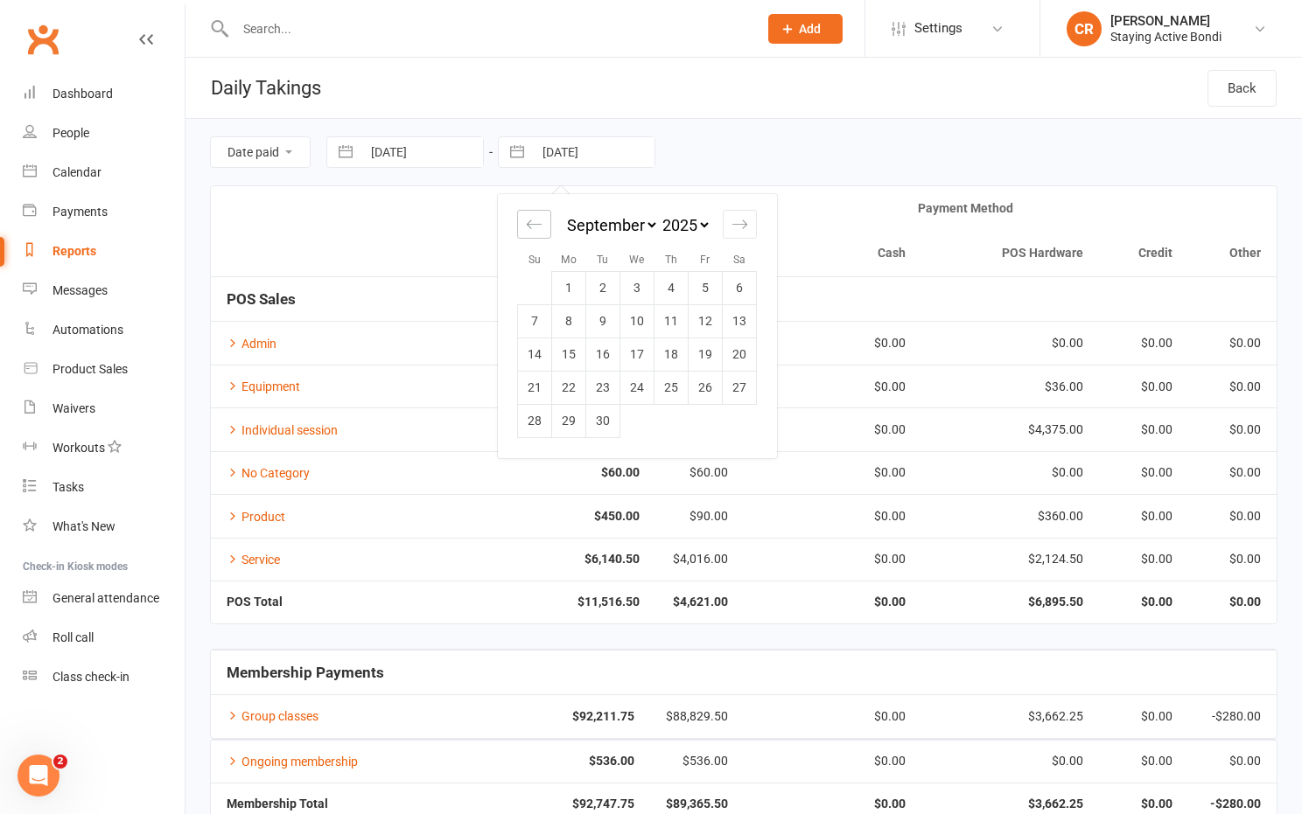
select select "2025"
click at [539, 213] on div "Move backward to switch to the previous month." at bounding box center [534, 224] width 34 height 29
select select "5"
select select "2025"
click at [675, 430] on td "31" at bounding box center [671, 420] width 34 height 33
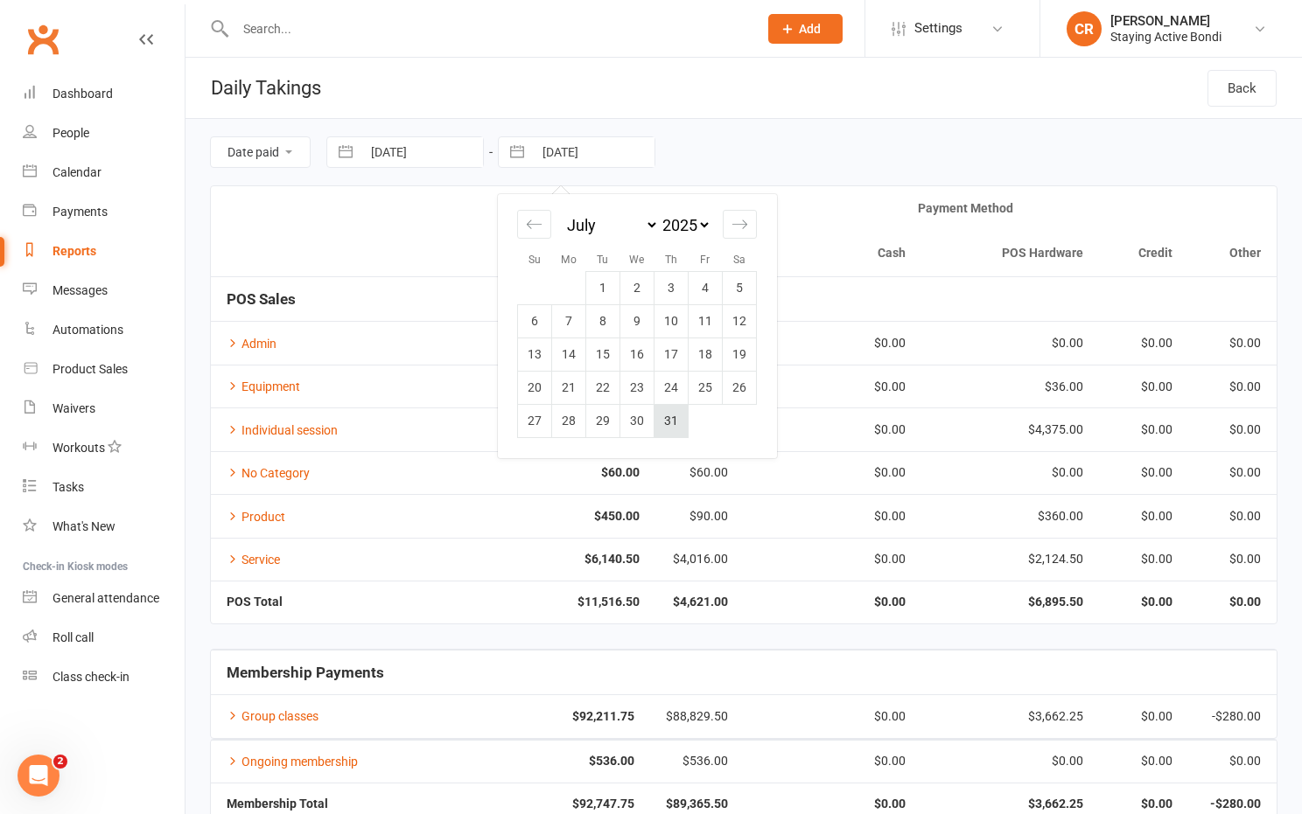
type input "[DATE]"
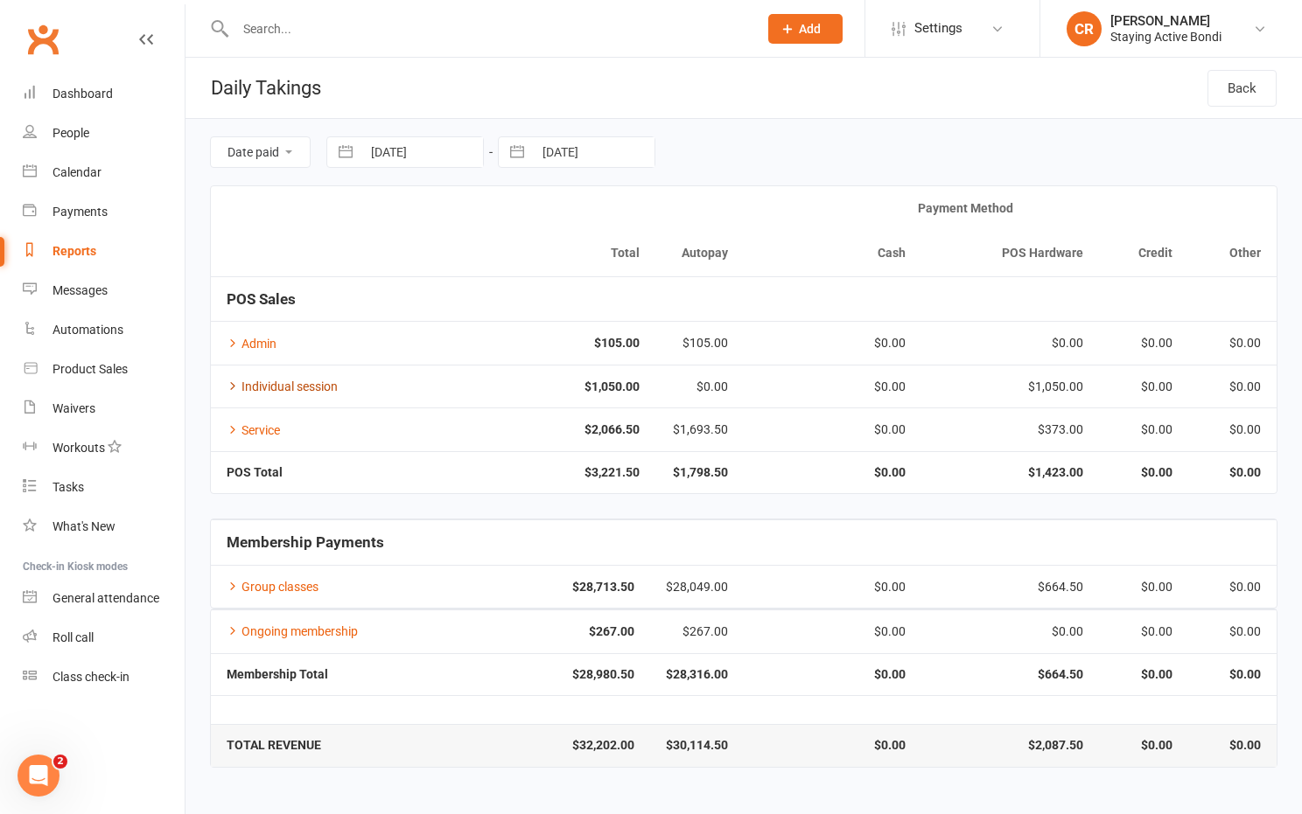
click at [278, 381] on link "Individual session" at bounding box center [282, 387] width 111 height 14
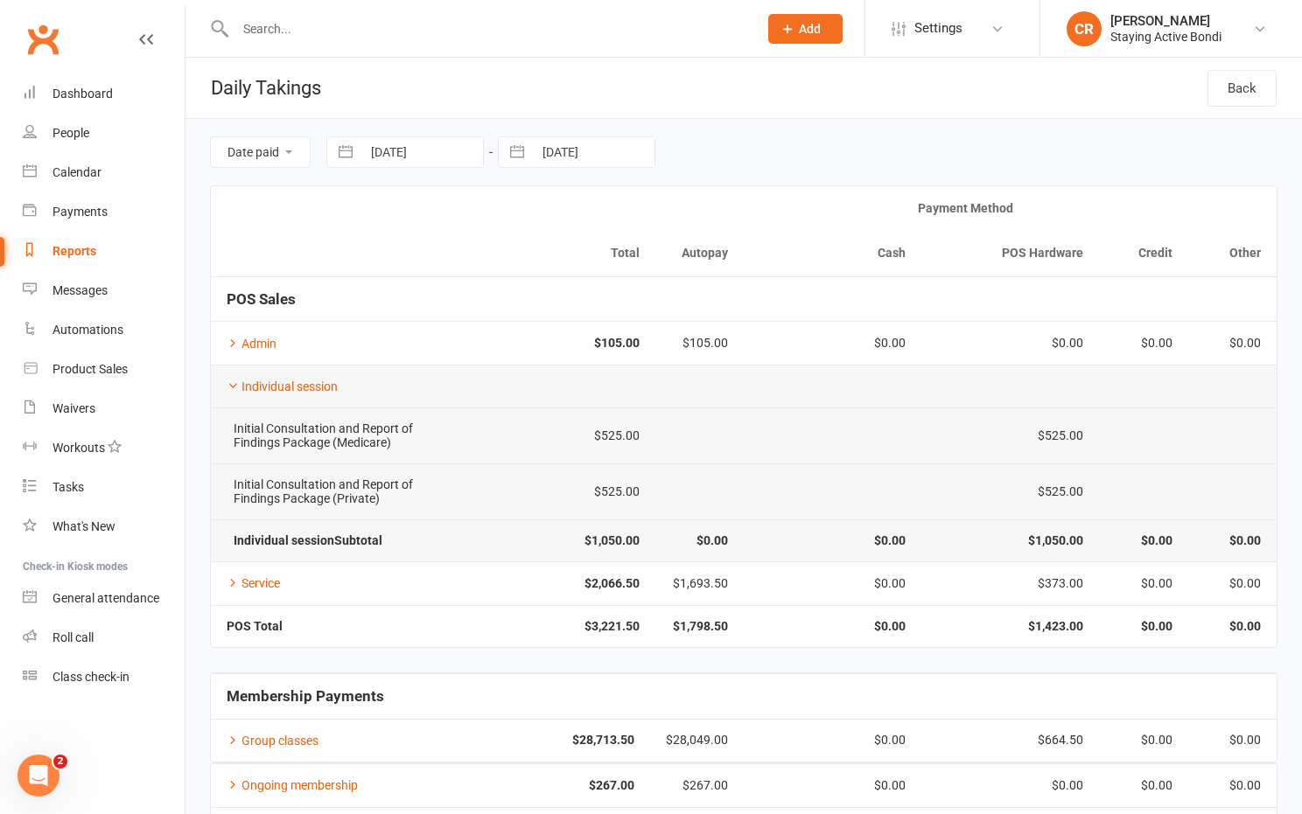
click at [340, 152] on button "button" at bounding box center [345, 152] width 31 height 30
select select "5"
select select "2025"
select select "6"
select select "2025"
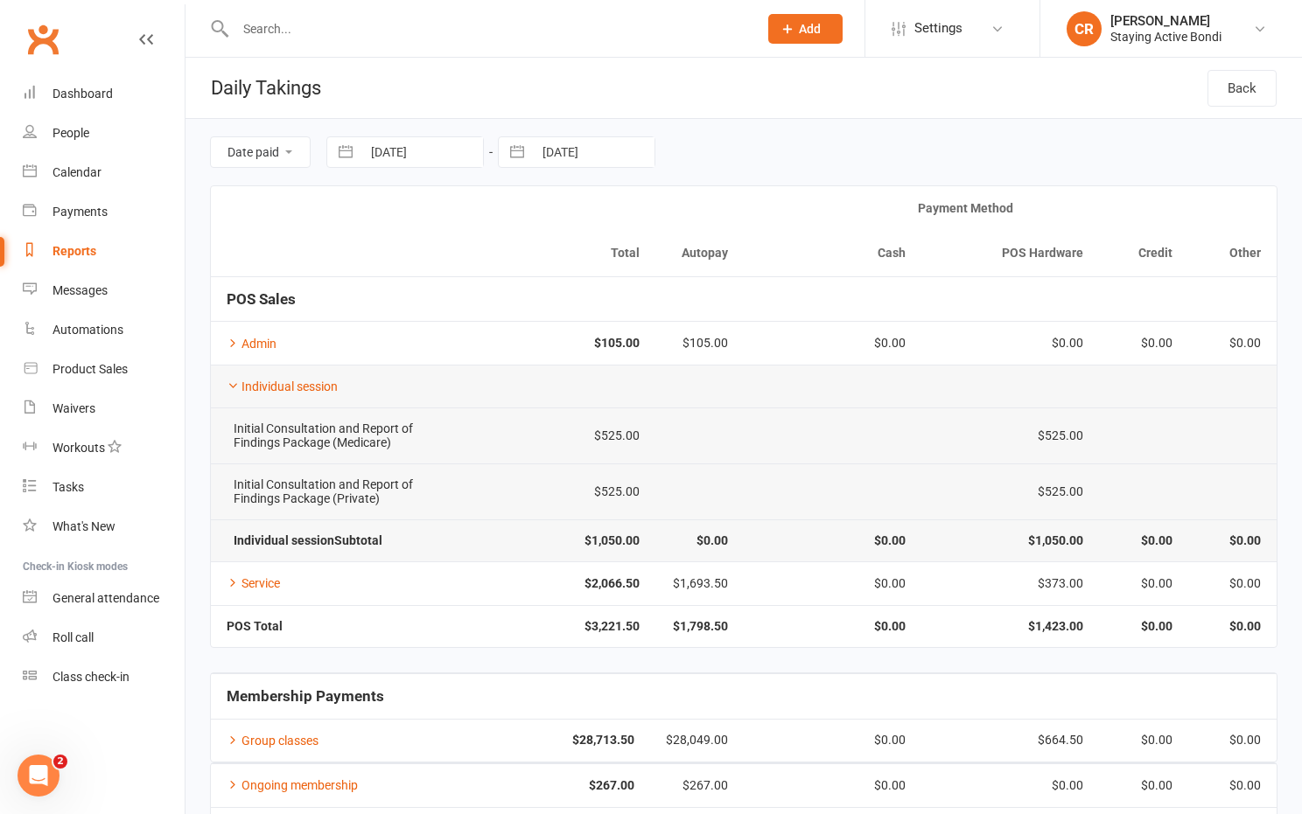
select select "7"
select select "2025"
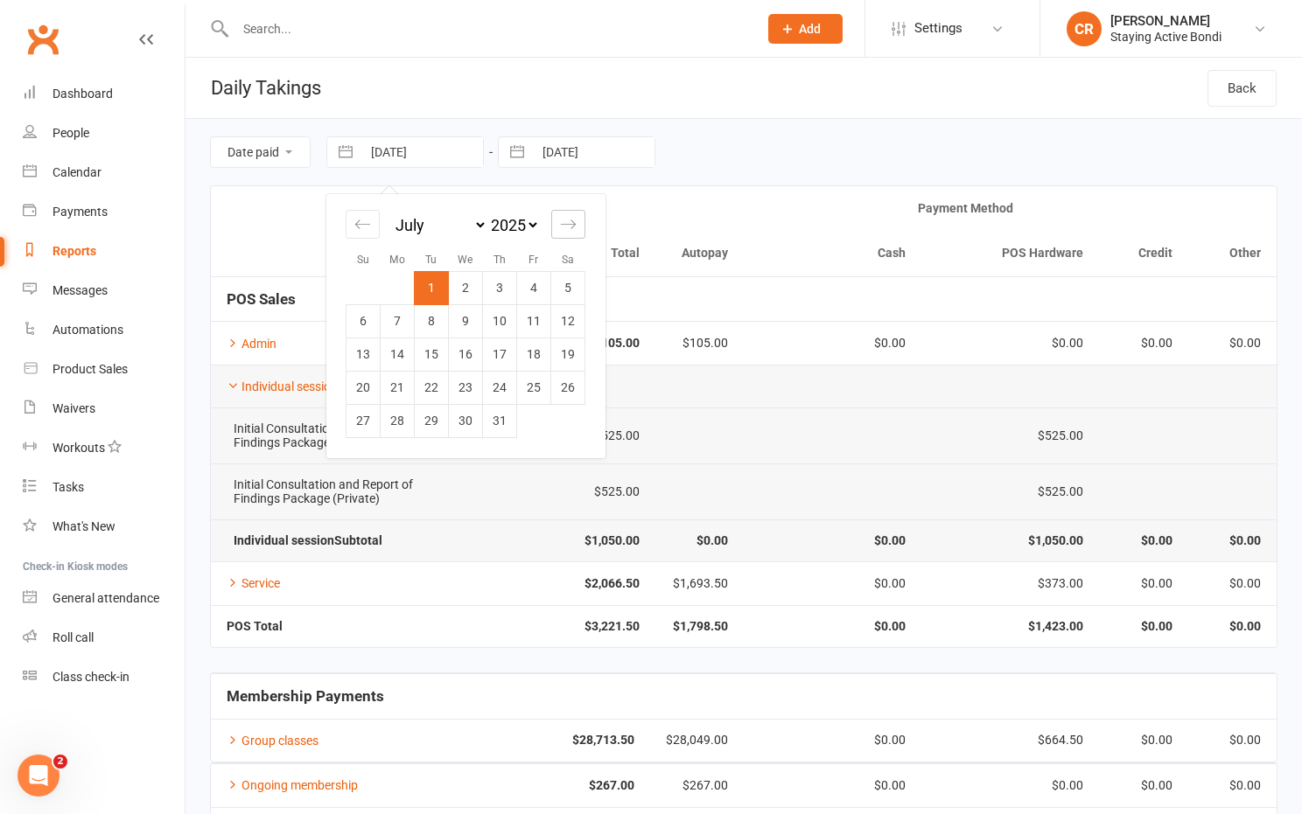
click at [564, 217] on icon "Move forward to switch to the next month." at bounding box center [568, 224] width 17 height 17
select select "8"
select select "2025"
click at [526, 277] on td "1" at bounding box center [534, 287] width 34 height 33
type input "[DATE]"
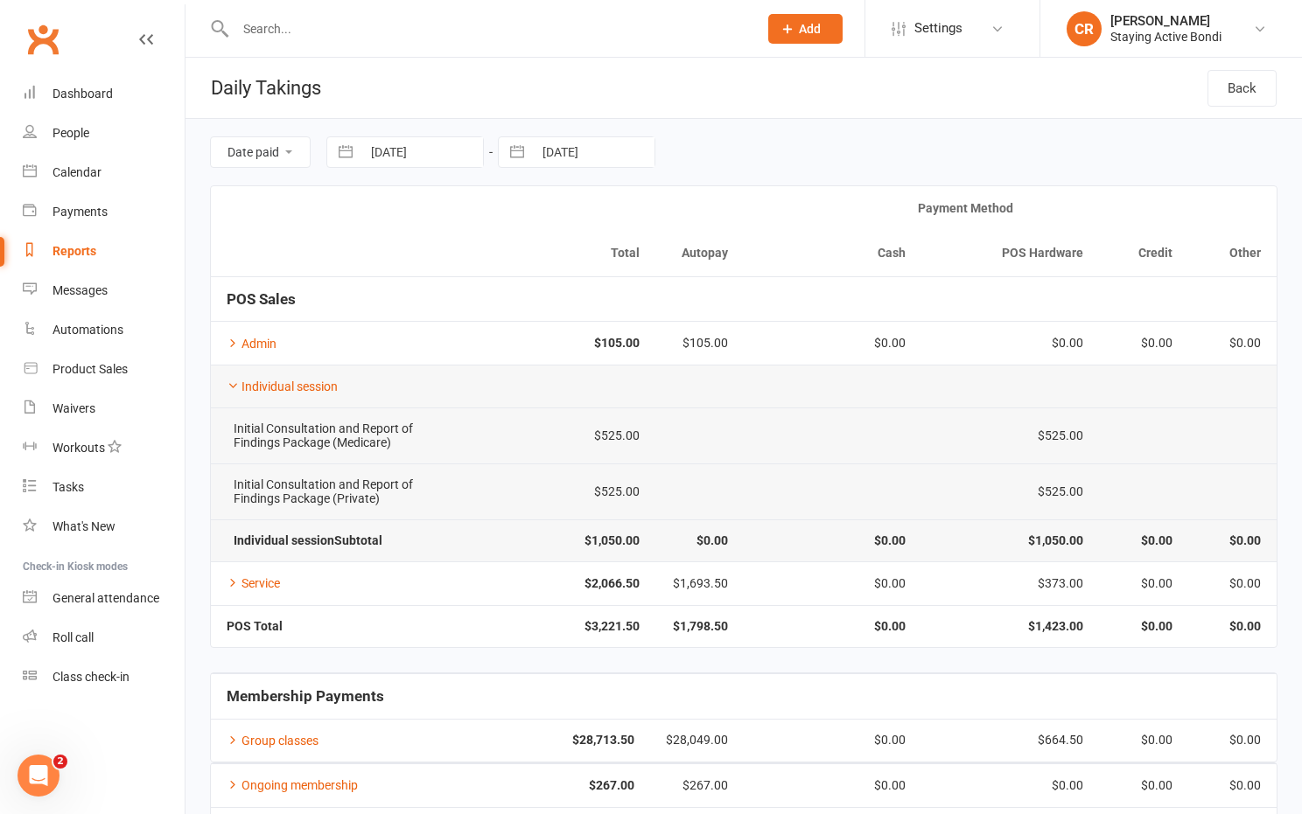
click at [516, 154] on button "button" at bounding box center [516, 152] width 31 height 30
select select "5"
select select "2025"
select select "6"
select select "2025"
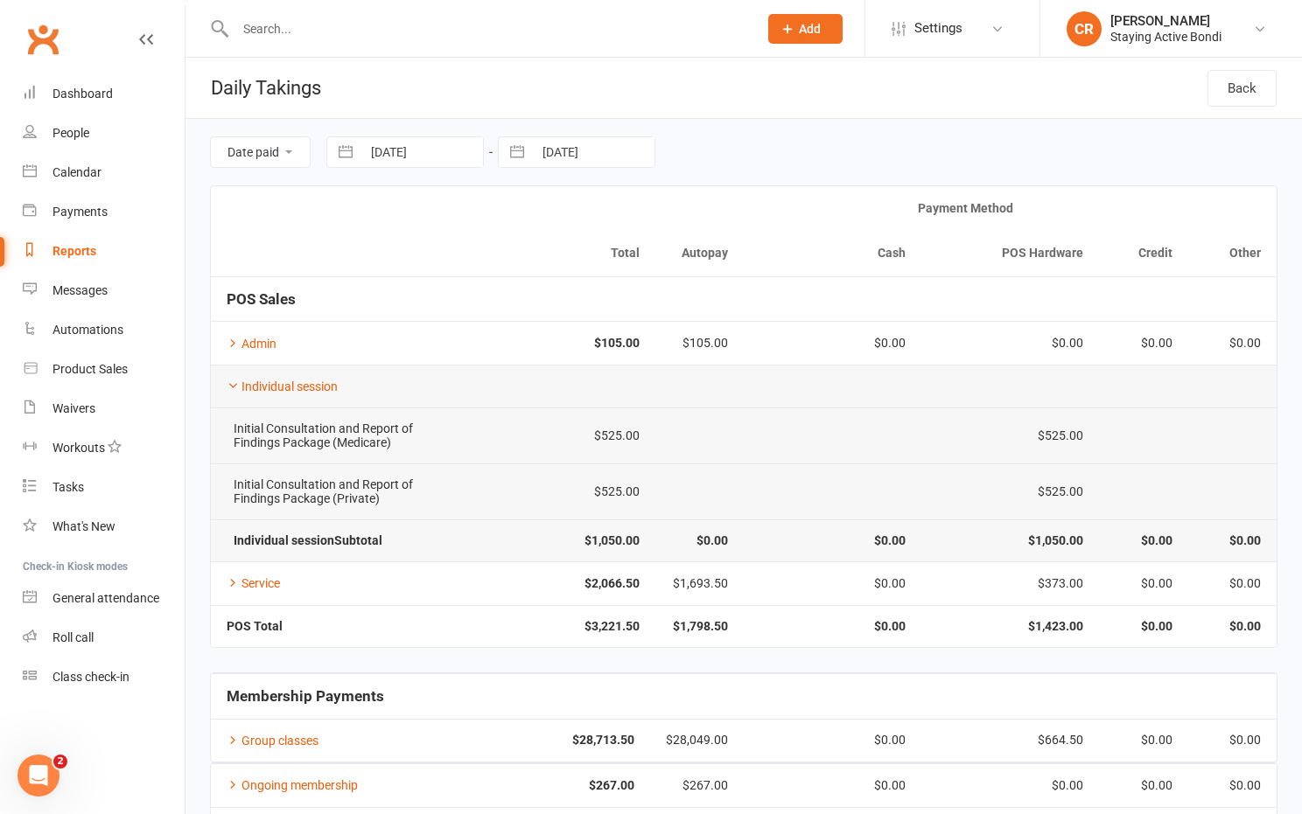
select select "7"
select select "2025"
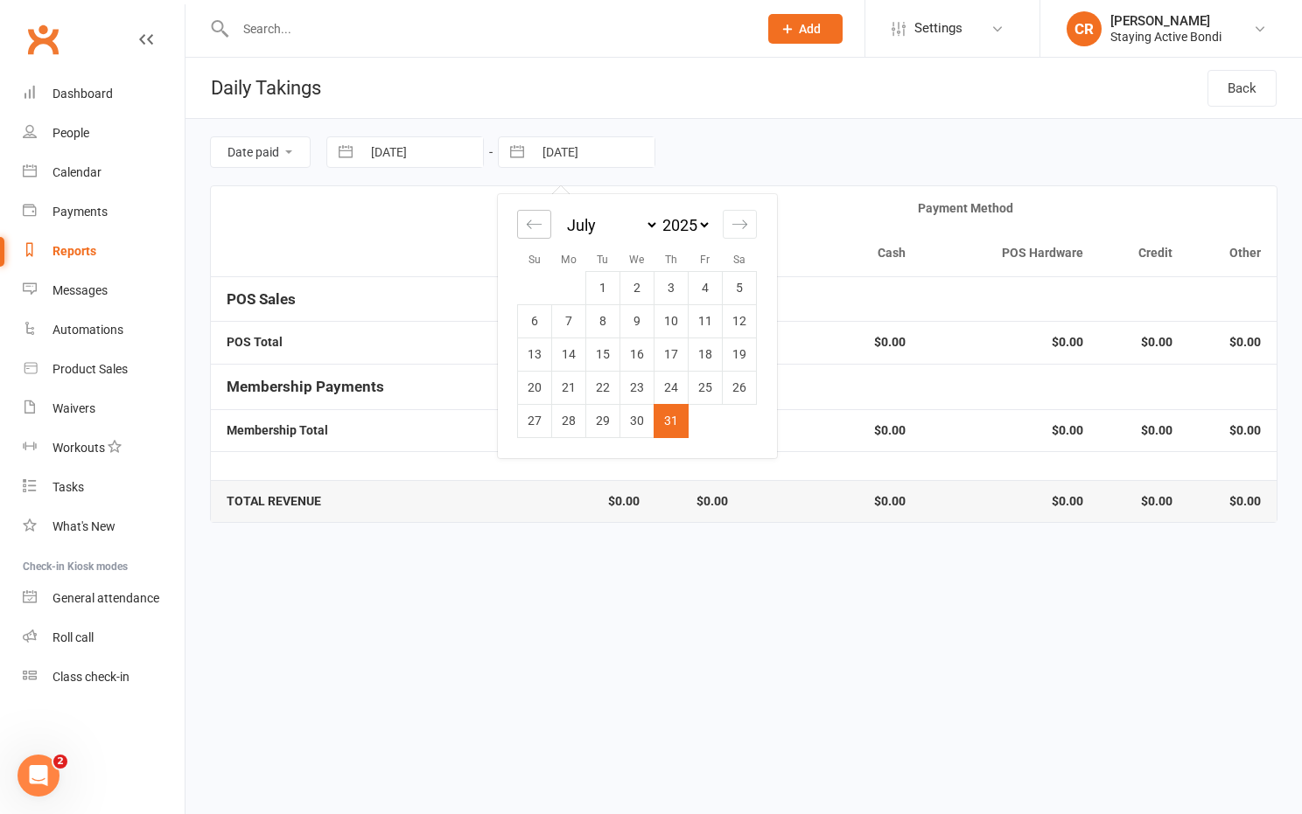
click at [534, 220] on icon "Move backward to switch to the previous month." at bounding box center [534, 224] width 17 height 17
select select "4"
select select "2025"
click at [744, 227] on icon "Move forward to switch to the next month." at bounding box center [739, 224] width 15 height 9
select select "7"
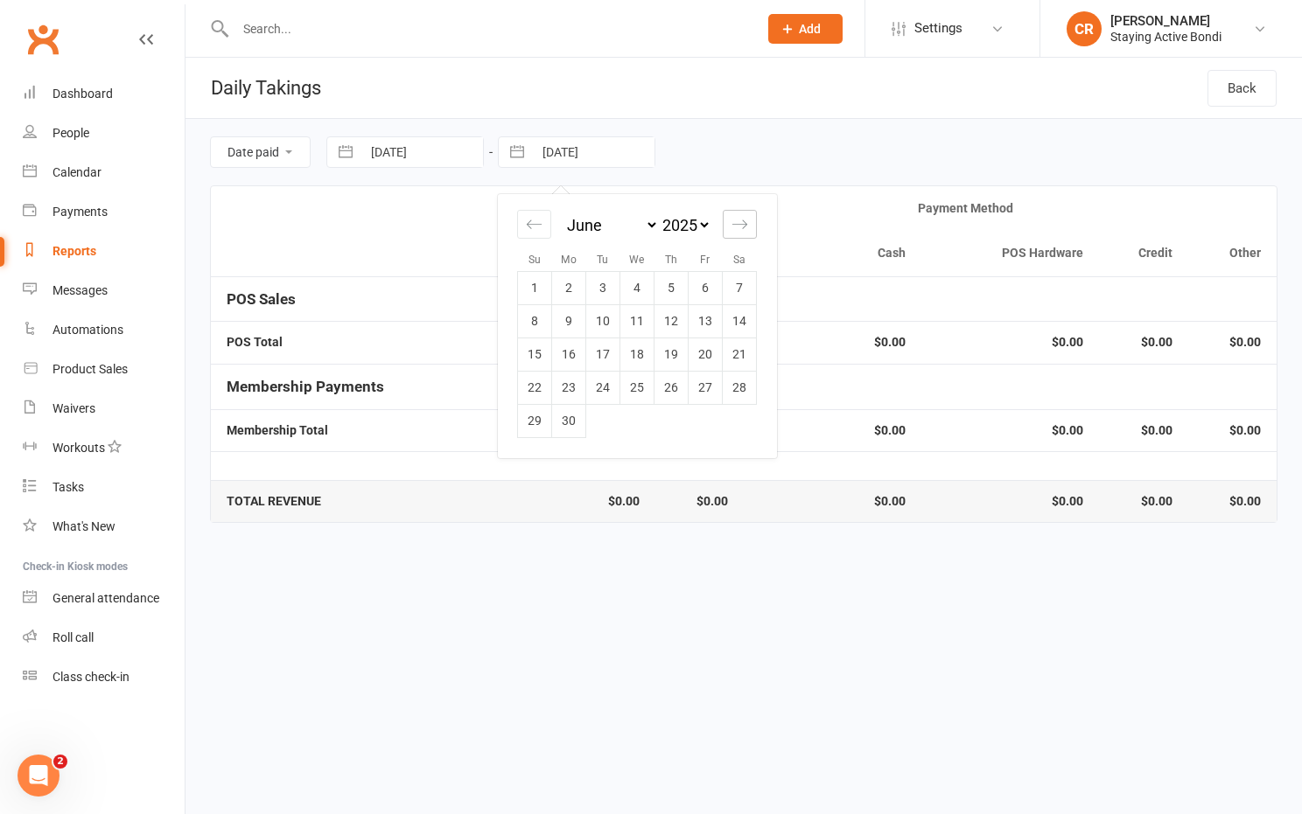
select select "2025"
click at [744, 227] on icon "Move forward to switch to the next month." at bounding box center [739, 224] width 15 height 9
select select "8"
select select "2025"
click at [537, 456] on td "31" at bounding box center [535, 453] width 34 height 33
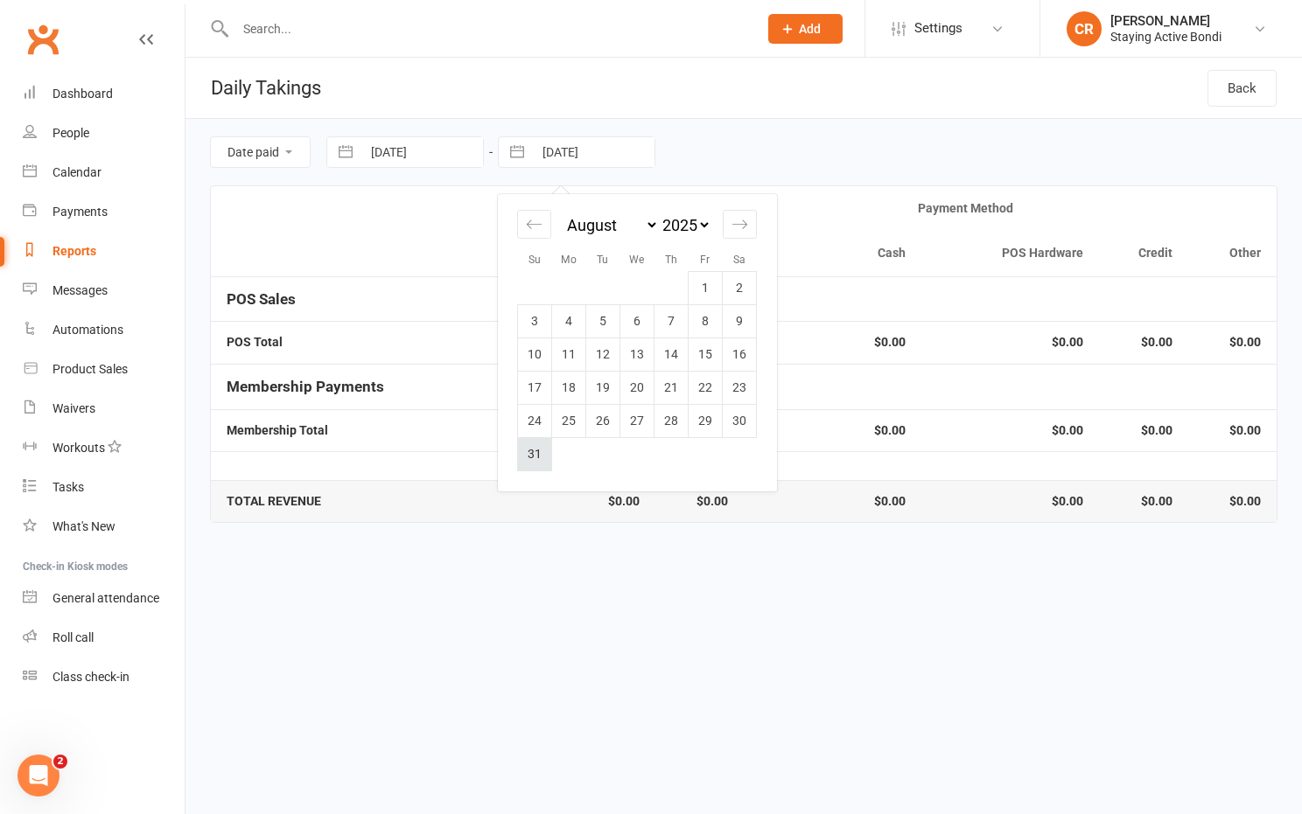
type input "[DATE]"
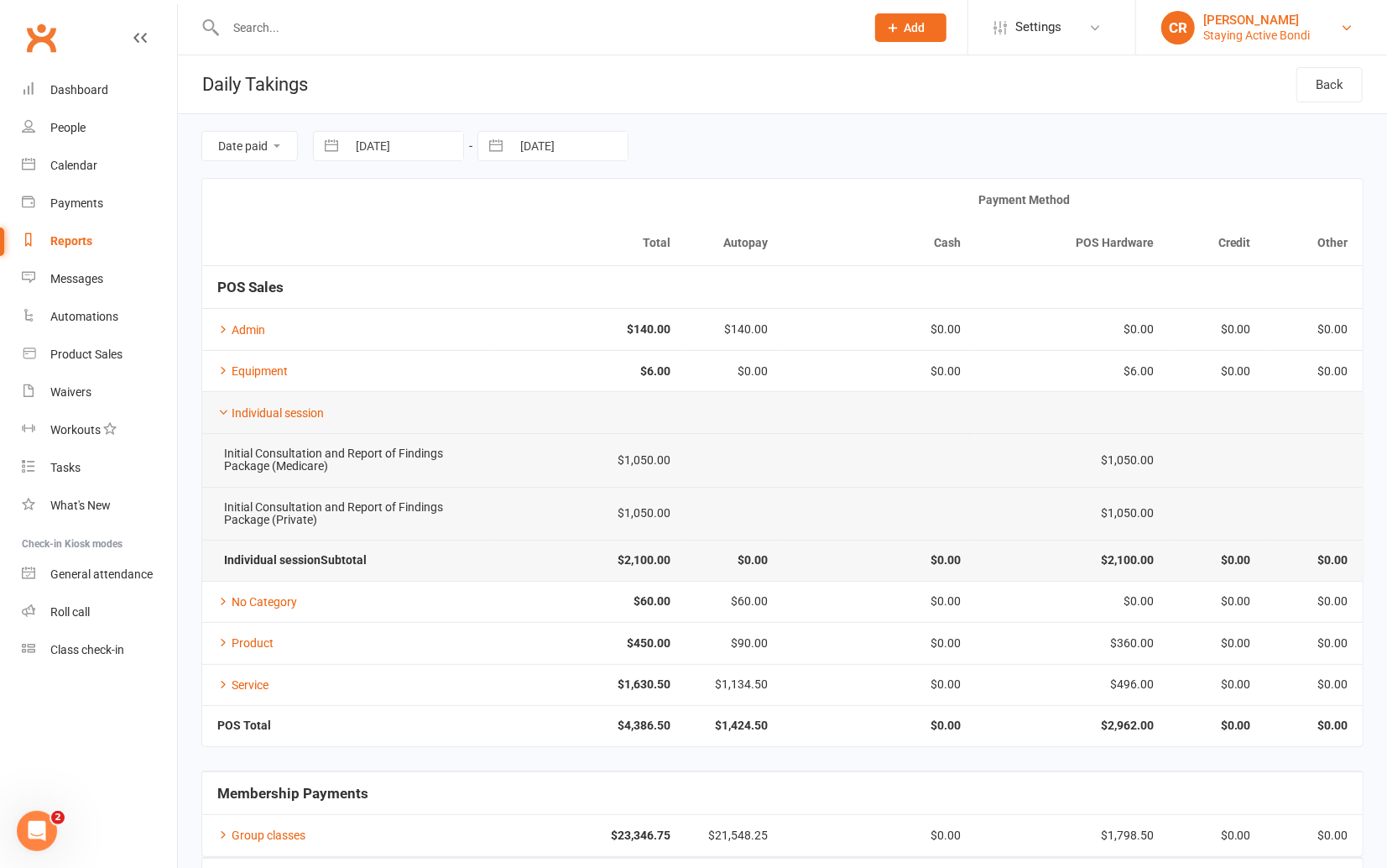
click at [1205, 39] on div "Staying Active Bondi" at bounding box center [1256, 35] width 106 height 15
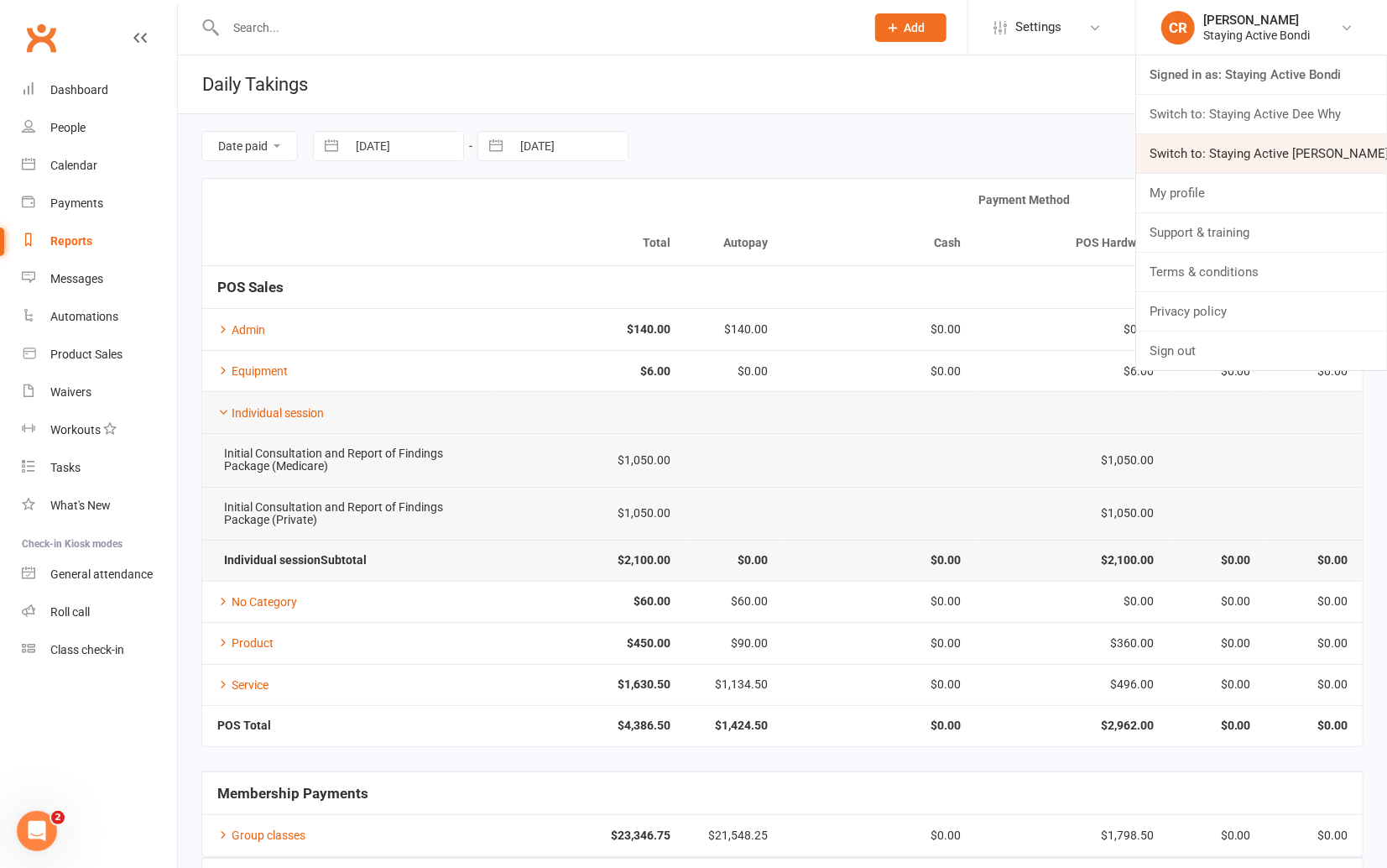
click at [1209, 144] on link "Switch to: Staying Active Gordon" at bounding box center [1262, 153] width 251 height 38
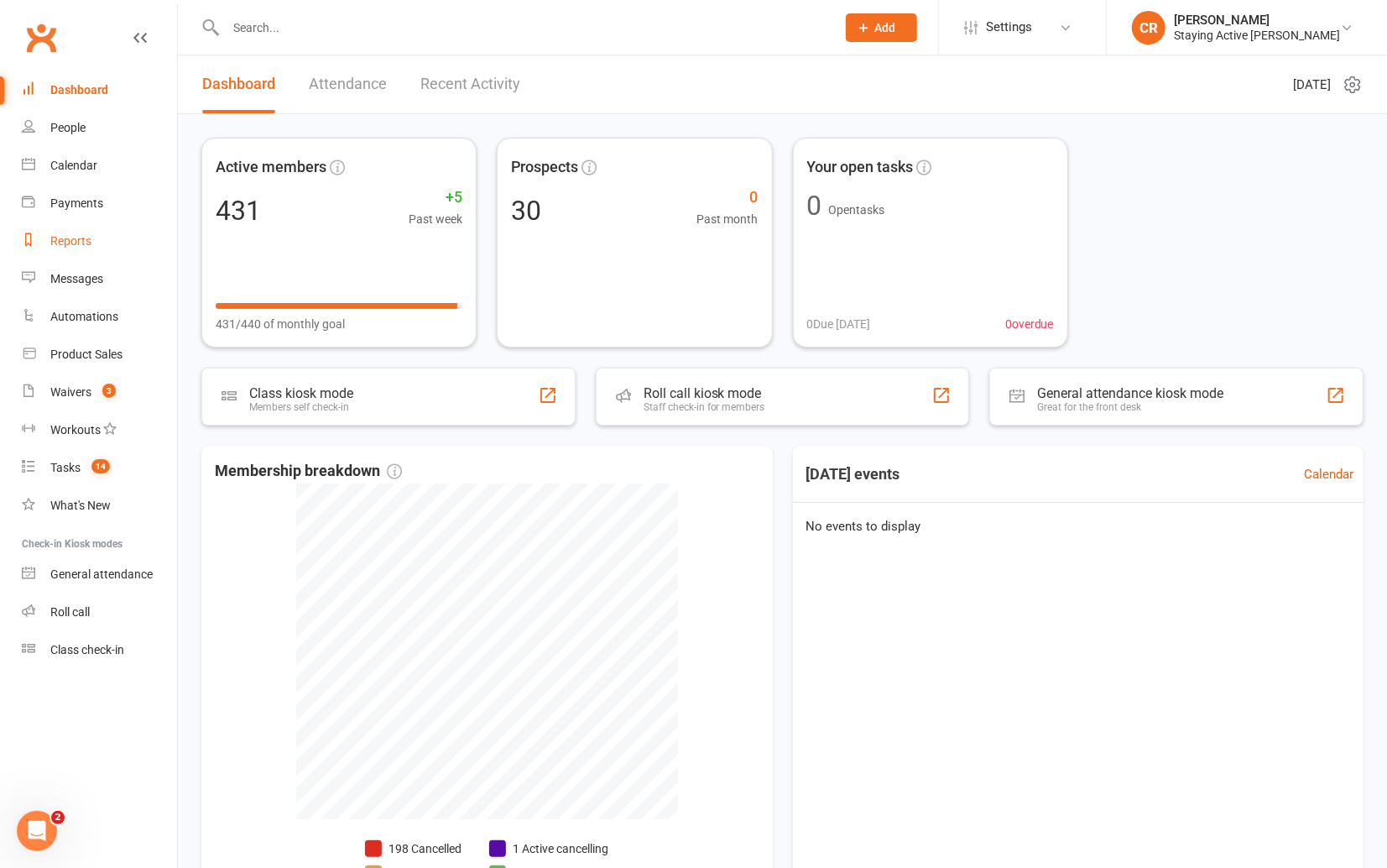
click at [106, 238] on link "Reports" at bounding box center [100, 241] width 155 height 37
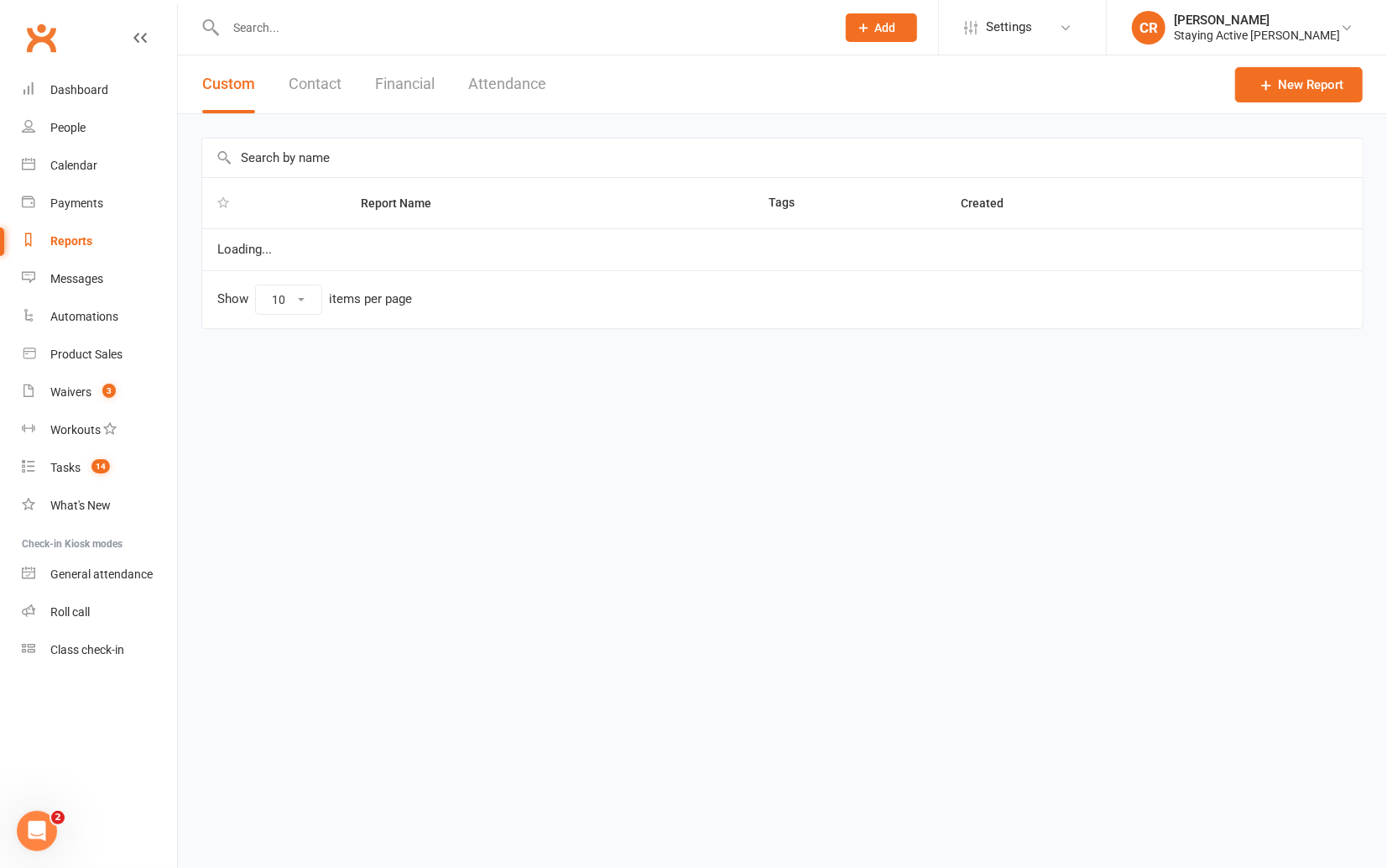
select select "100"
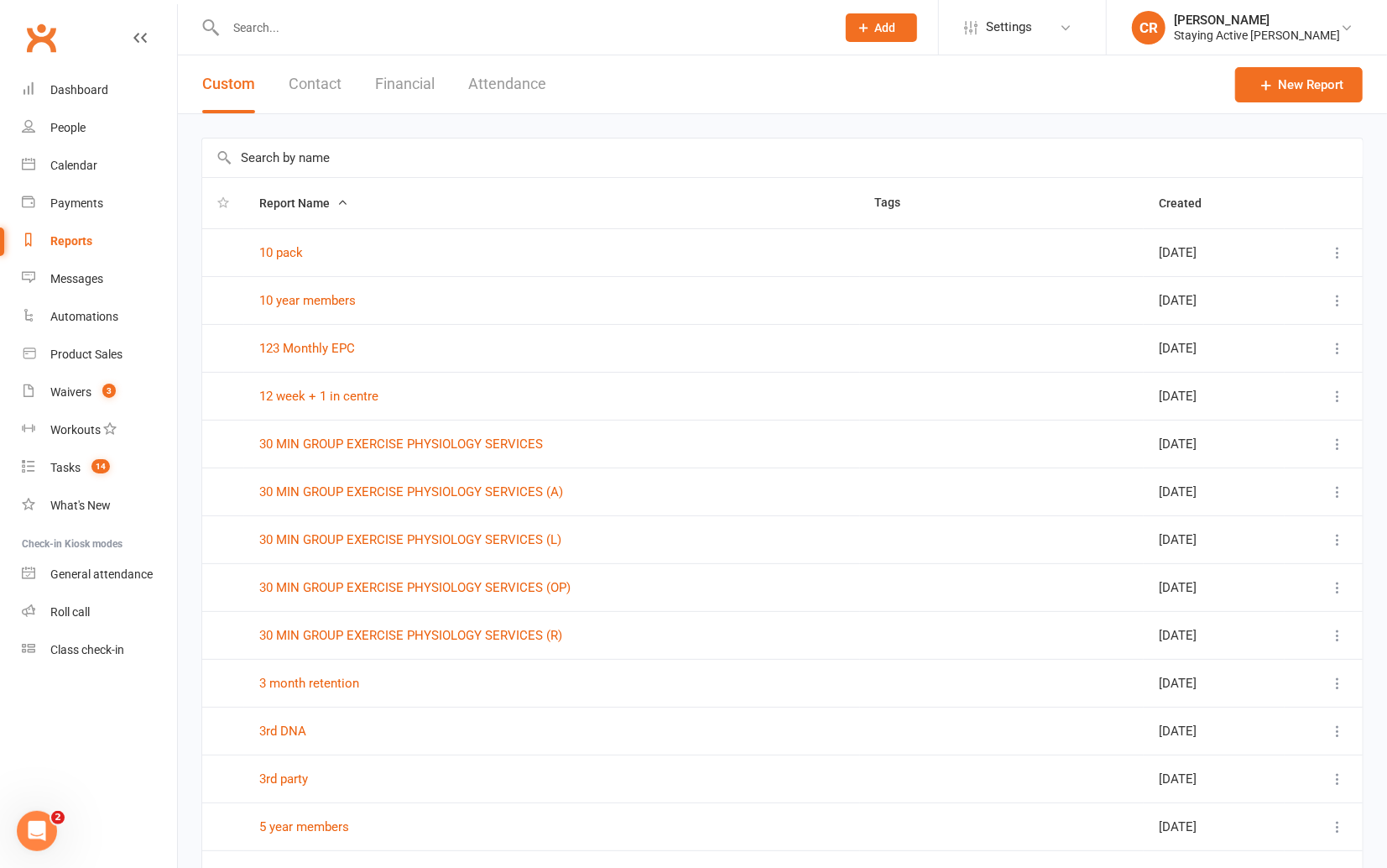
click at [419, 83] on button "Financial" at bounding box center [405, 84] width 59 height 58
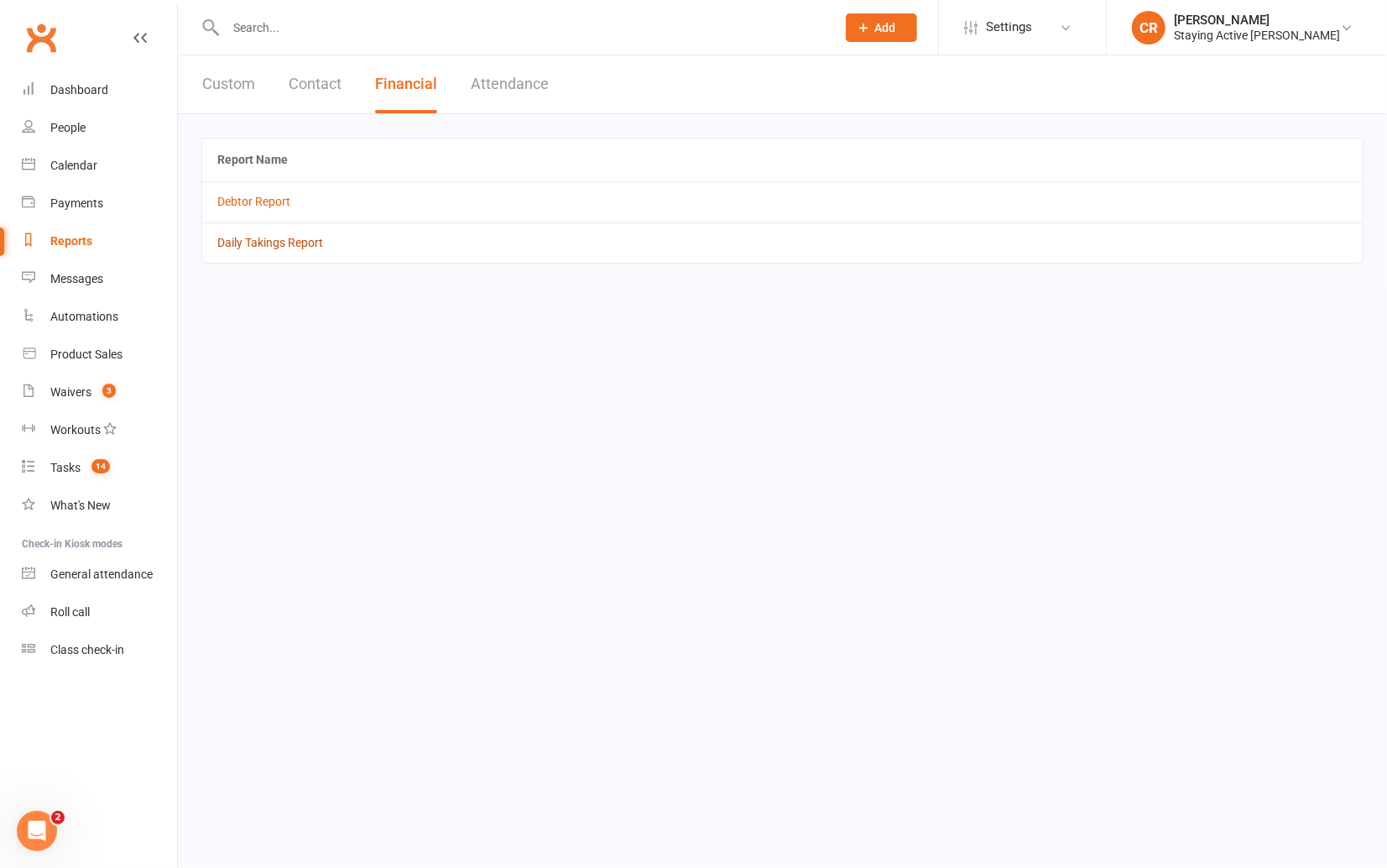
click at [290, 240] on link "Daily Takings Report" at bounding box center [270, 243] width 106 height 13
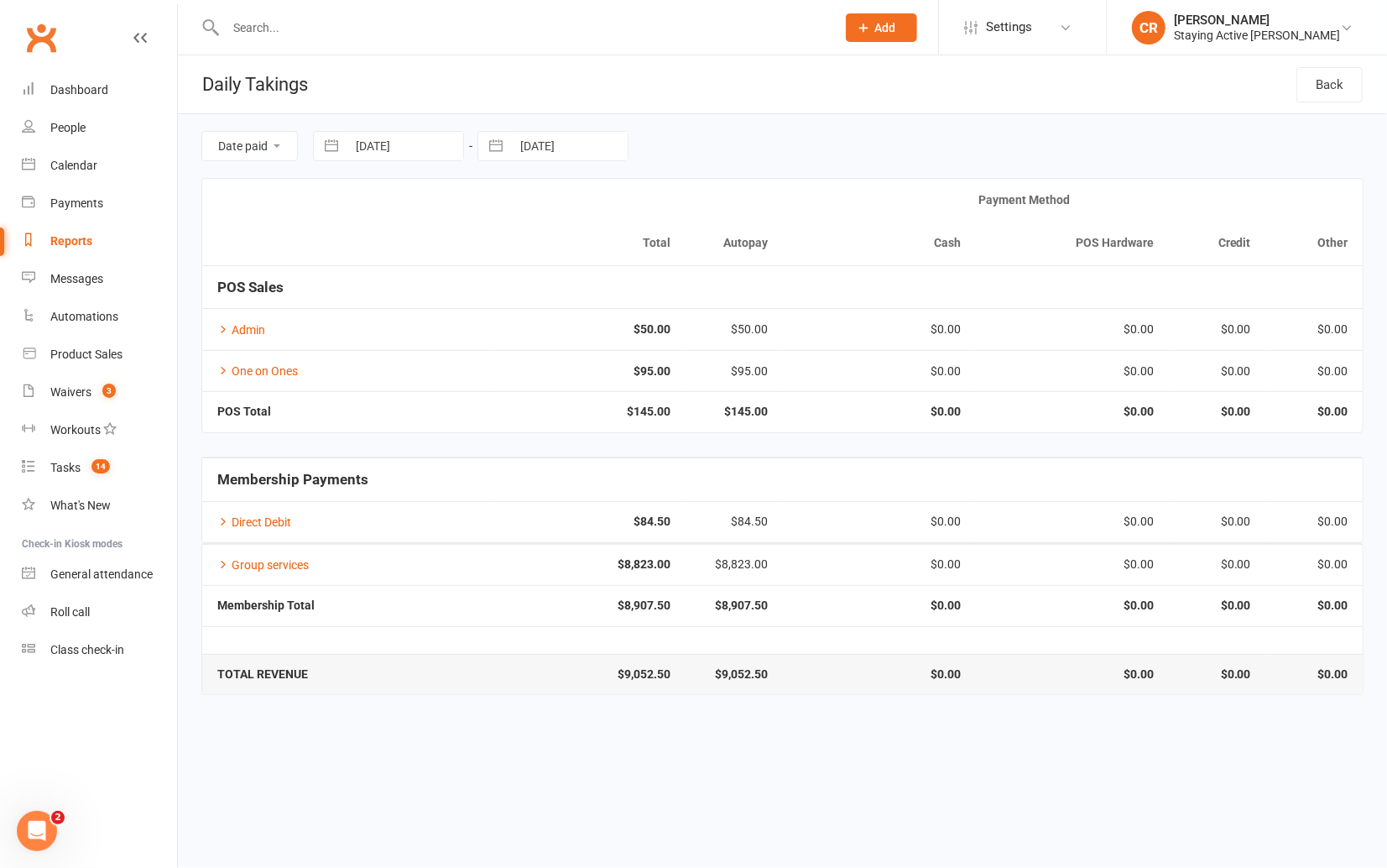
click at [334, 151] on button "button" at bounding box center [331, 146] width 30 height 29
select select "8"
select select "2025"
select select "9"
select select "2025"
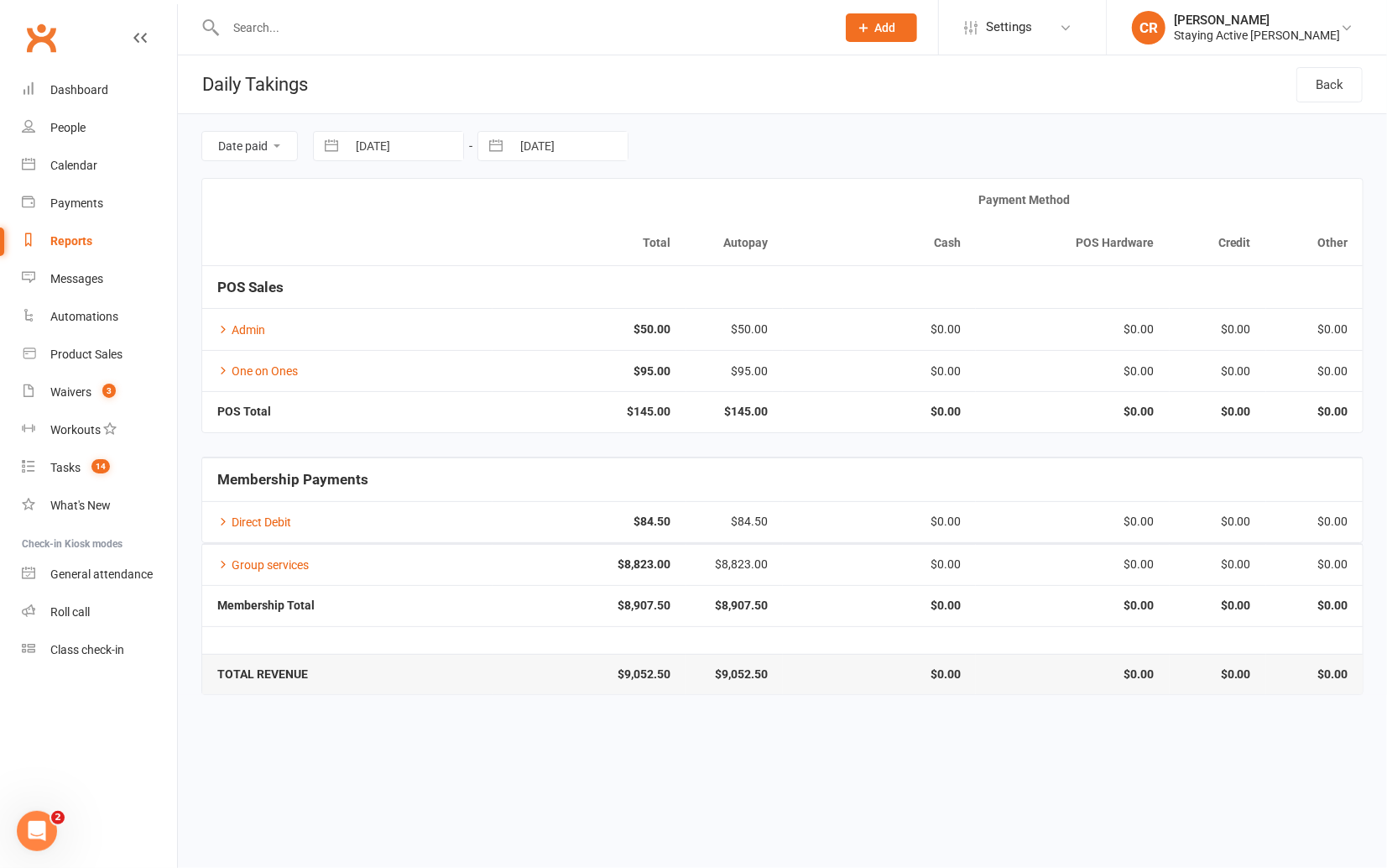
select select "10"
select select "2025"
click at [342, 204] on div "Move backward to switch to the previous month." at bounding box center [348, 215] width 33 height 28
select select "7"
select select "2025"
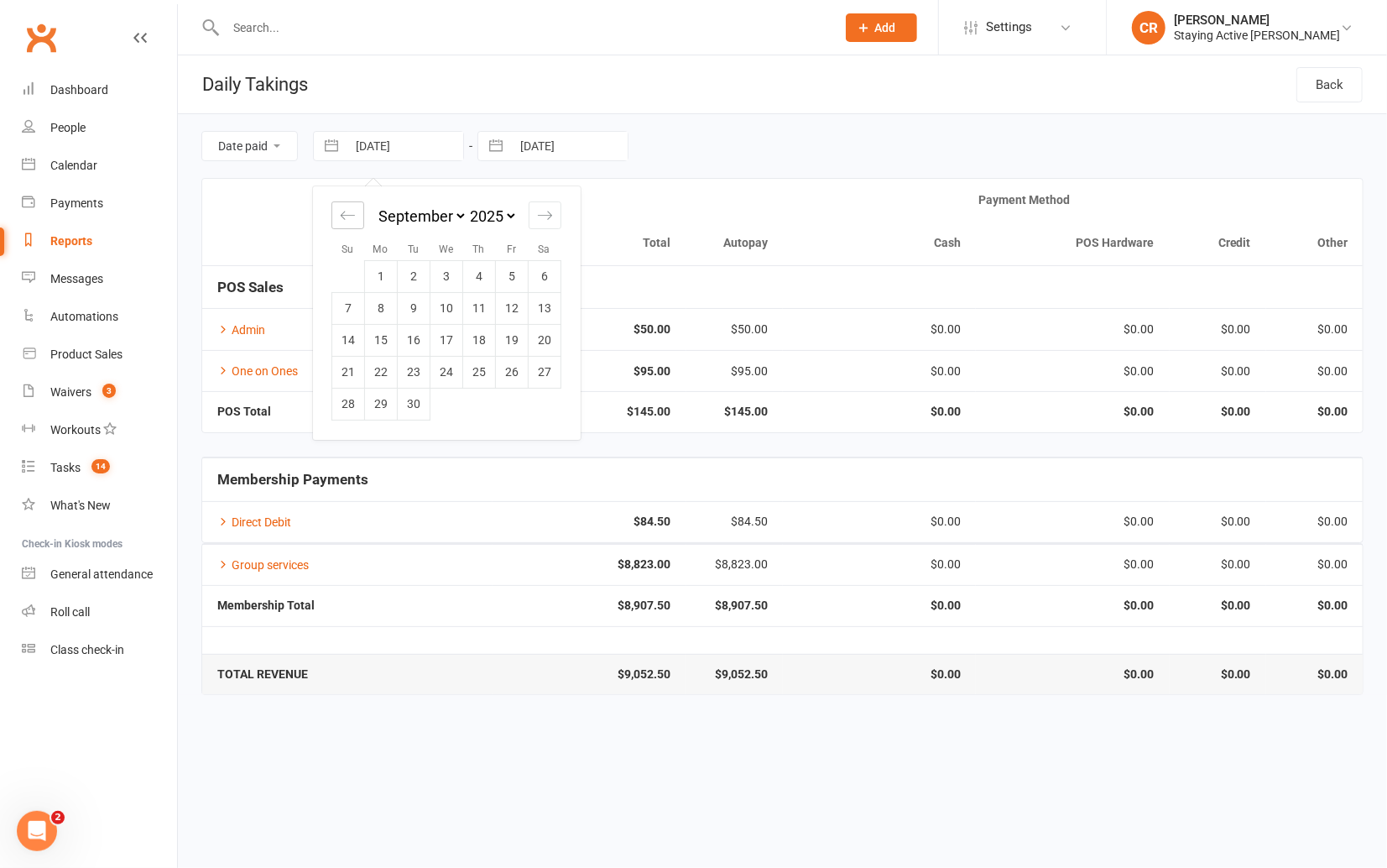
click at [342, 204] on div "Move backward to switch to the previous month." at bounding box center [348, 215] width 33 height 28
select select "6"
select select "2025"
click at [357, 212] on div "Move backward to switch to the previous month." at bounding box center [348, 215] width 33 height 28
select select "5"
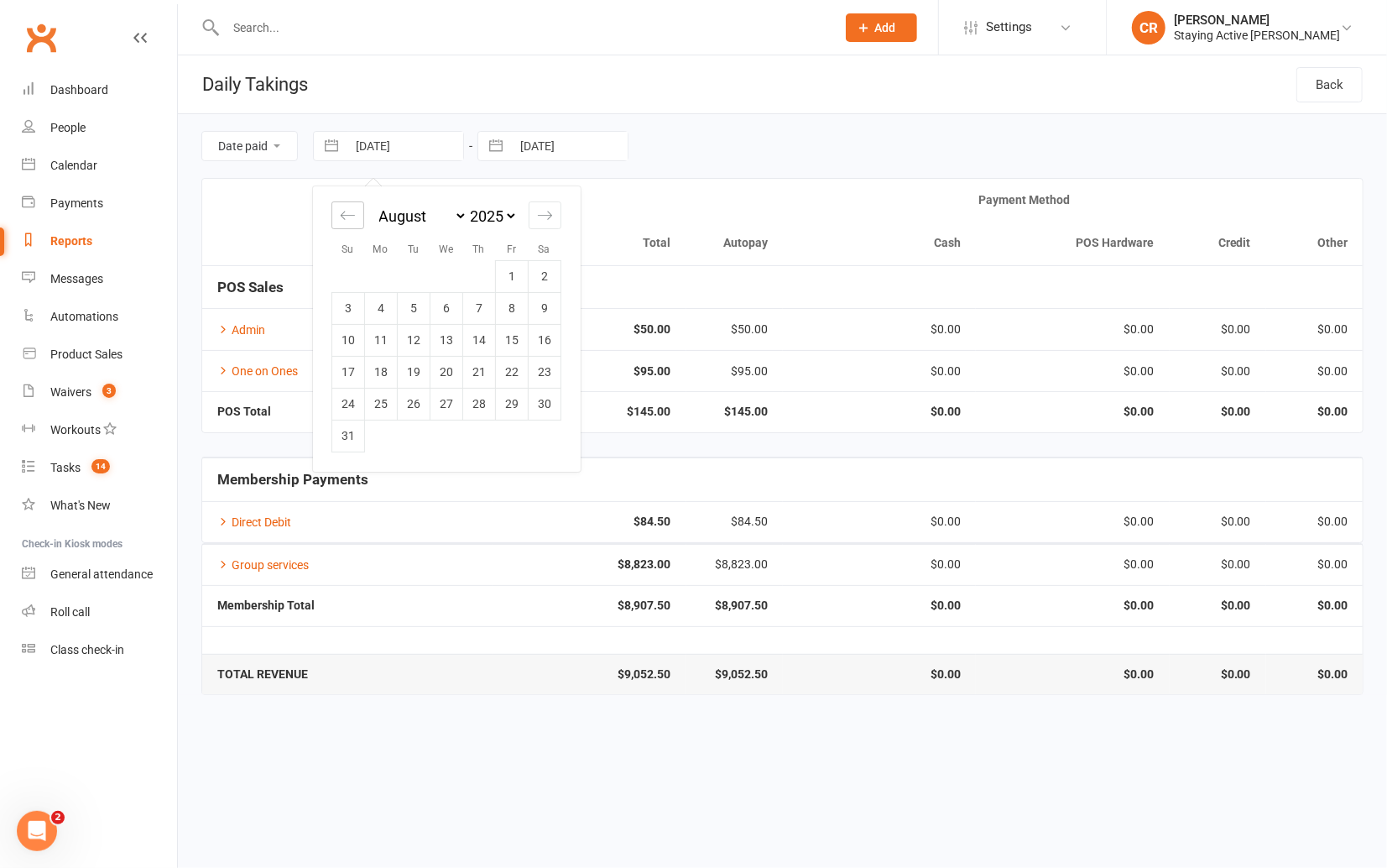
select select "2025"
click at [406, 272] on td "1" at bounding box center [414, 275] width 33 height 32
type input "[DATE]"
click at [498, 144] on button "button" at bounding box center [495, 146] width 30 height 29
select select "8"
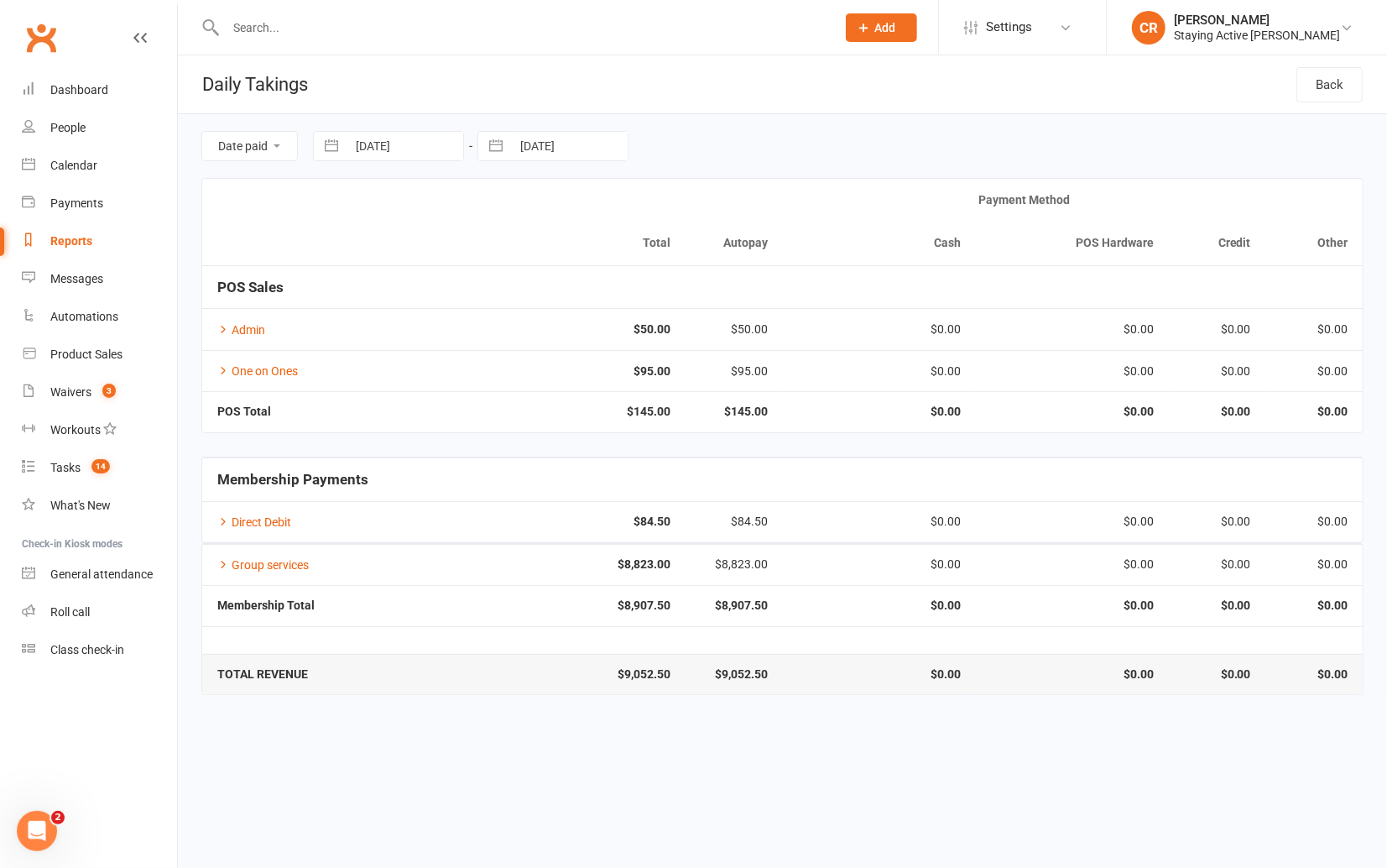
select select "2025"
select select "9"
select select "2025"
select select "10"
select select "2025"
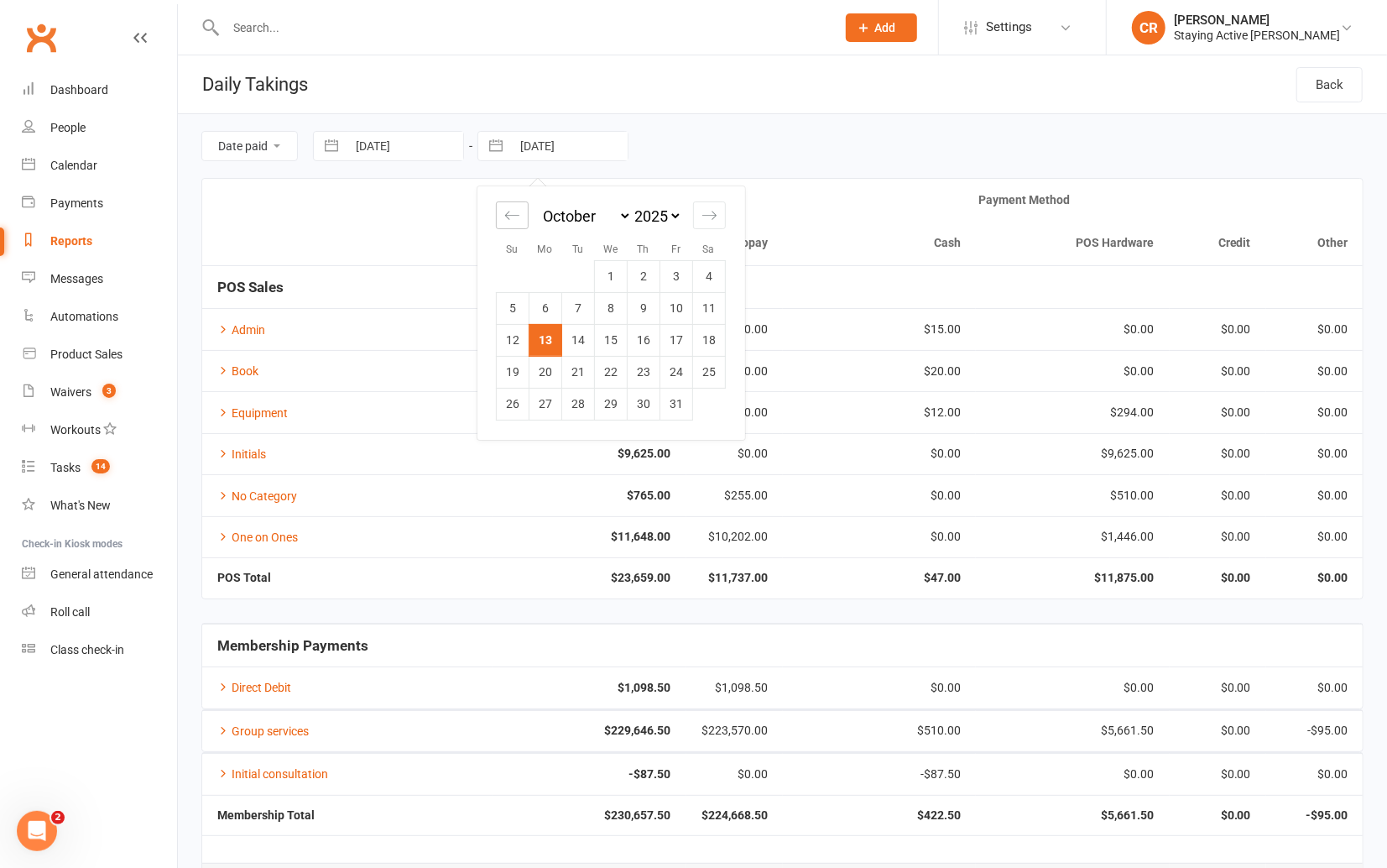
click at [509, 212] on icon "Move backward to switch to the previous month." at bounding box center [512, 215] width 16 height 16
select select "7"
select select "2025"
click at [509, 212] on icon "Move backward to switch to the previous month." at bounding box center [512, 215] width 16 height 16
select select "6"
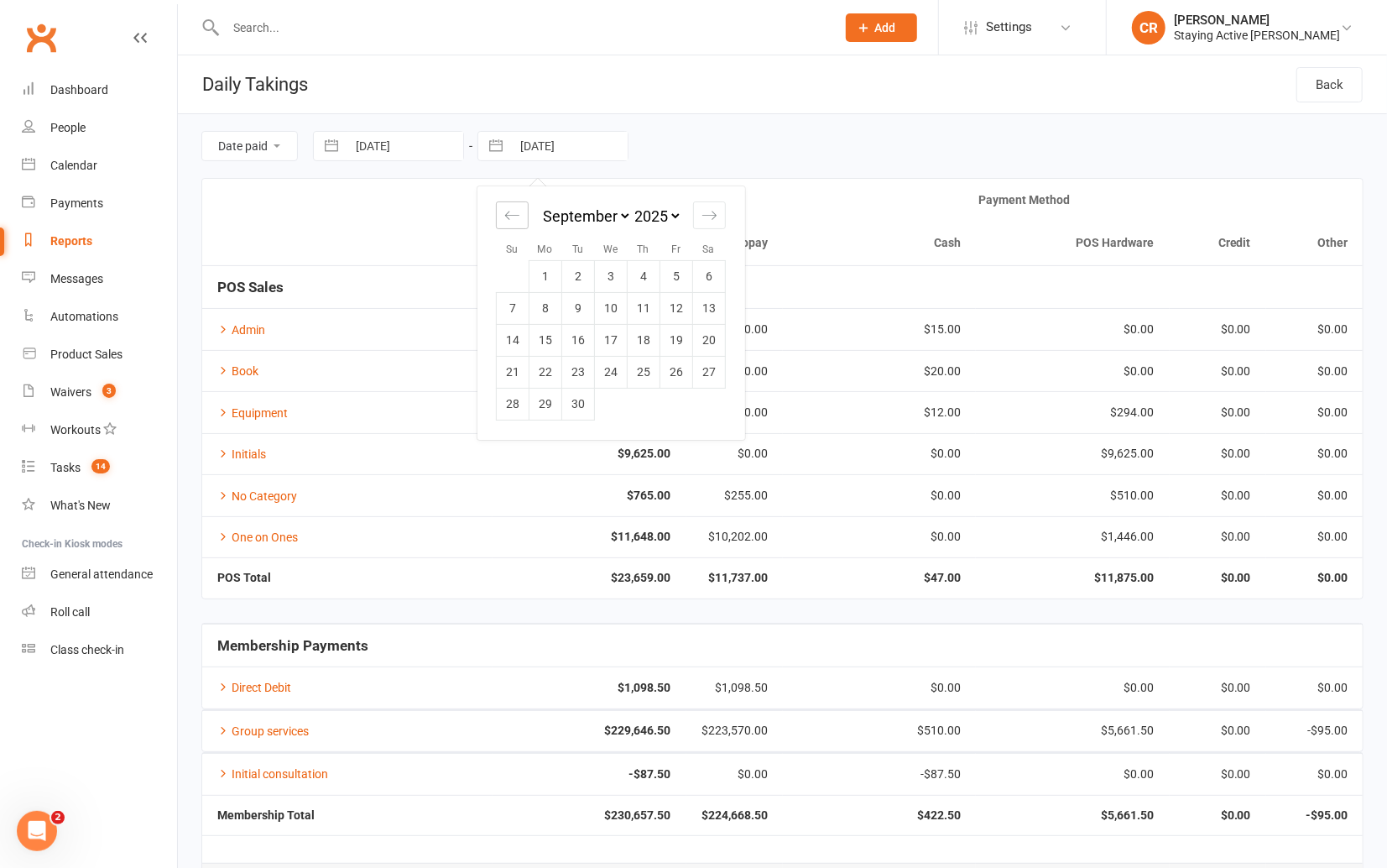
select select "2025"
click at [520, 223] on div "Move backward to switch to the previous month." at bounding box center [512, 215] width 33 height 28
select select "5"
select select "2025"
click at [643, 411] on td "31" at bounding box center [644, 403] width 33 height 32
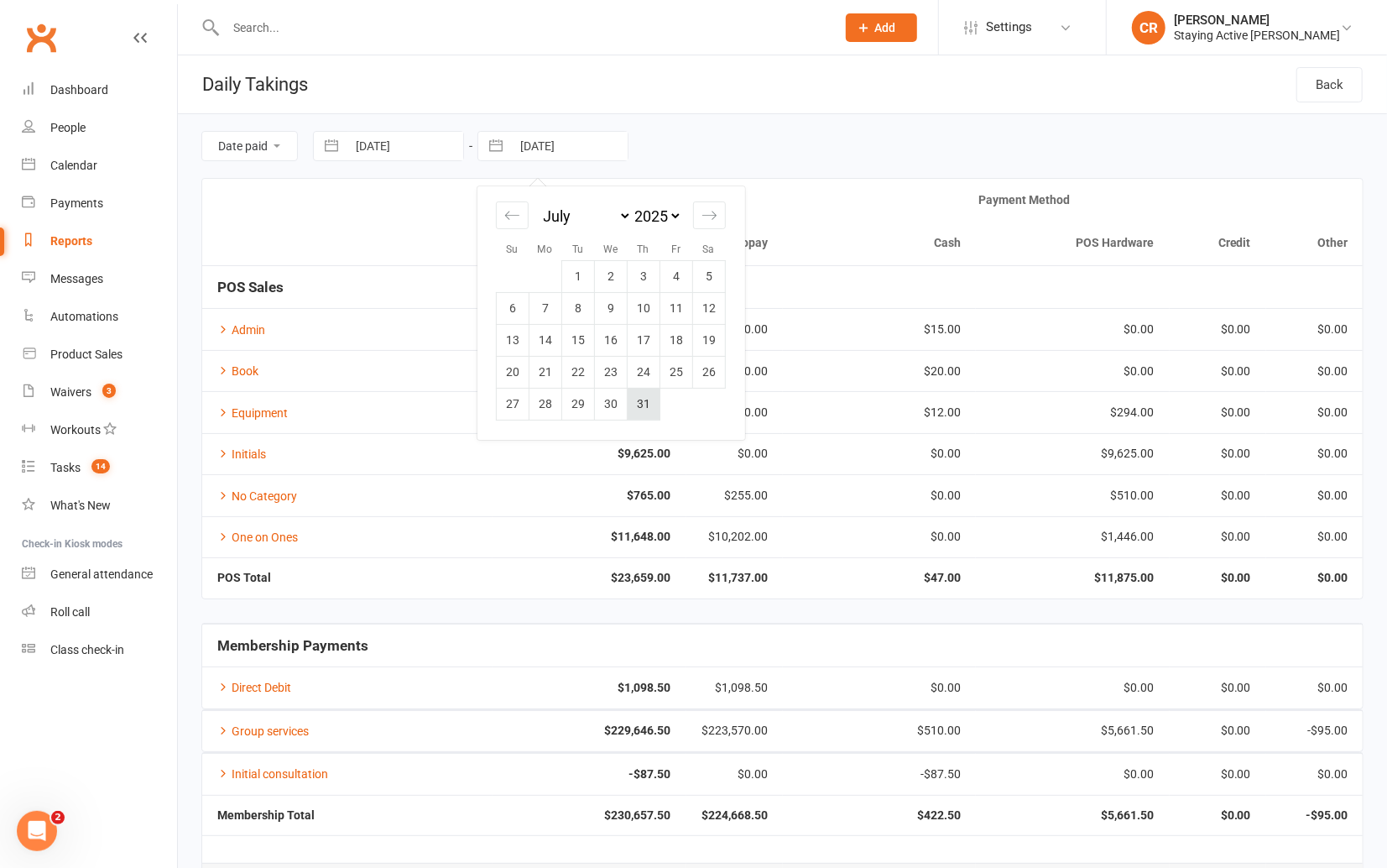
type input "[DATE]"
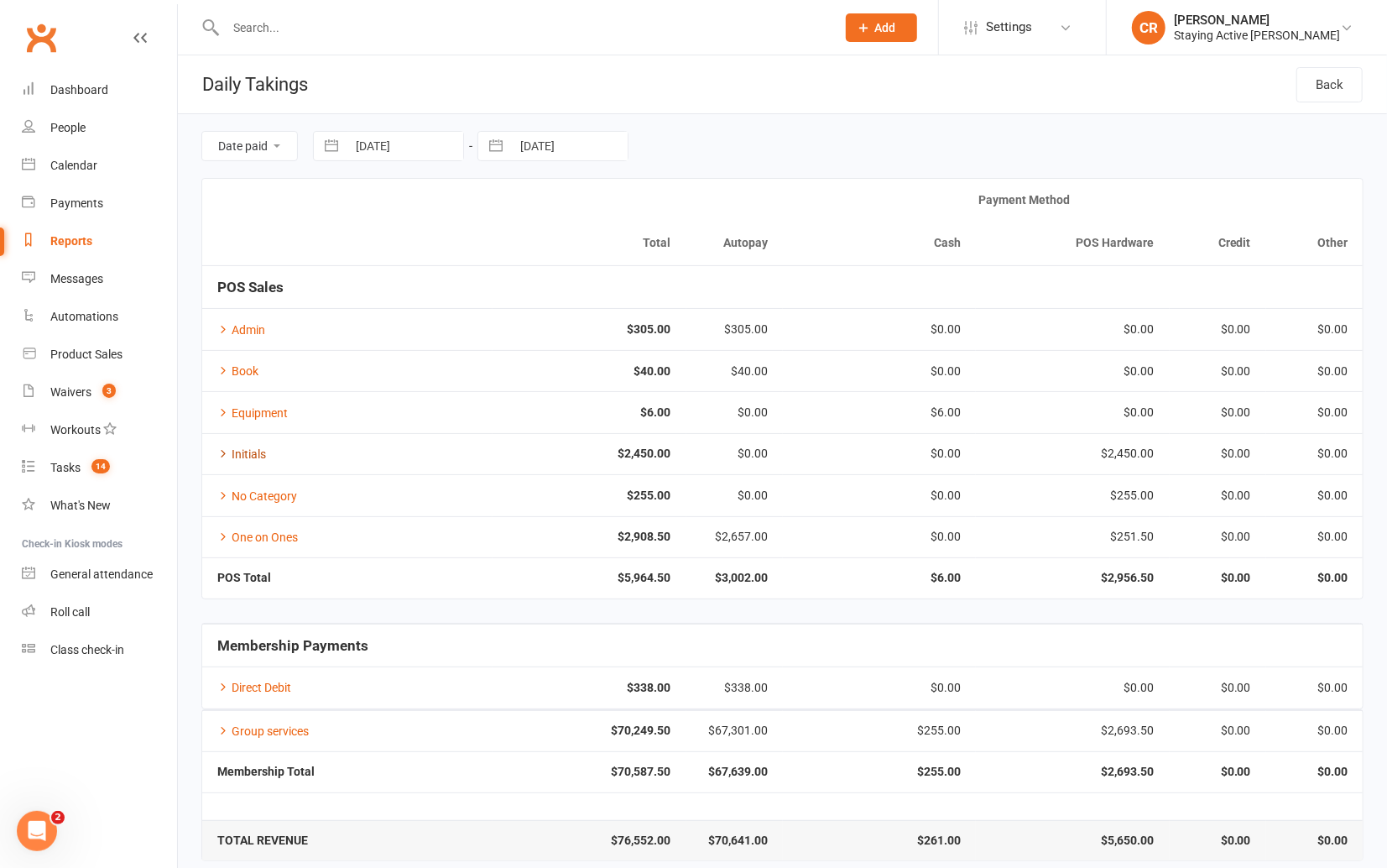
click at [254, 447] on link "Initials" at bounding box center [242, 454] width 49 height 13
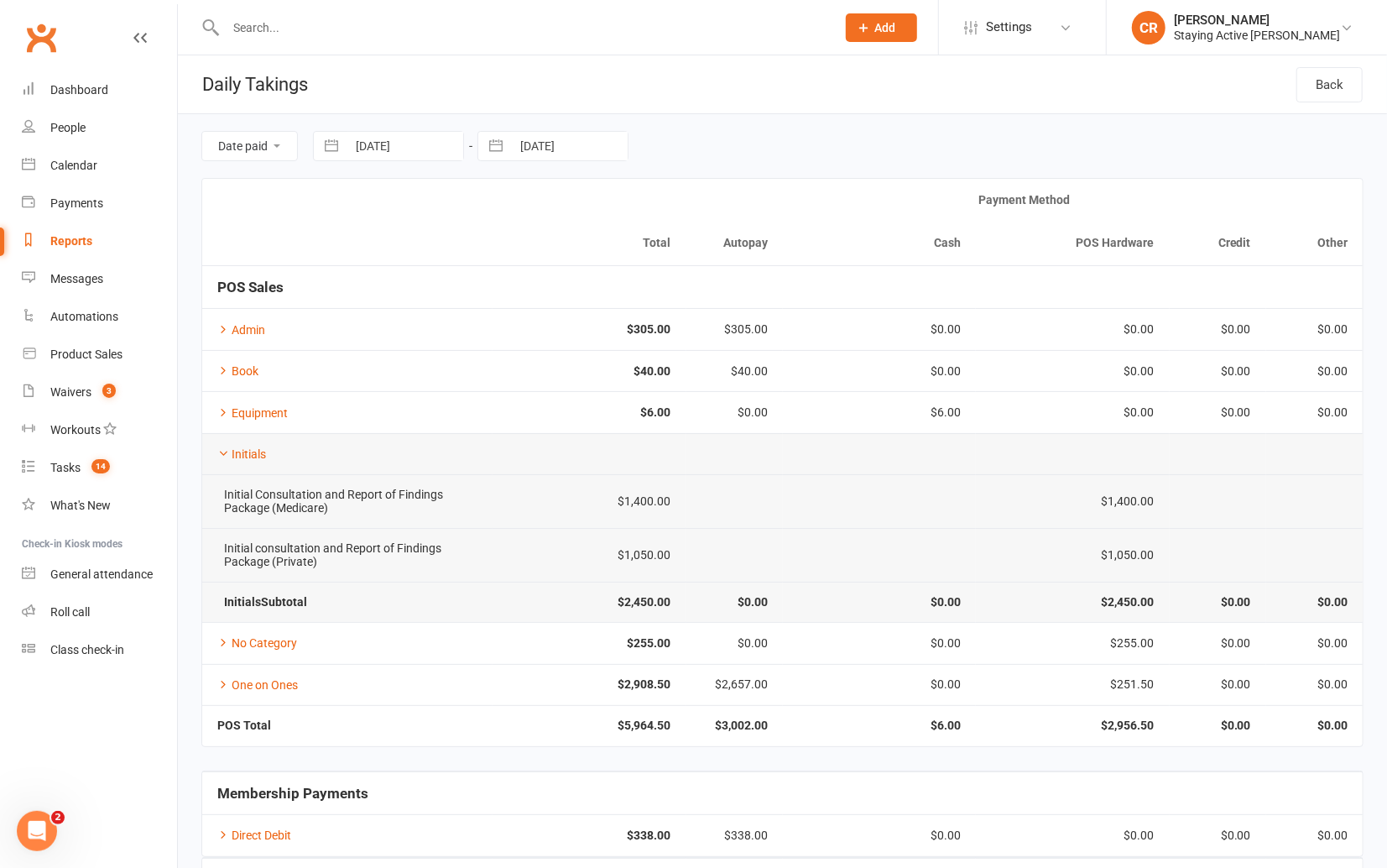
click at [334, 150] on button "button" at bounding box center [331, 146] width 30 height 29
select select "5"
select select "2025"
select select "6"
select select "2025"
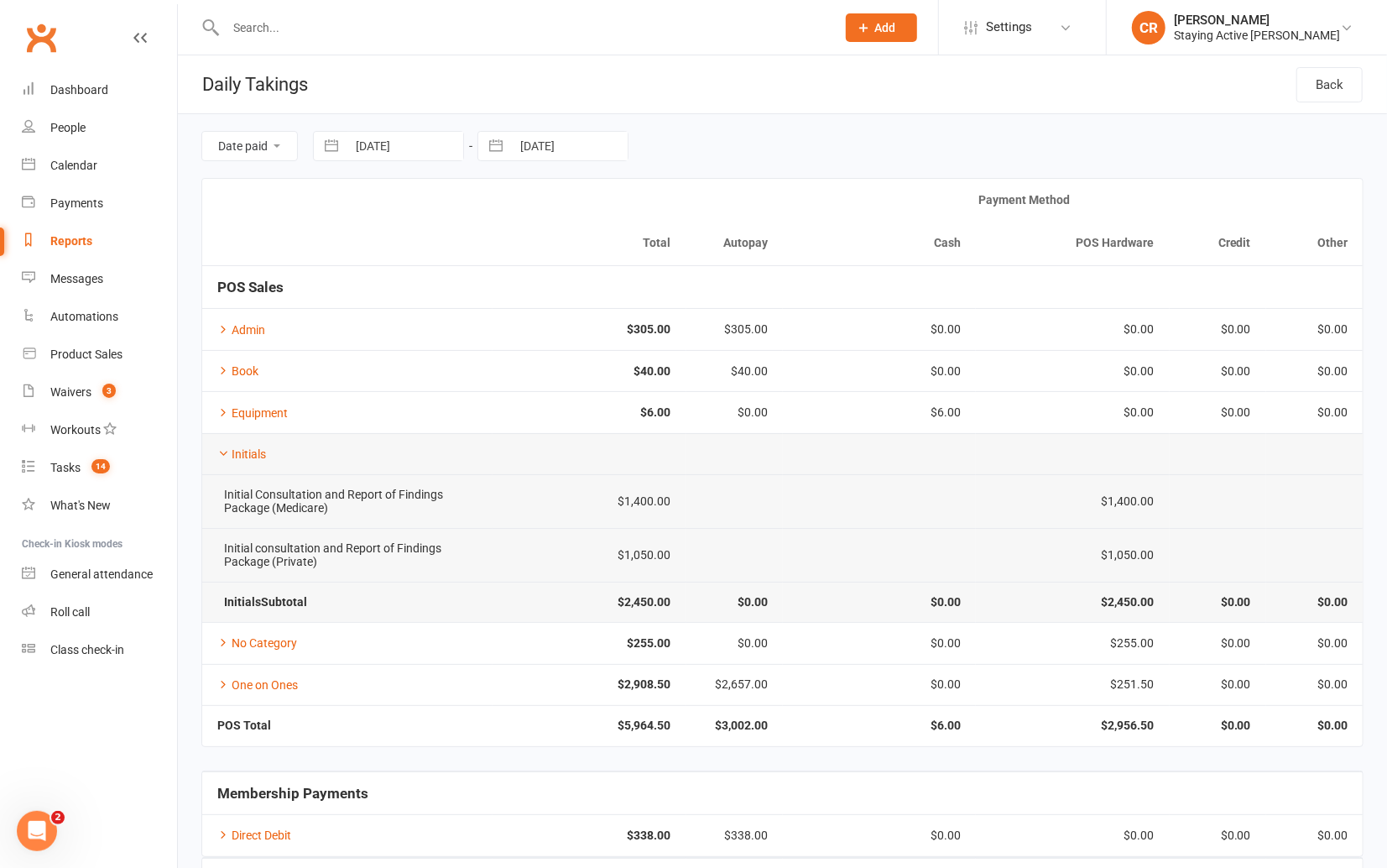
select select "7"
select select "2025"
click at [550, 212] on icon "Move forward to switch to the next month." at bounding box center [545, 215] width 14 height 9
select select "8"
select select "2025"
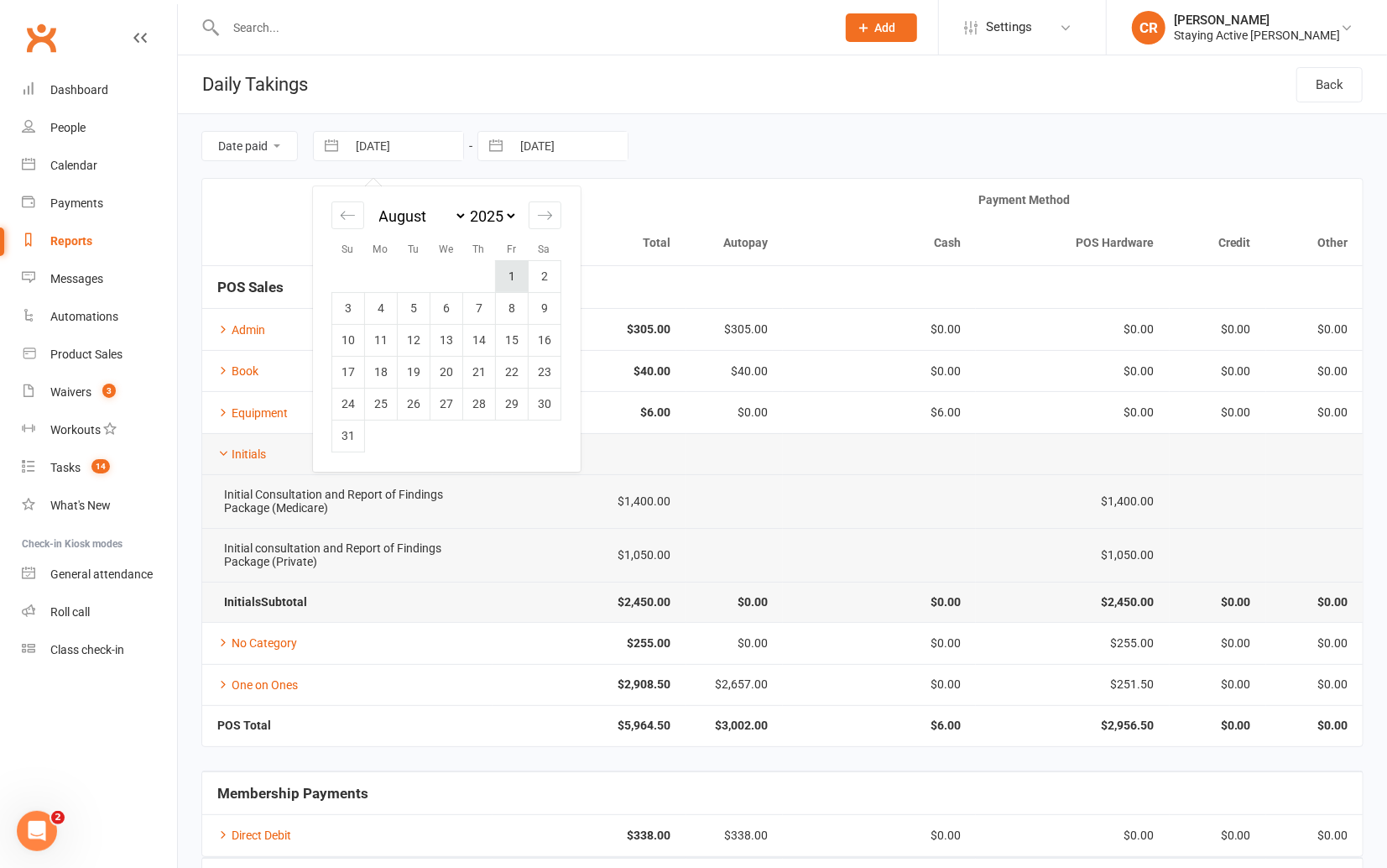
click at [509, 272] on td "1" at bounding box center [512, 275] width 33 height 32
type input "[DATE]"
click at [492, 141] on button "button" at bounding box center [495, 146] width 30 height 29
select select "5"
select select "2025"
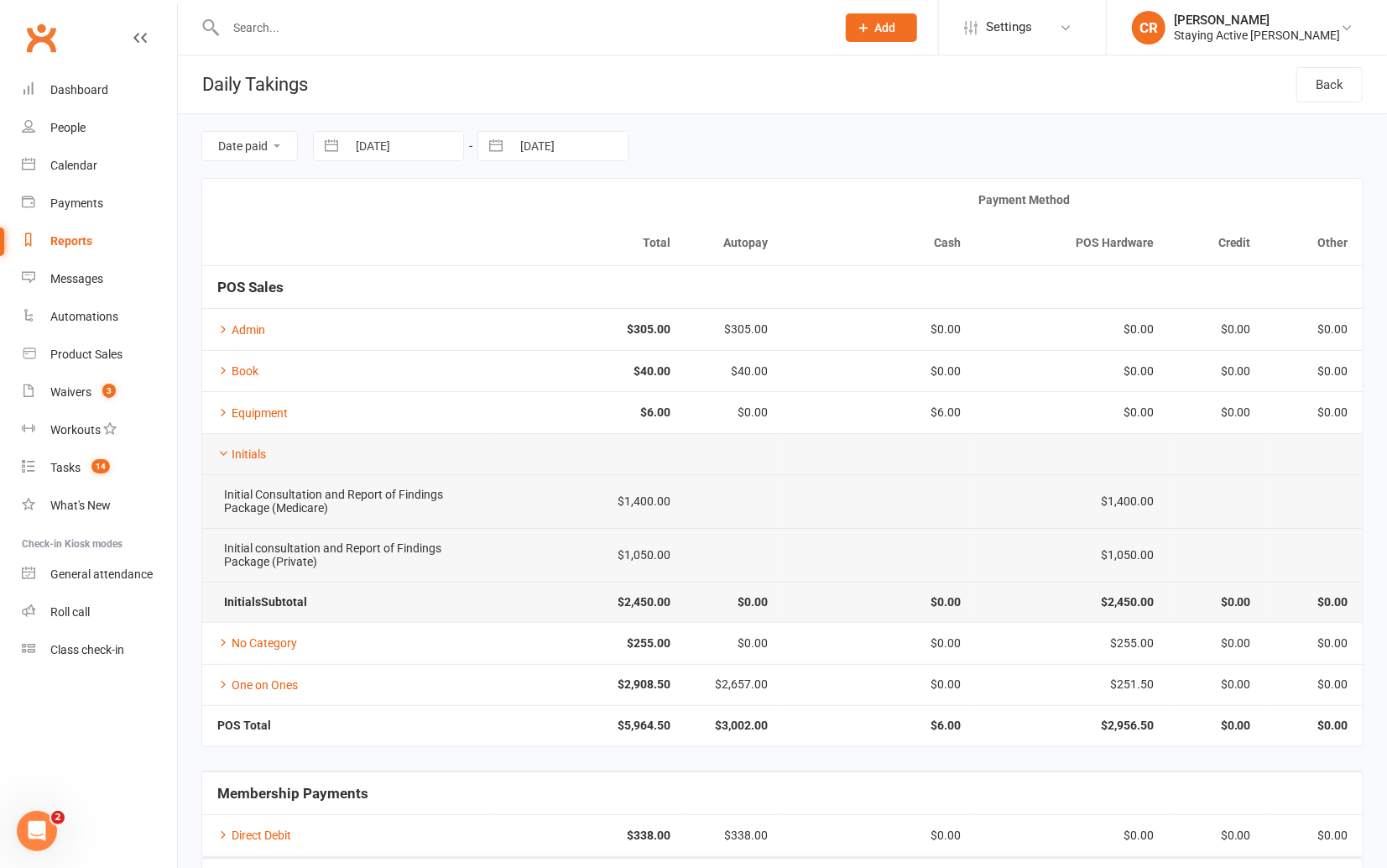
select select "6"
select select "2025"
select select "7"
select select "2025"
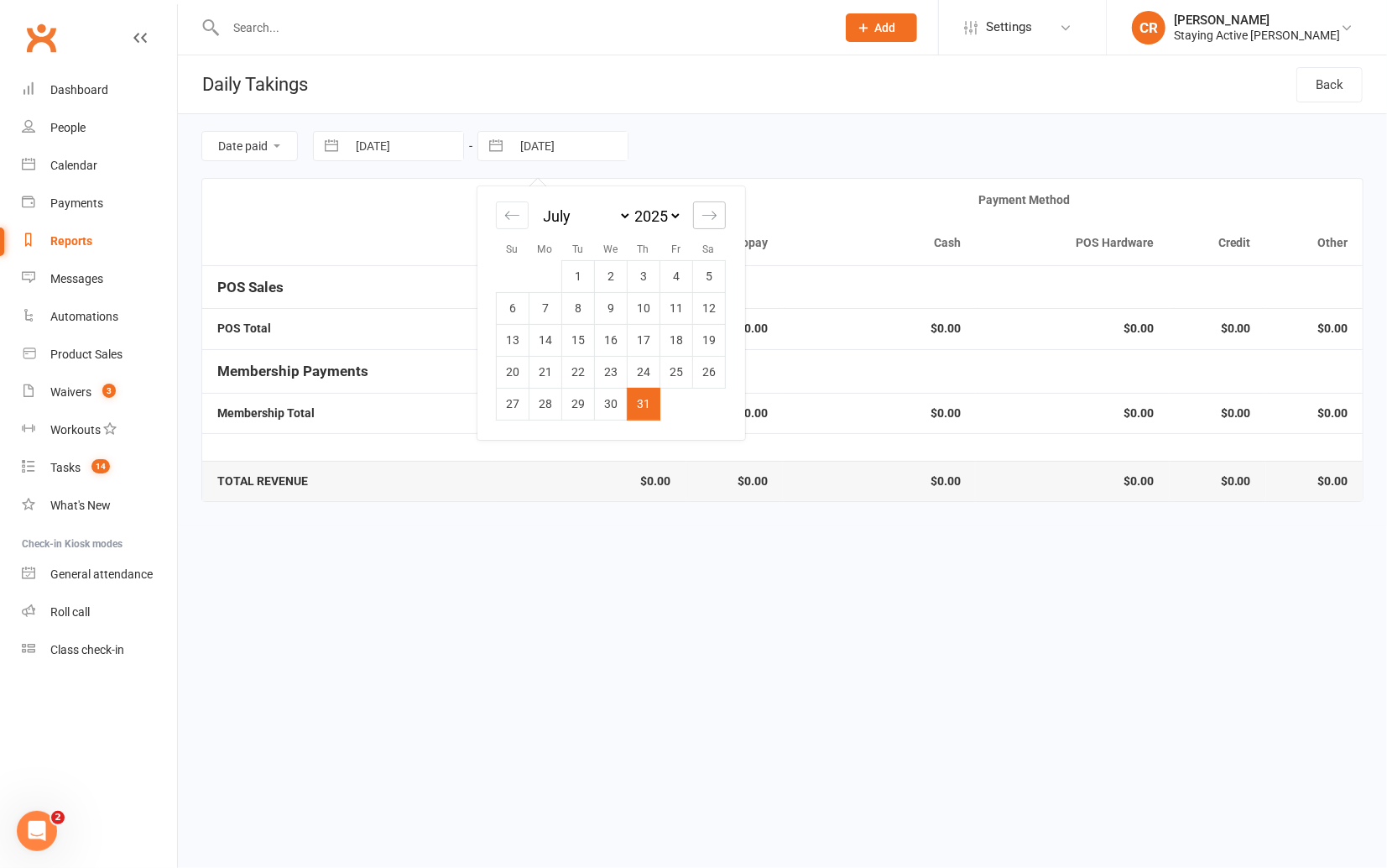
click at [707, 218] on icon "Move forward to switch to the next month." at bounding box center [709, 215] width 16 height 16
select select "8"
select select "2025"
click at [519, 434] on td "31" at bounding box center [513, 434] width 33 height 32
type input "[DATE]"
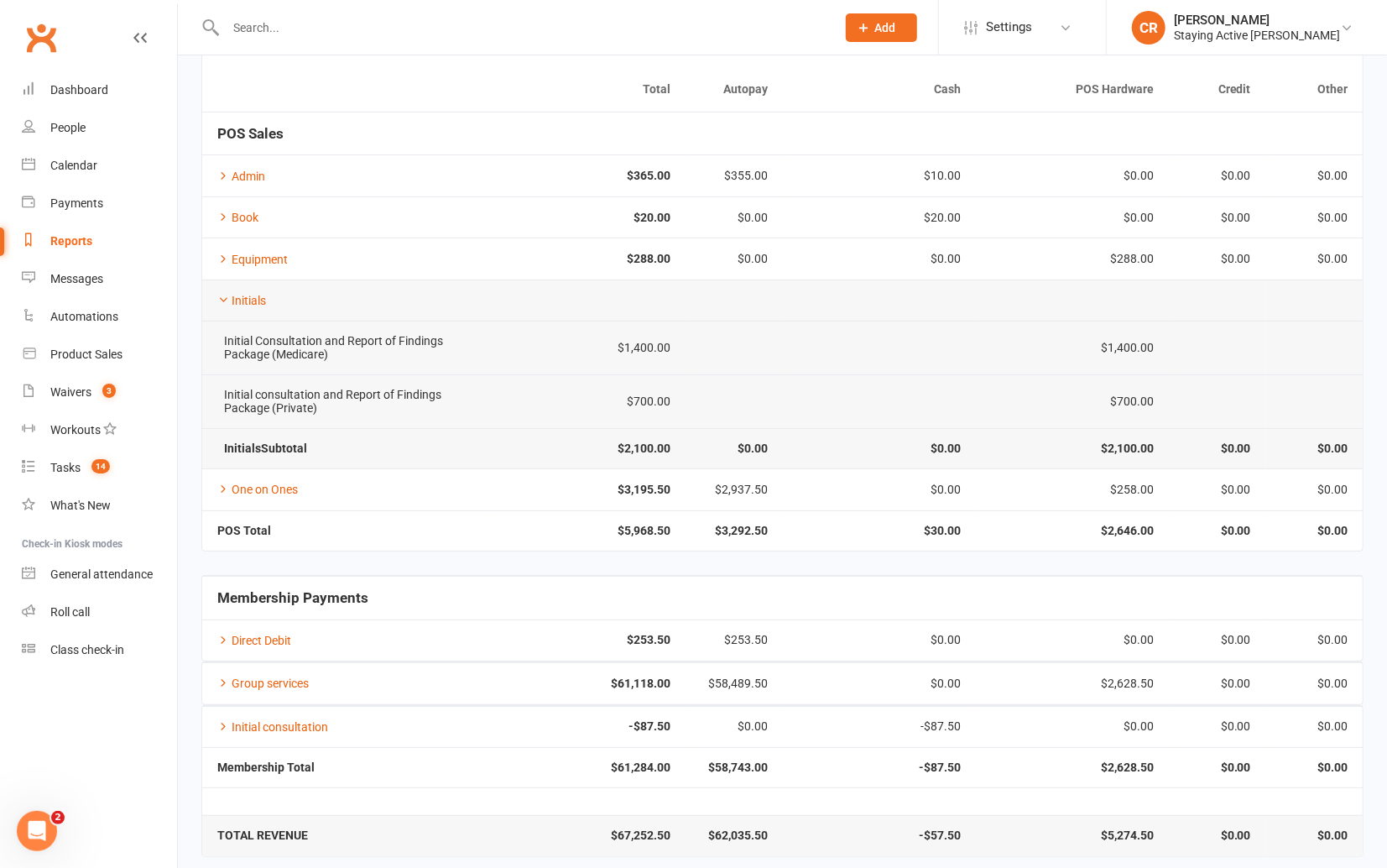
scroll to position [155, 0]
